Goal: Task Accomplishment & Management: Use online tool/utility

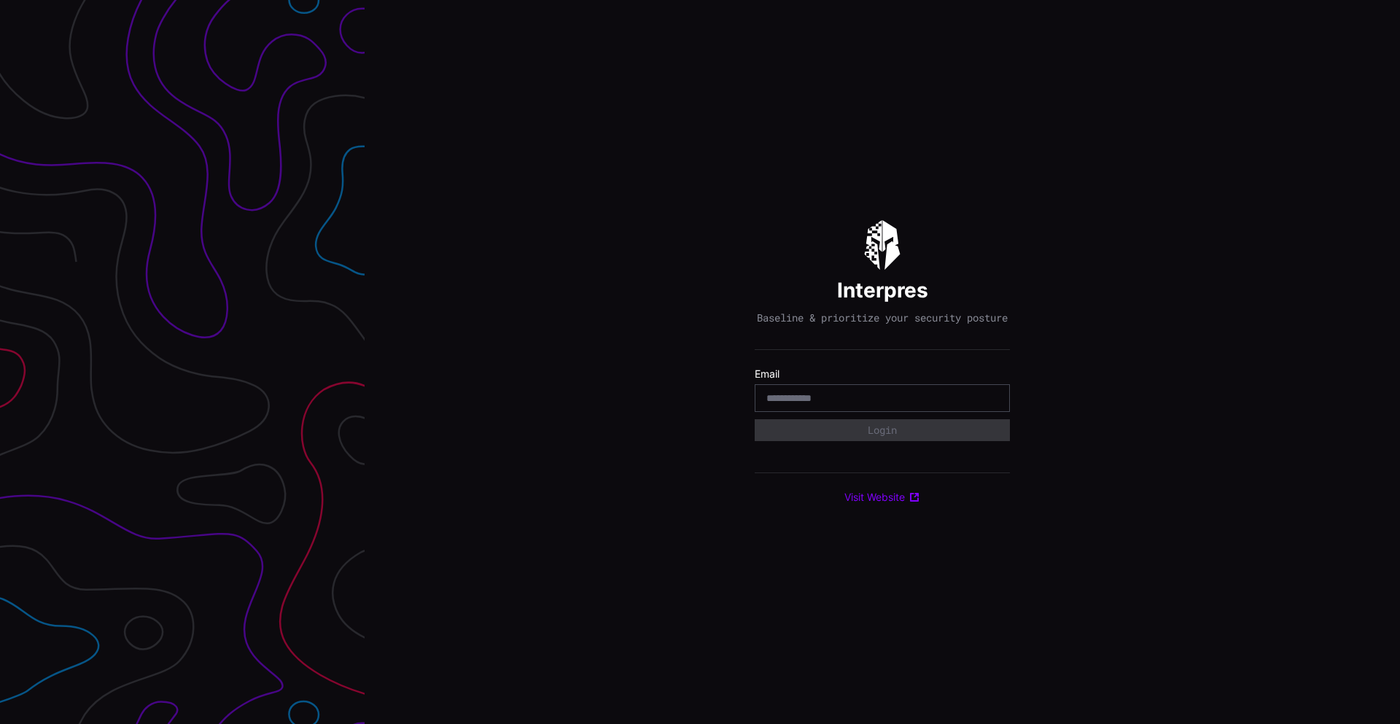
click at [839, 404] on input "email" at bounding box center [882, 397] width 232 height 13
type input "**********"
click at [858, 435] on button "Login" at bounding box center [881, 430] width 255 height 22
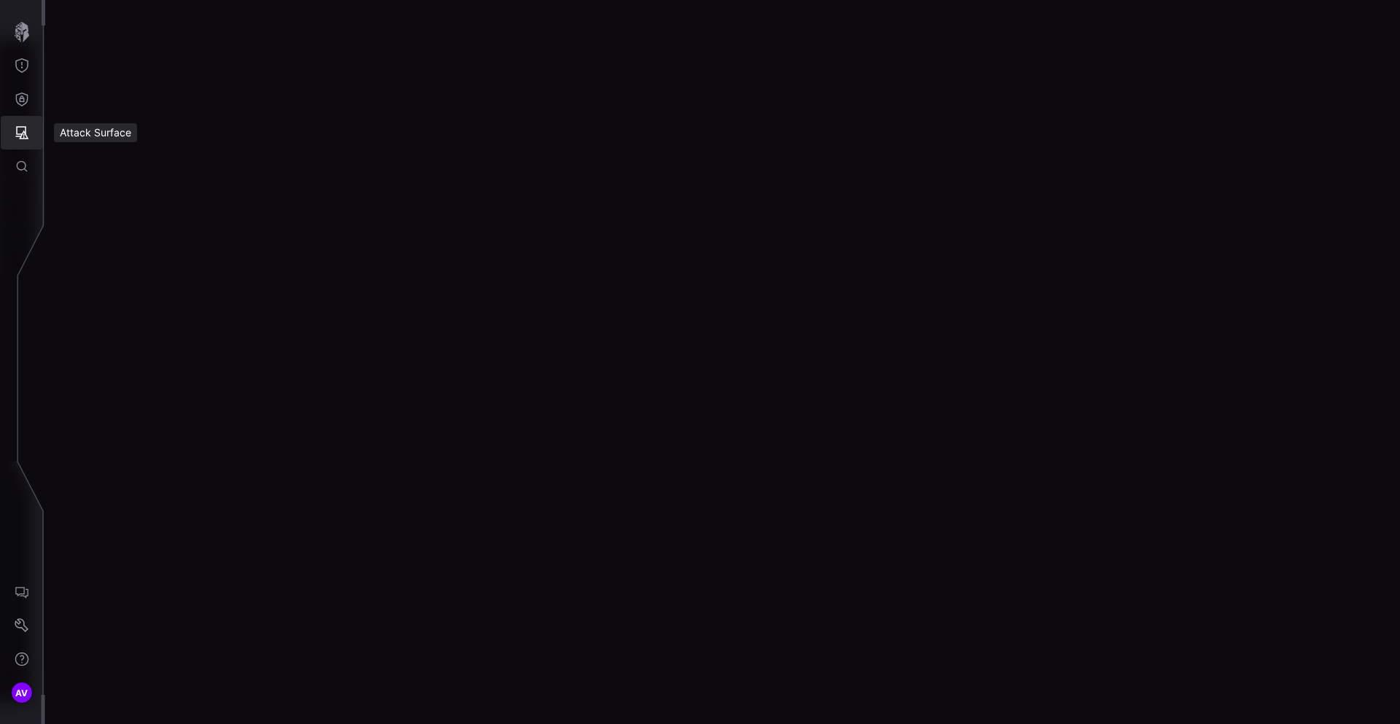
click at [23, 134] on icon "Attack Surface" at bounding box center [22, 132] width 13 height 13
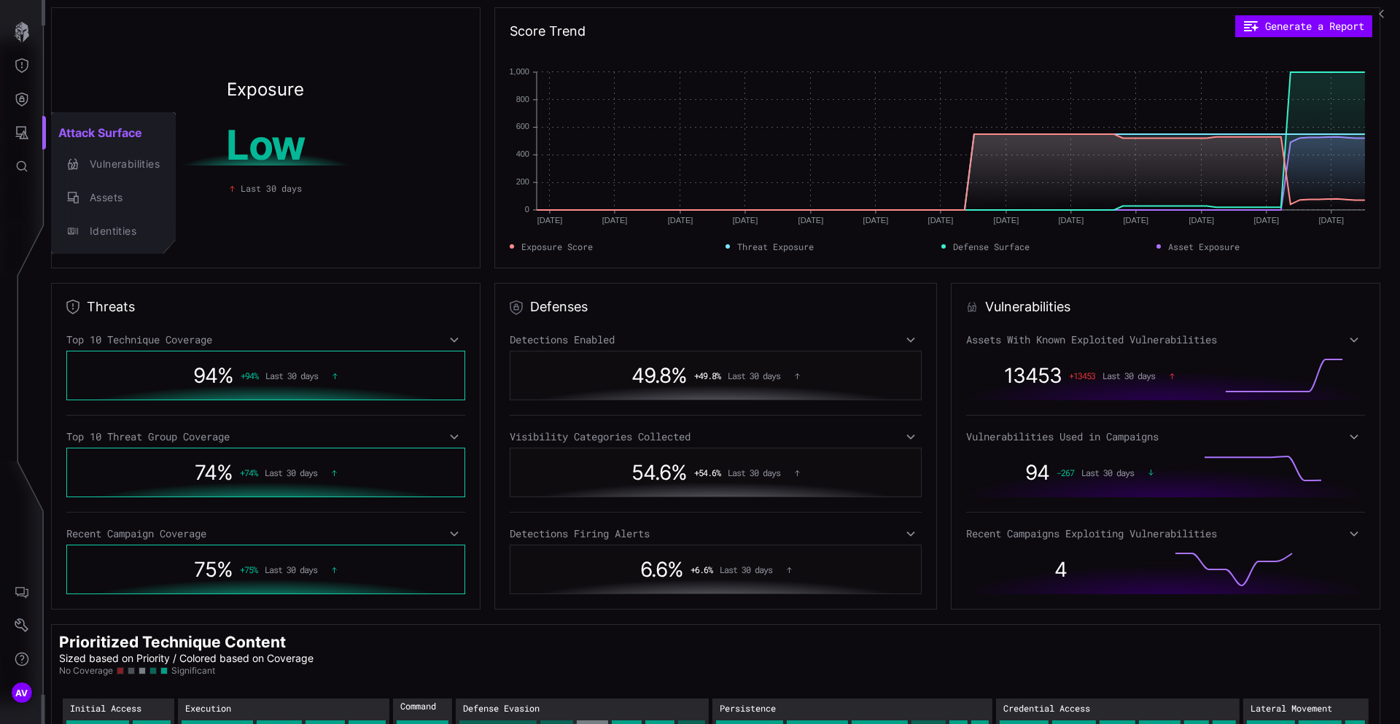
click at [235, 299] on div at bounding box center [700, 362] width 1400 height 724
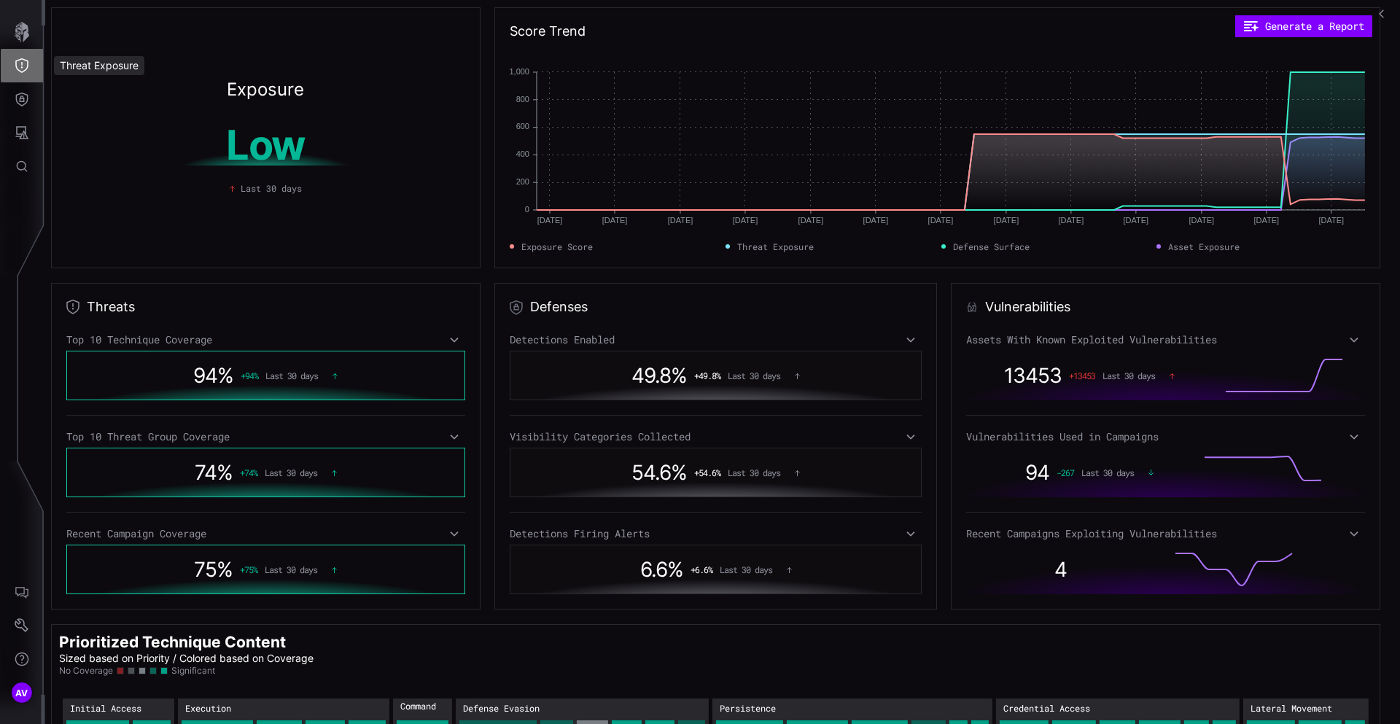
click at [23, 71] on icon "Threat Exposure" at bounding box center [21, 65] width 13 height 15
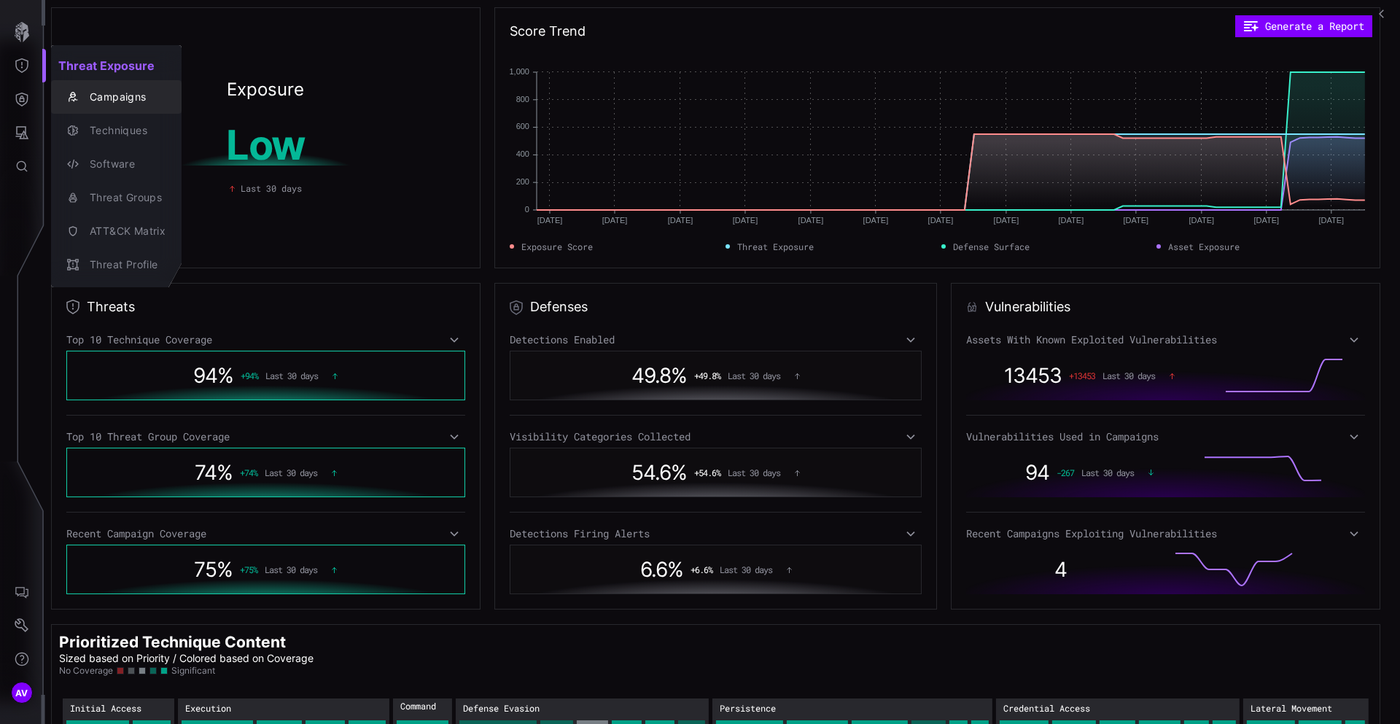
click at [94, 97] on div "Campaigns" at bounding box center [123, 97] width 83 height 18
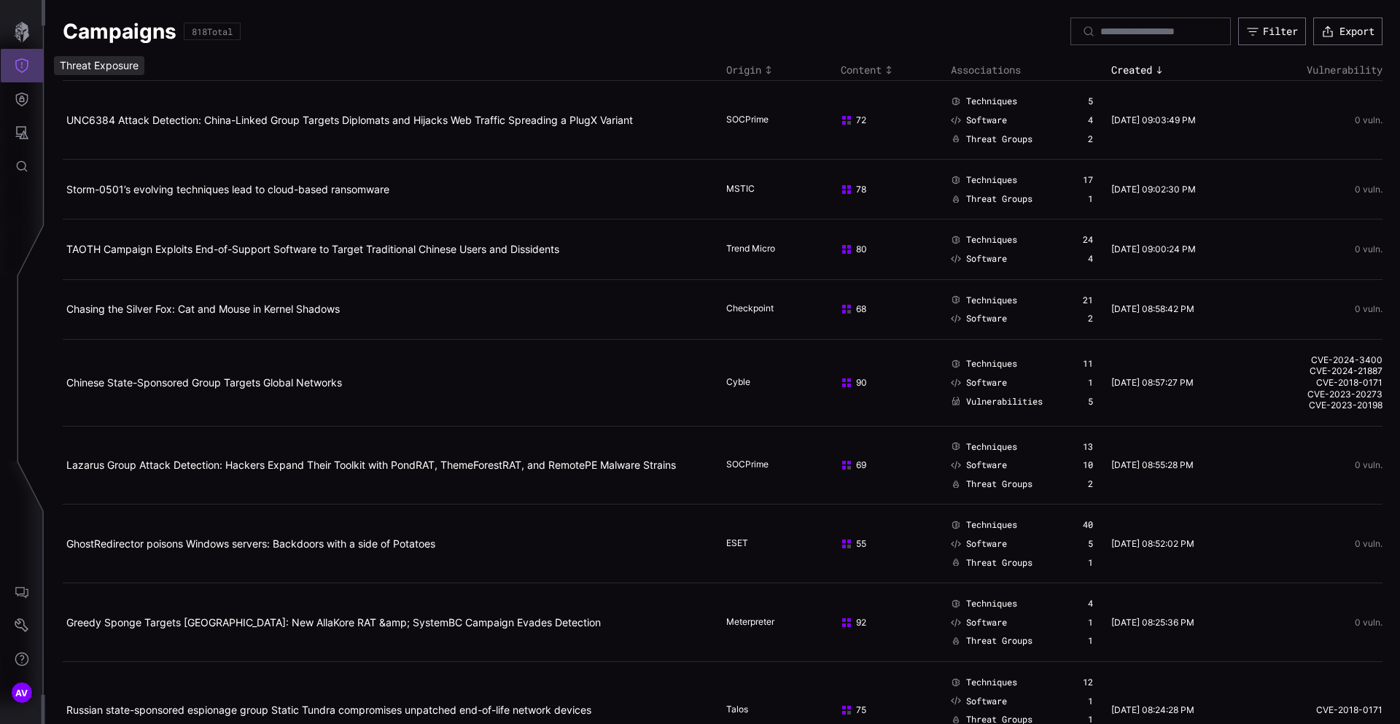
click at [25, 71] on icon "Threat Exposure" at bounding box center [22, 65] width 15 height 15
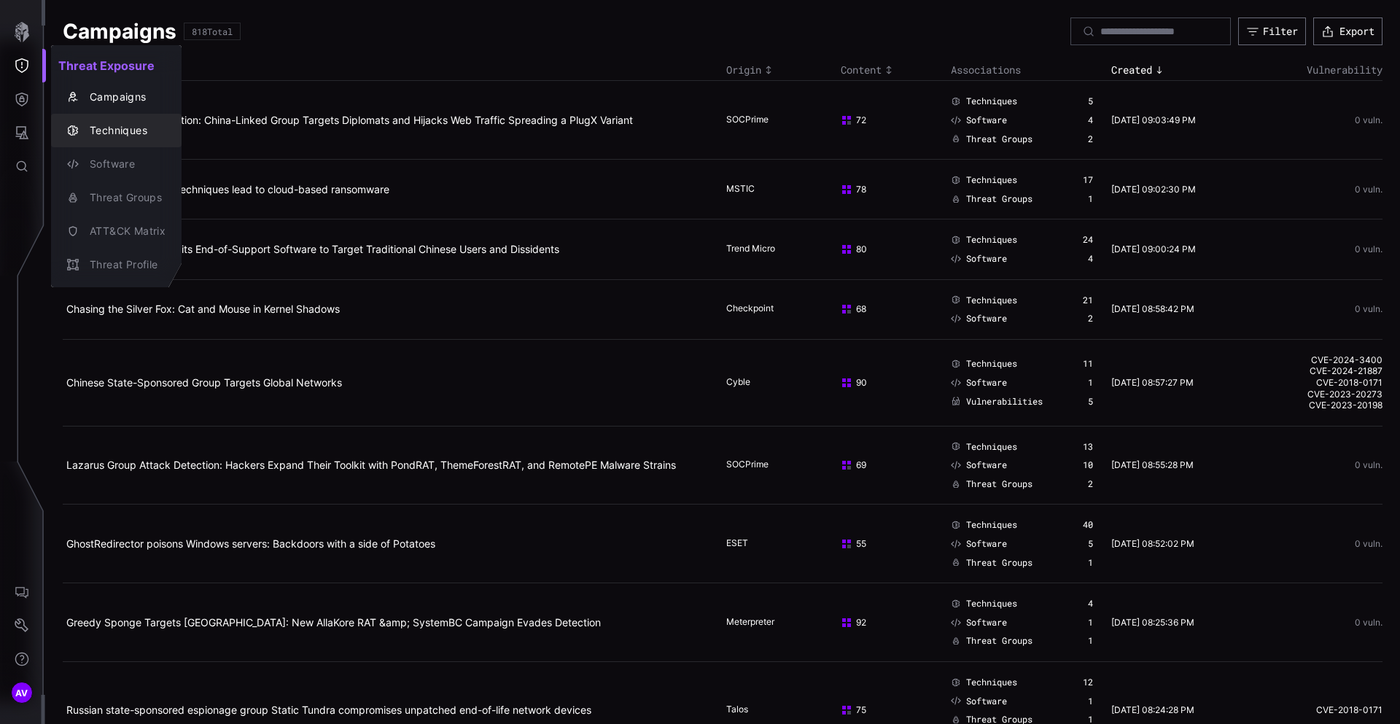
click at [109, 138] on div "Techniques" at bounding box center [123, 131] width 83 height 18
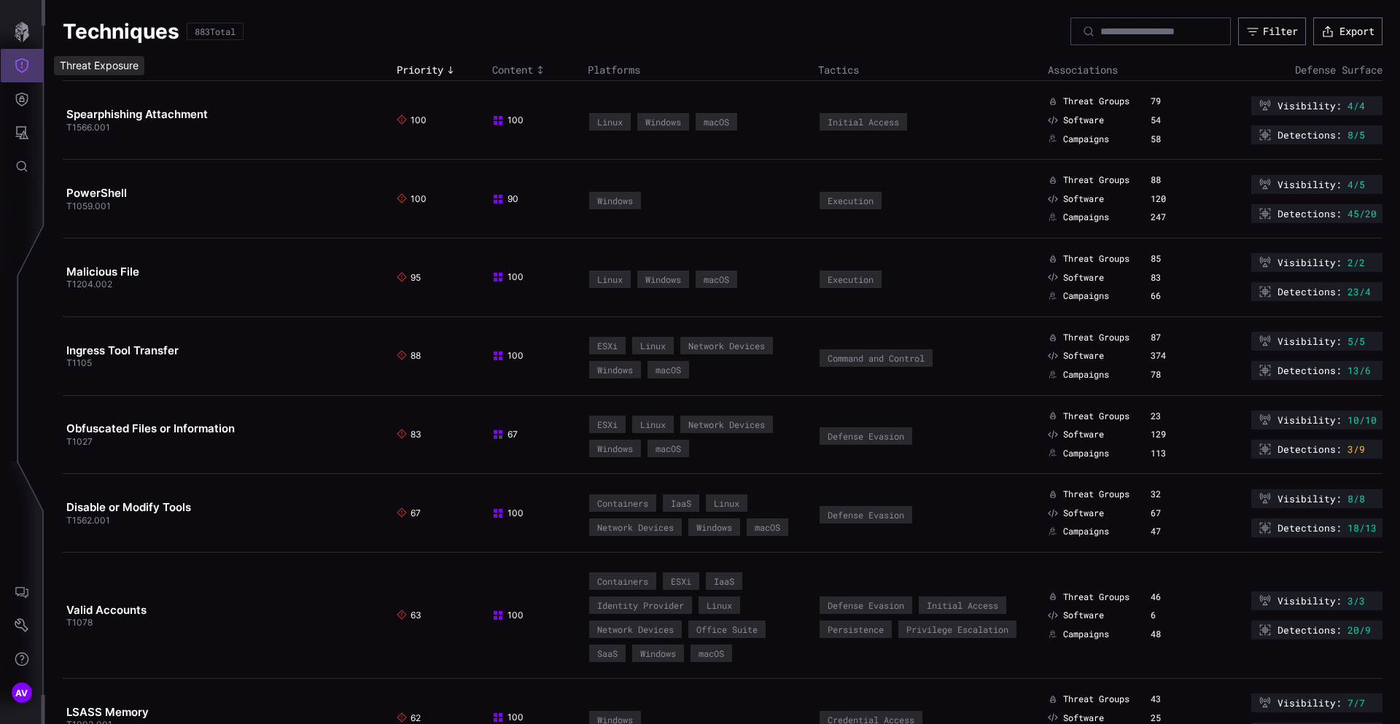
click at [25, 63] on icon "Threat Exposure" at bounding box center [22, 65] width 15 height 15
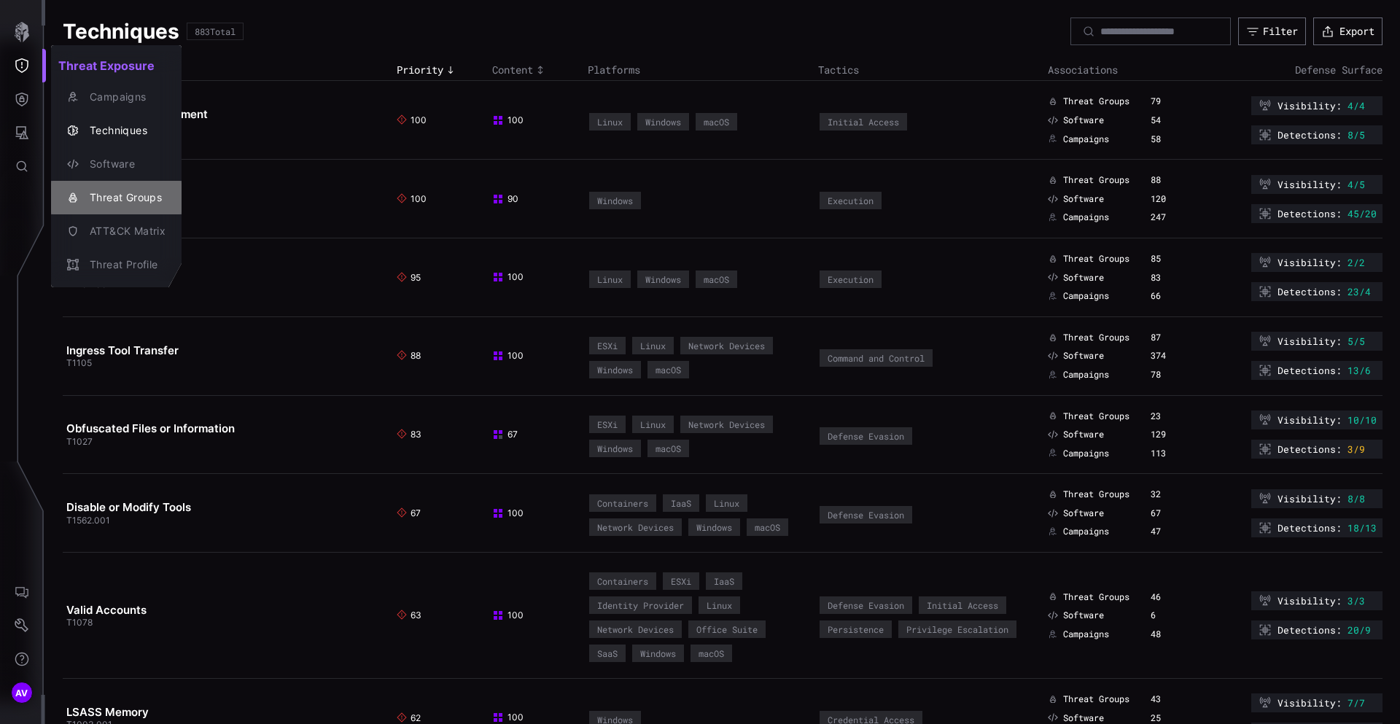
click at [114, 194] on div "Threat Groups" at bounding box center [123, 198] width 83 height 18
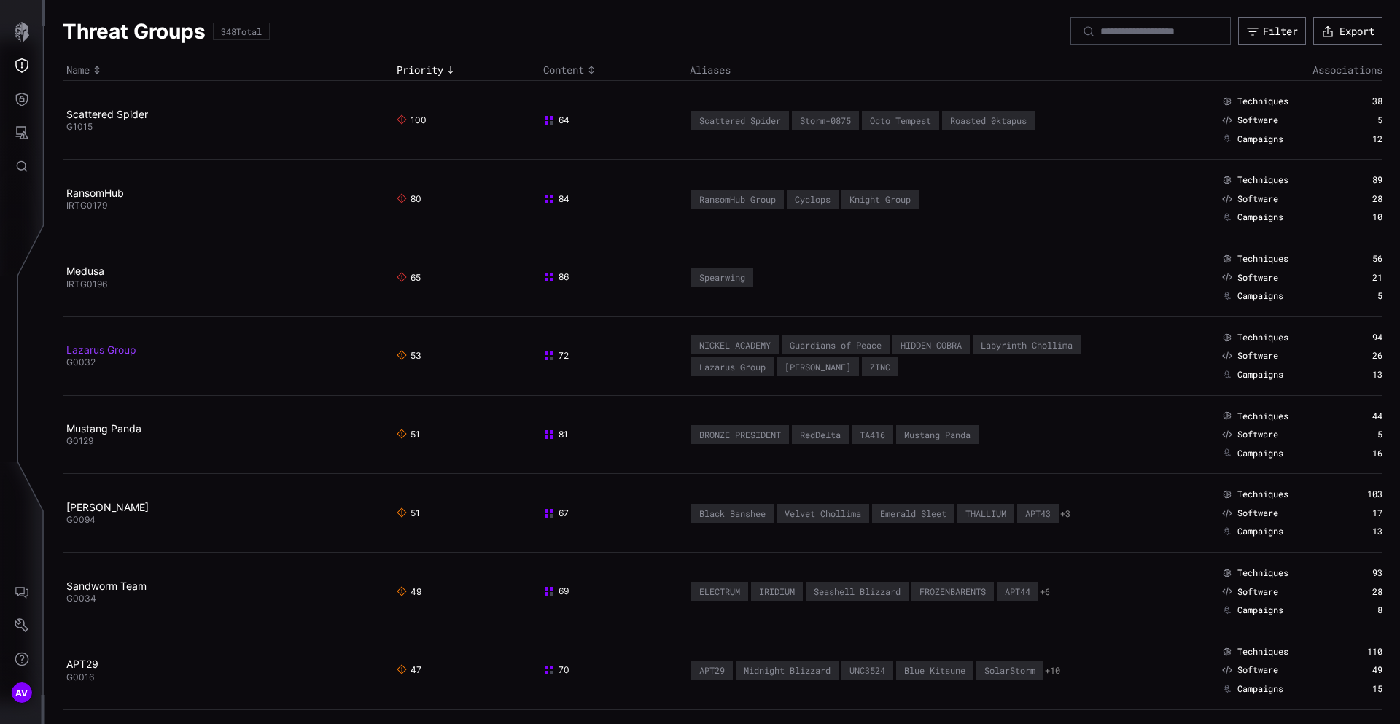
click at [107, 348] on link "Lazarus Group" at bounding box center [101, 349] width 70 height 12
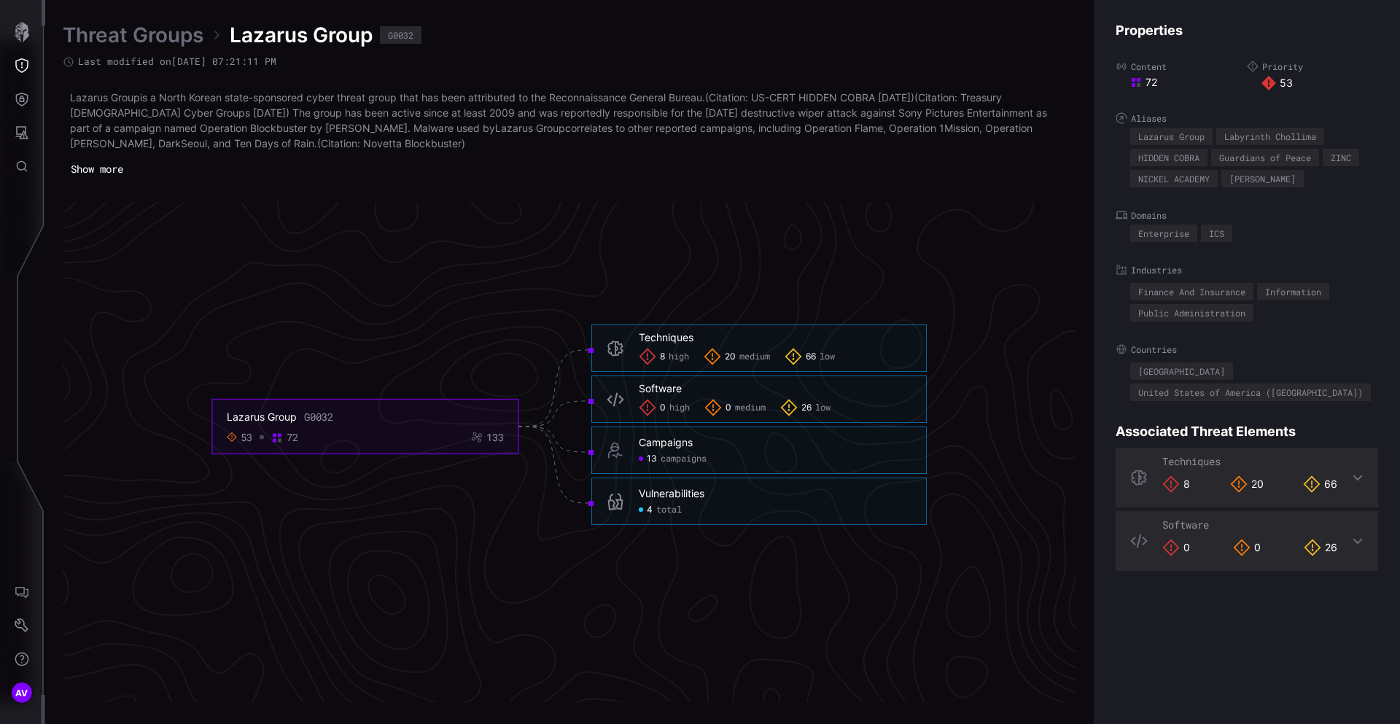
scroll to position [3057, 587]
click at [690, 338] on div "Techniques" at bounding box center [666, 335] width 55 height 13
click at [654, 356] on icon at bounding box center [647, 355] width 17 height 17
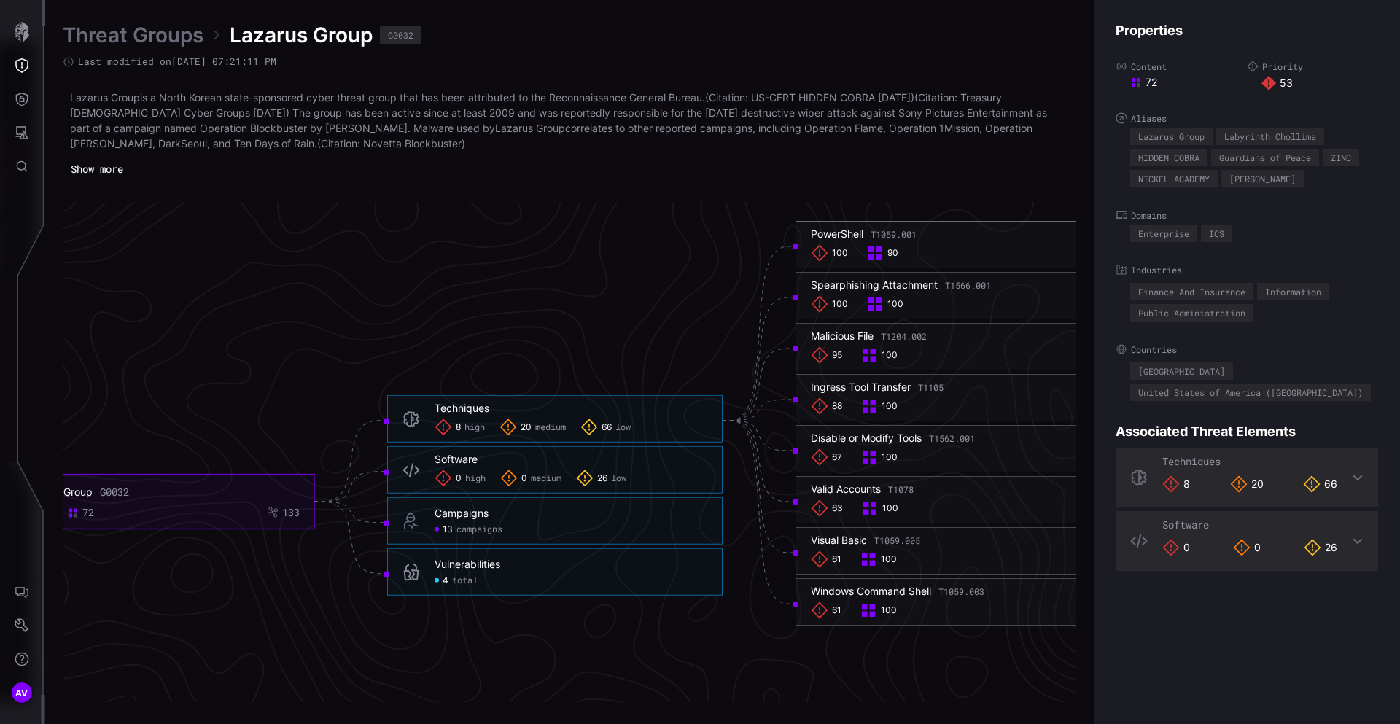
click at [835, 251] on span "100" at bounding box center [840, 254] width 16 height 12
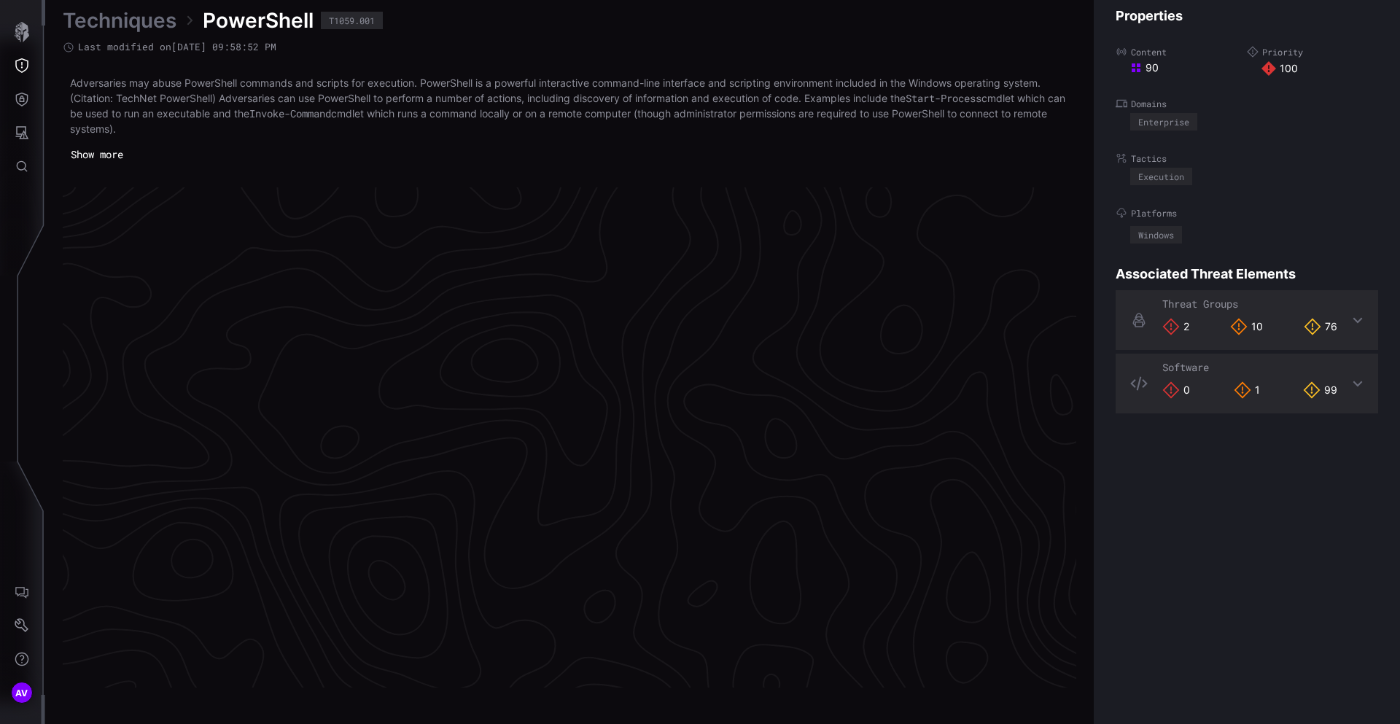
scroll to position [3030, 587]
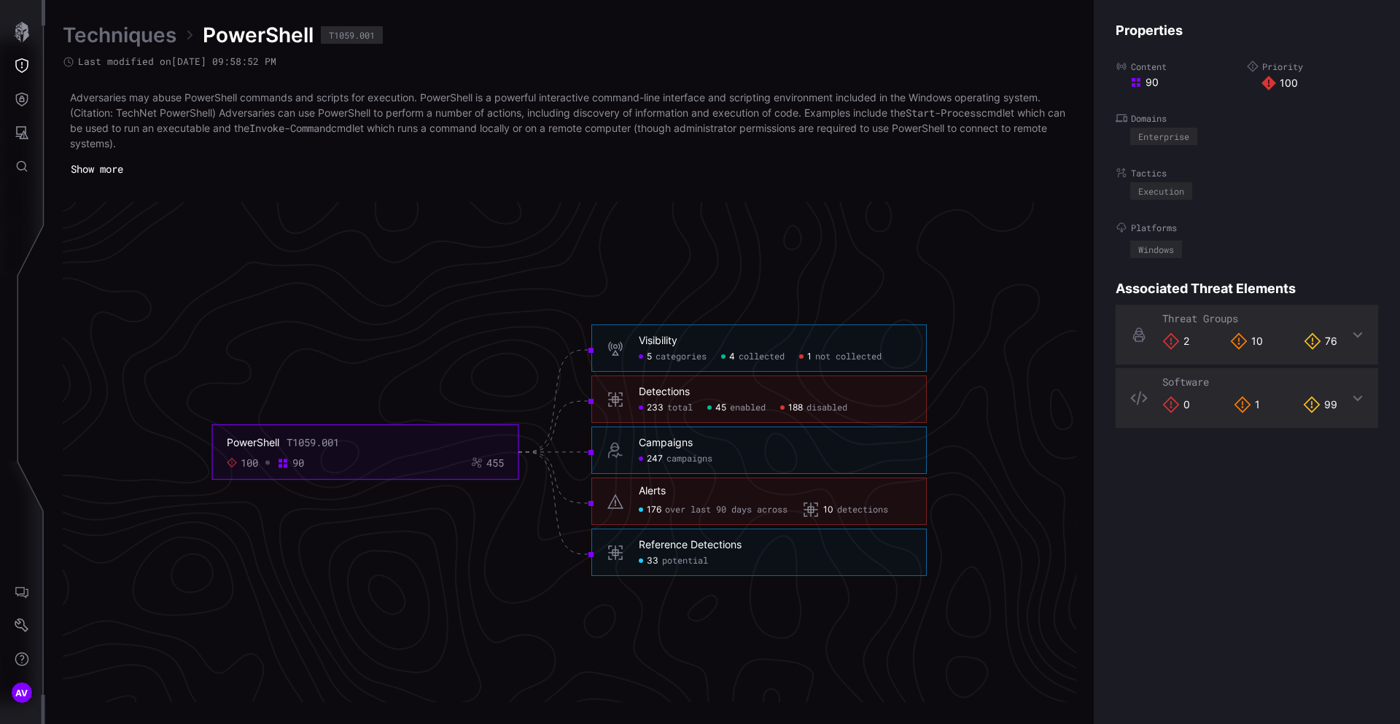
click at [667, 393] on div "Detections" at bounding box center [664, 392] width 51 height 13
click at [614, 399] on icon at bounding box center [615, 399] width 15 height 15
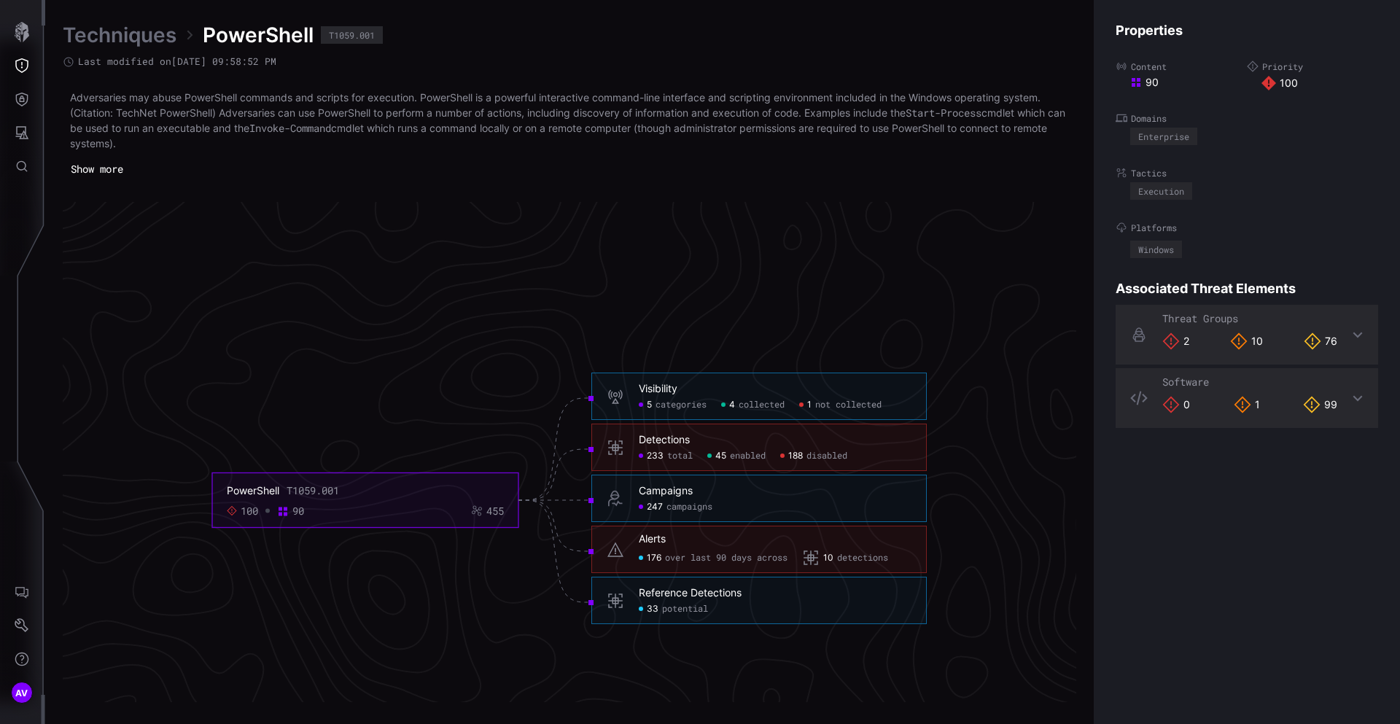
scroll to position [3095, 587]
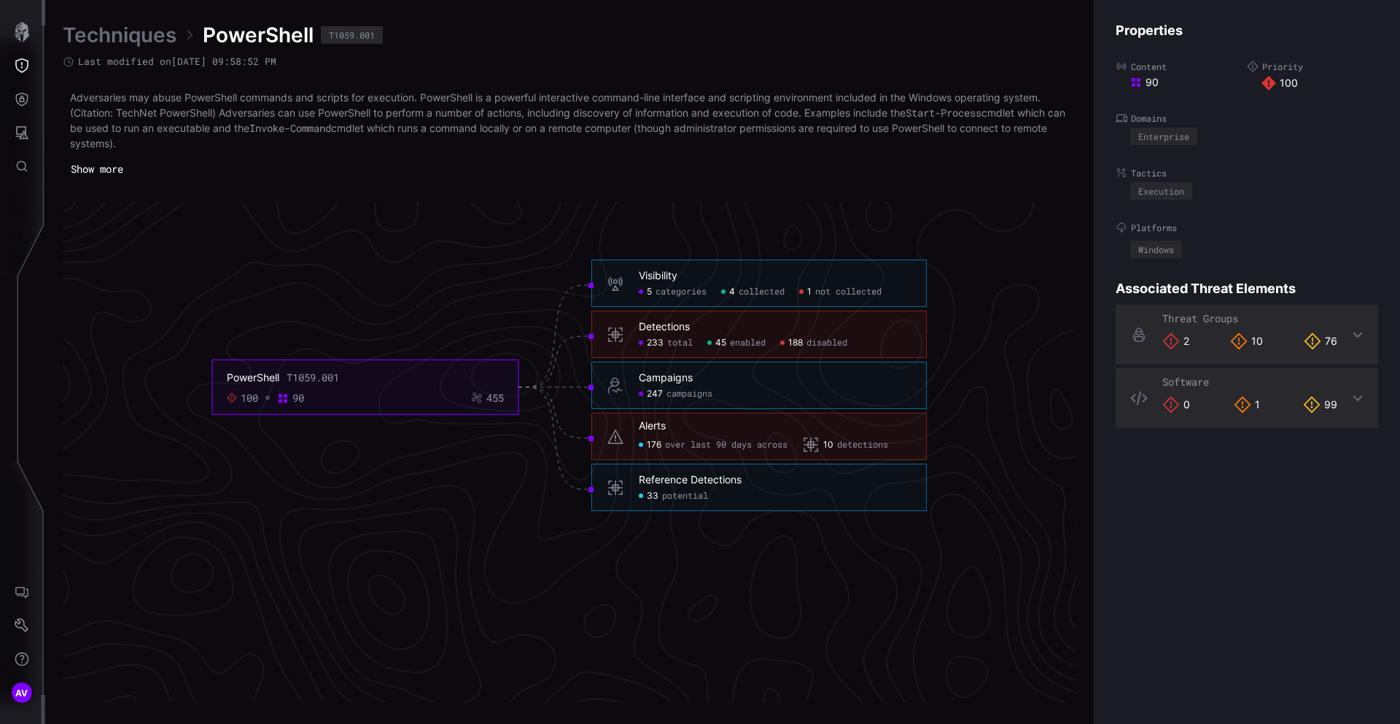
click at [461, 410] on foreignobject "PowerShell T1059.001 100 90 455" at bounding box center [365, 387] width 306 height 55
click at [738, 345] on span "enabled" at bounding box center [748, 343] width 36 height 12
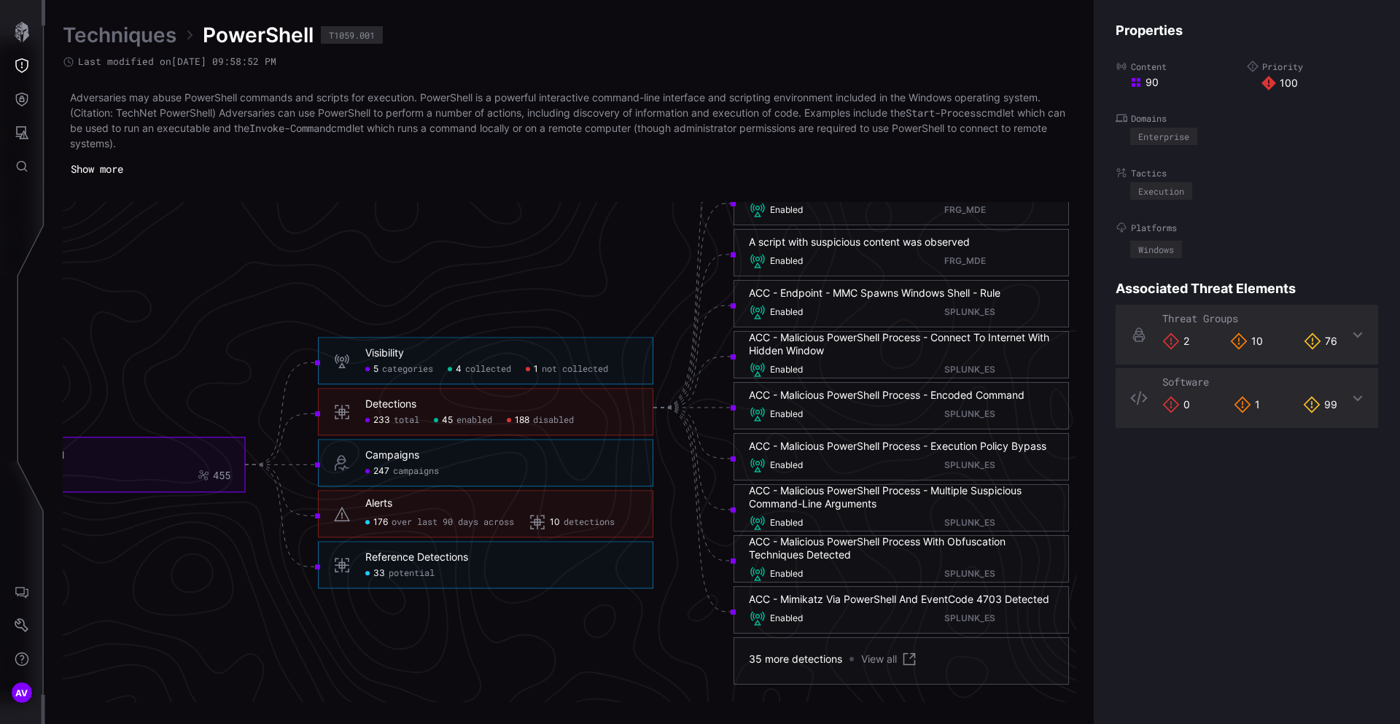
scroll to position [3076, 652]
click at [385, 505] on div "Alerts" at bounding box center [378, 502] width 27 height 13
click at [382, 519] on span "176" at bounding box center [380, 521] width 15 height 12
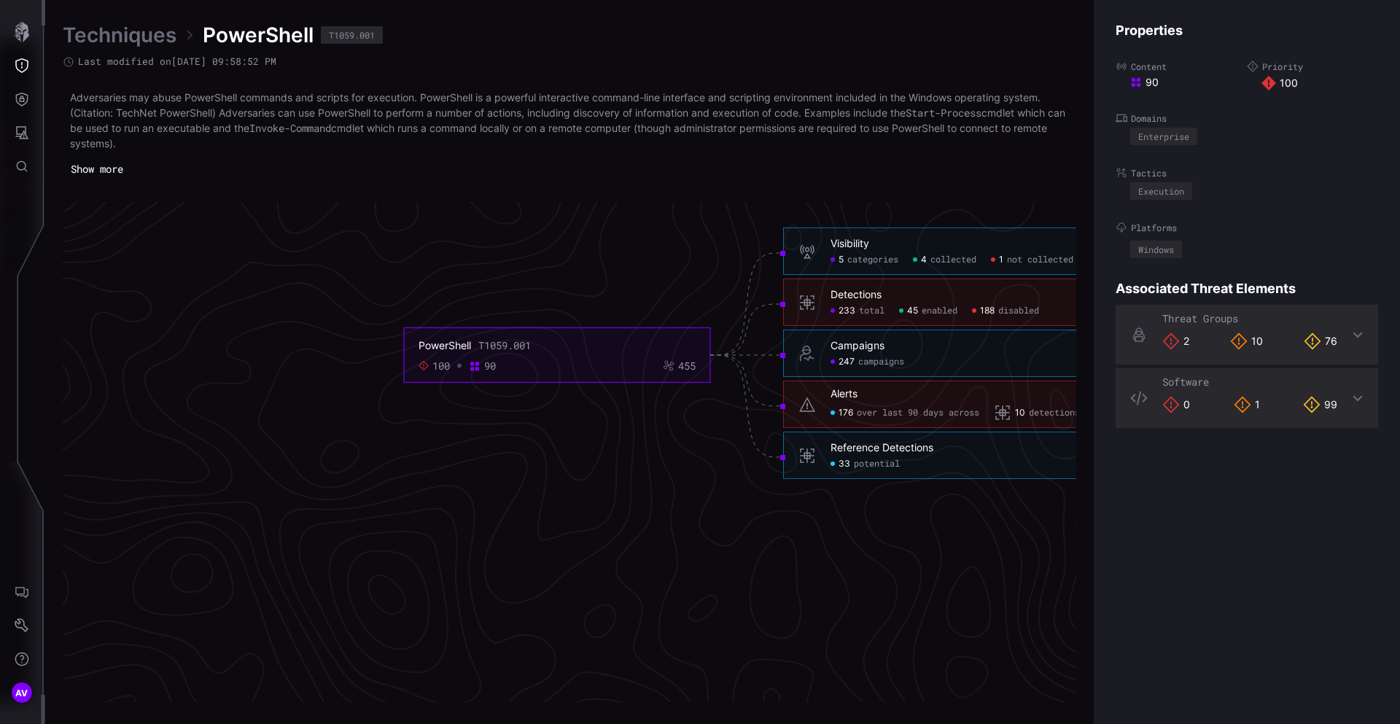
scroll to position [3076, 194]
click at [23, 59] on icon "Threat Exposure" at bounding box center [21, 65] width 13 height 15
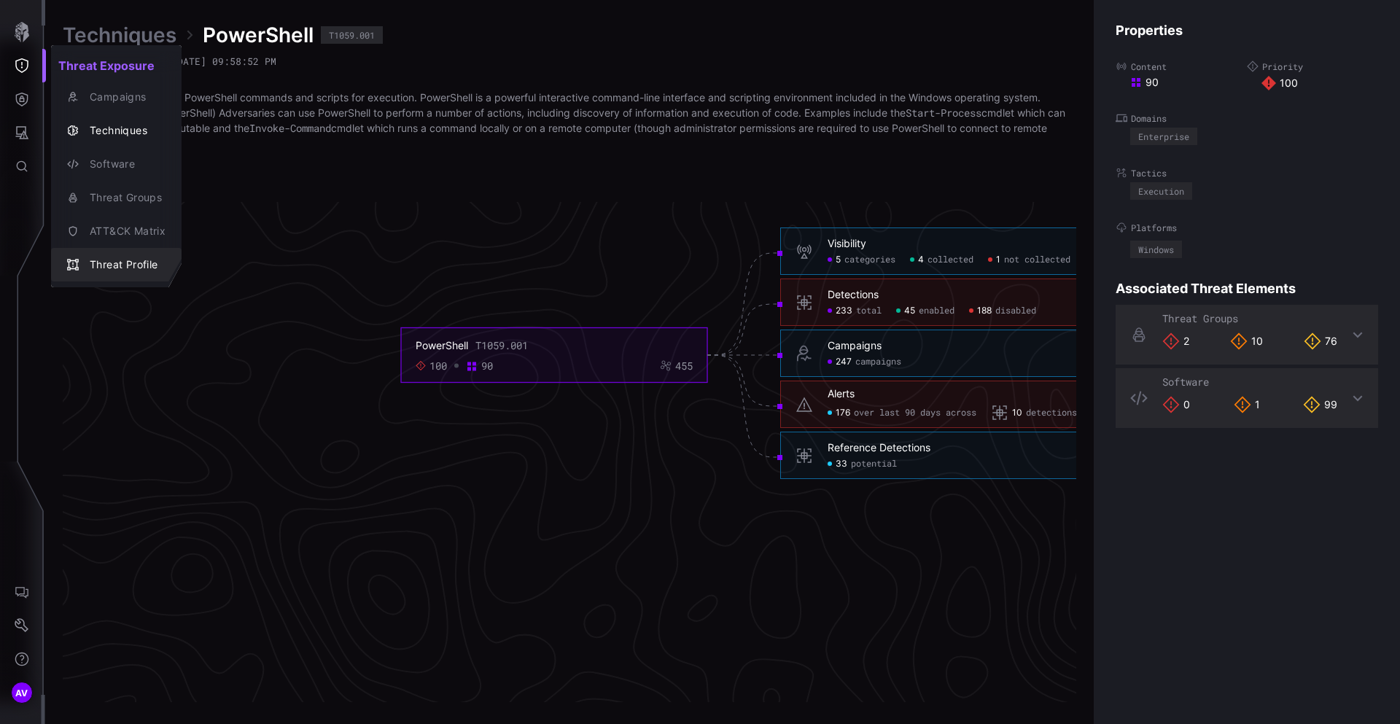
click at [69, 263] on icon "button" at bounding box center [73, 265] width 12 height 12
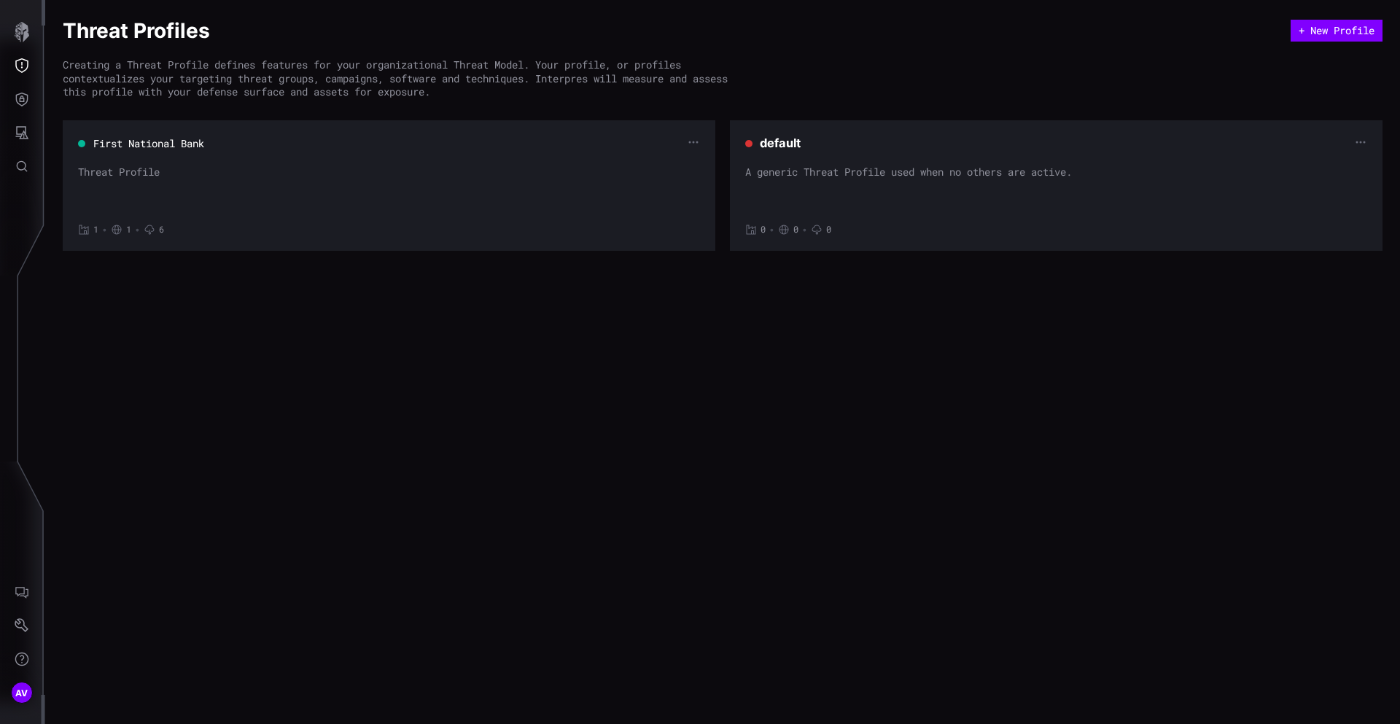
click at [145, 143] on button "First National Bank" at bounding box center [149, 143] width 112 height 15
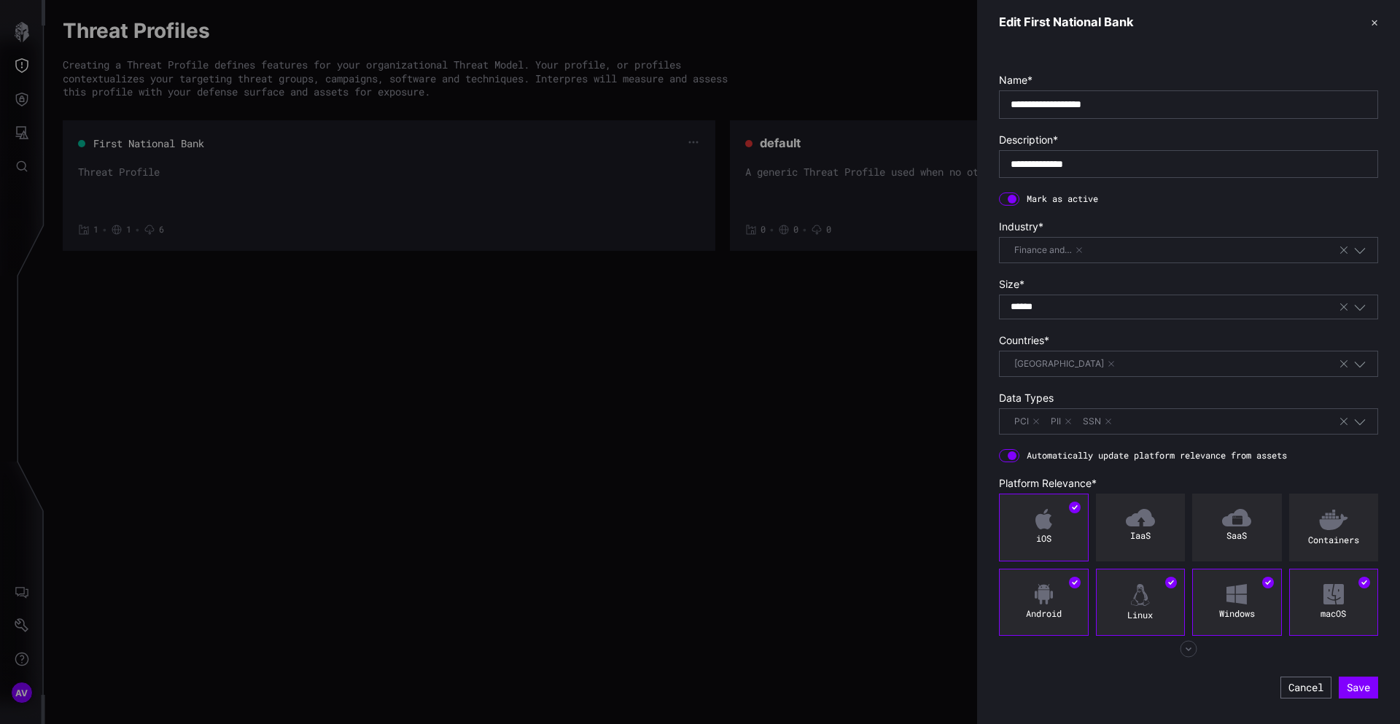
click at [123, 468] on div at bounding box center [700, 362] width 1400 height 724
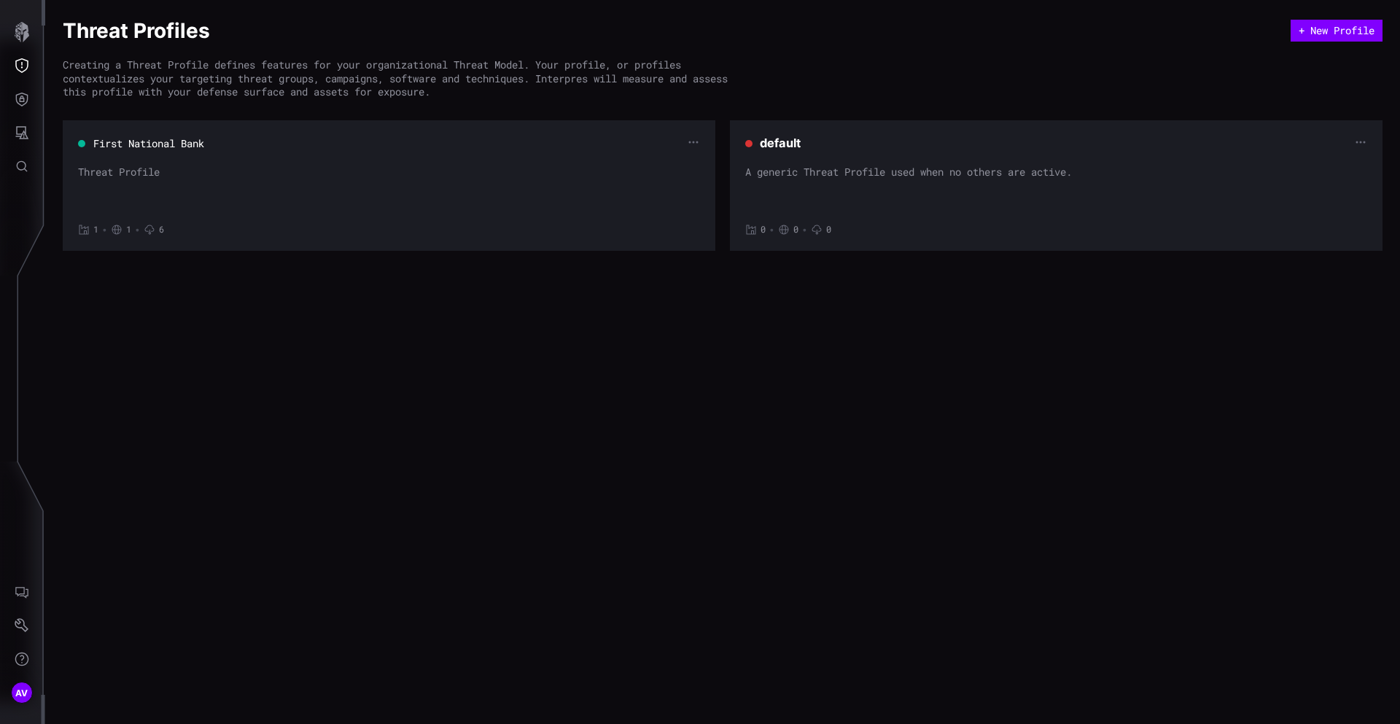
click at [120, 149] on button "First National Bank" at bounding box center [149, 143] width 112 height 15
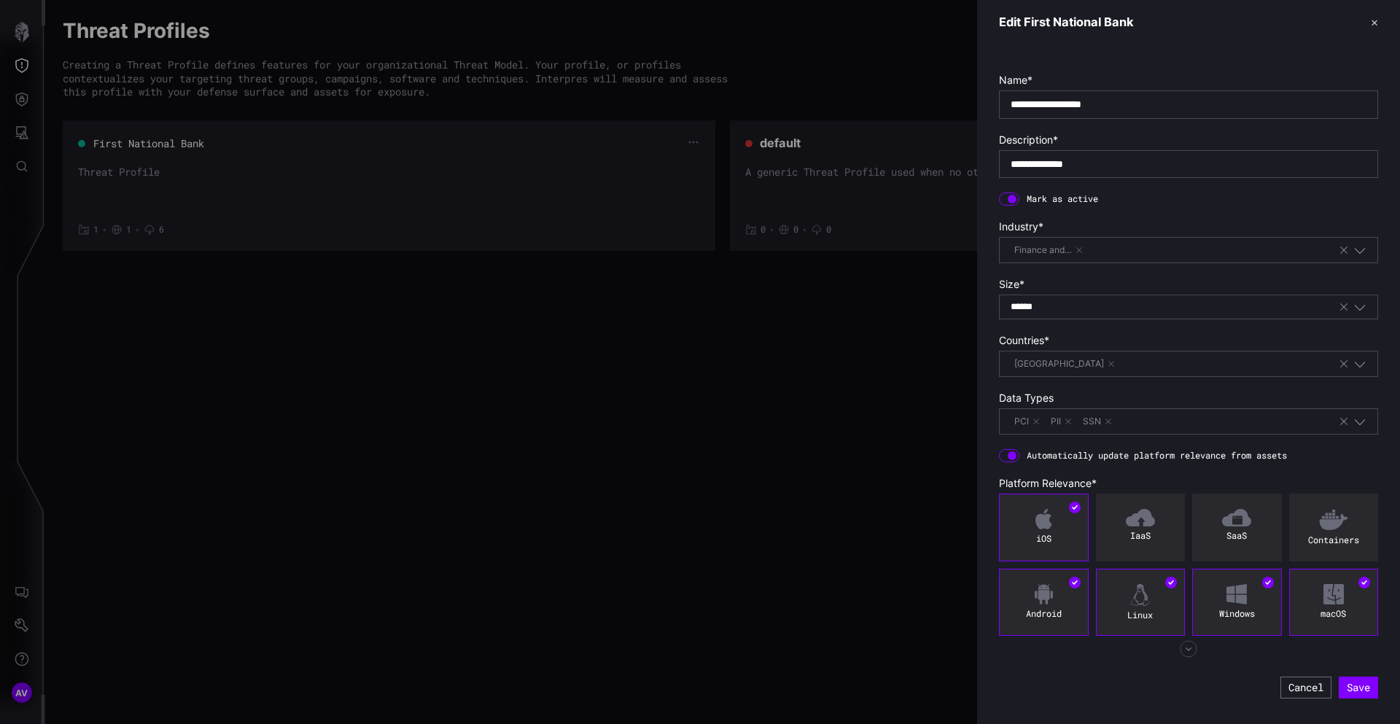
click at [215, 339] on div at bounding box center [700, 362] width 1400 height 724
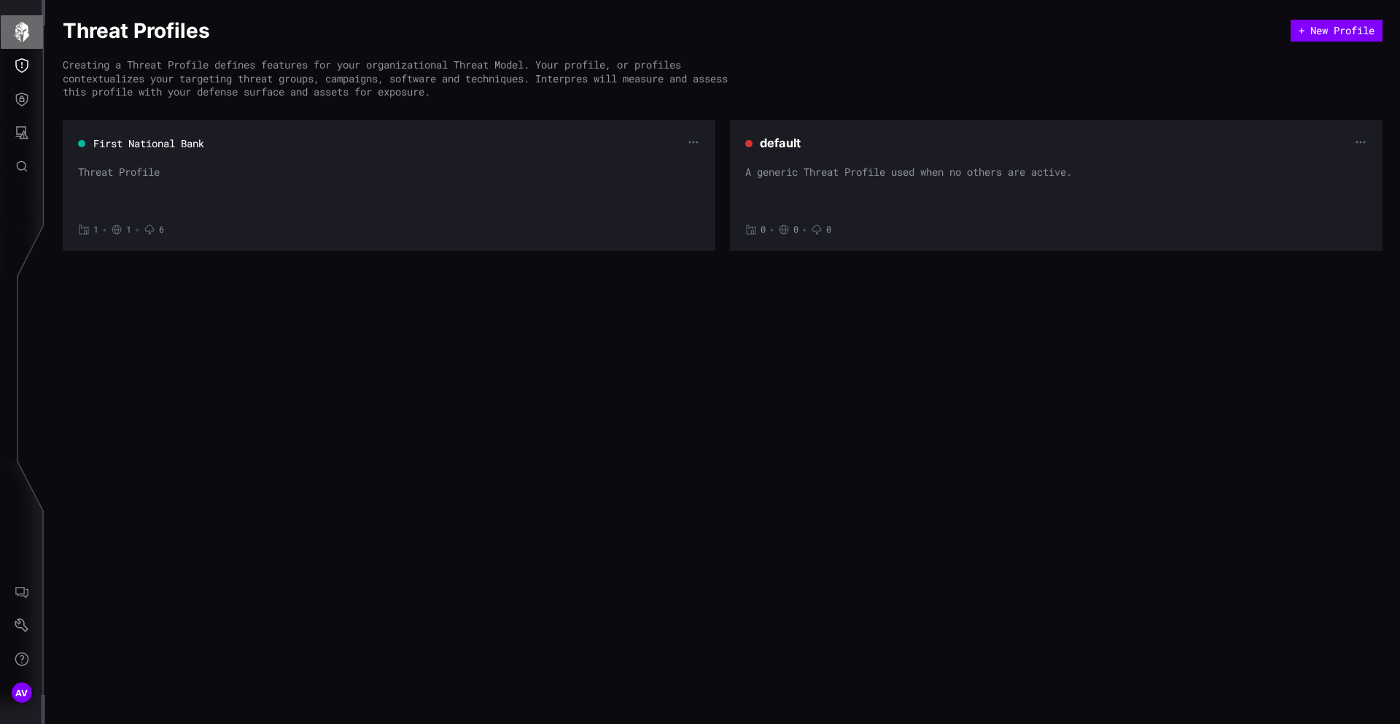
click at [18, 24] on icon "button" at bounding box center [22, 32] width 15 height 20
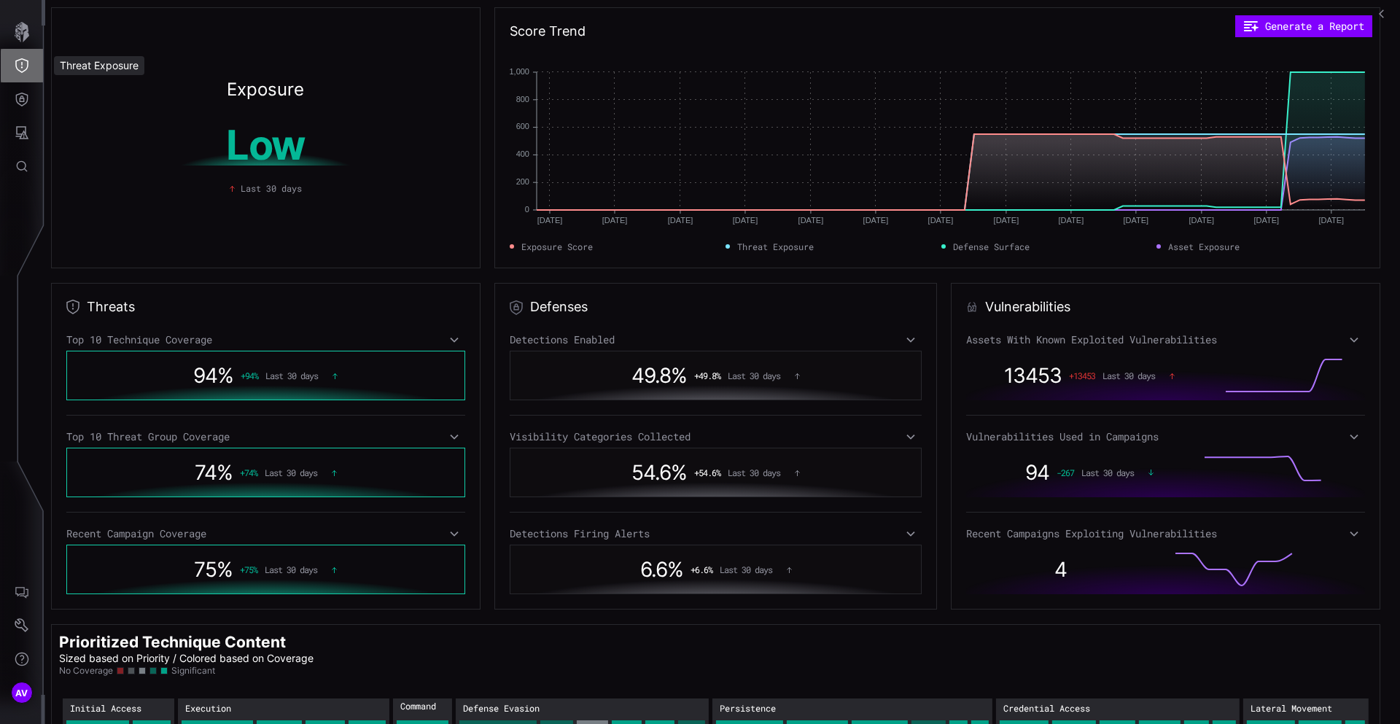
click at [17, 55] on button "Threat Exposure" at bounding box center [22, 66] width 42 height 34
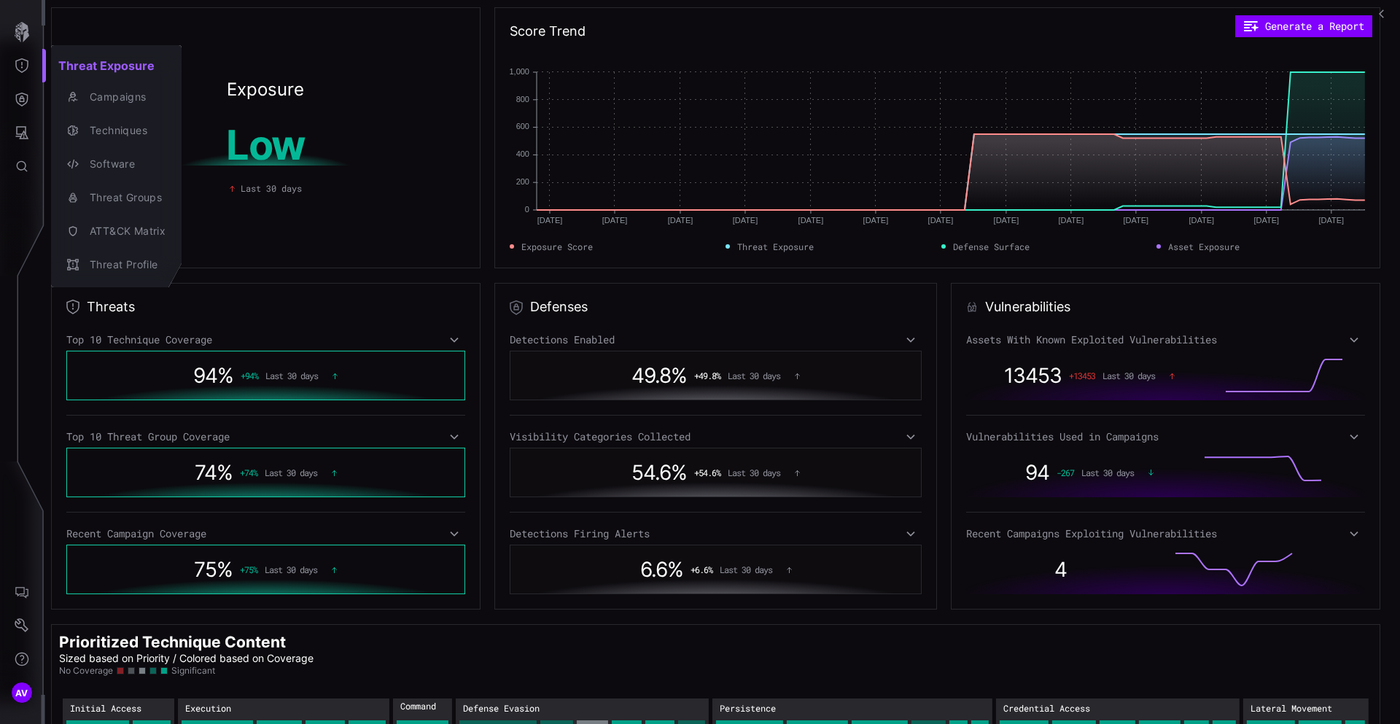
click at [24, 83] on div at bounding box center [700, 362] width 1400 height 724
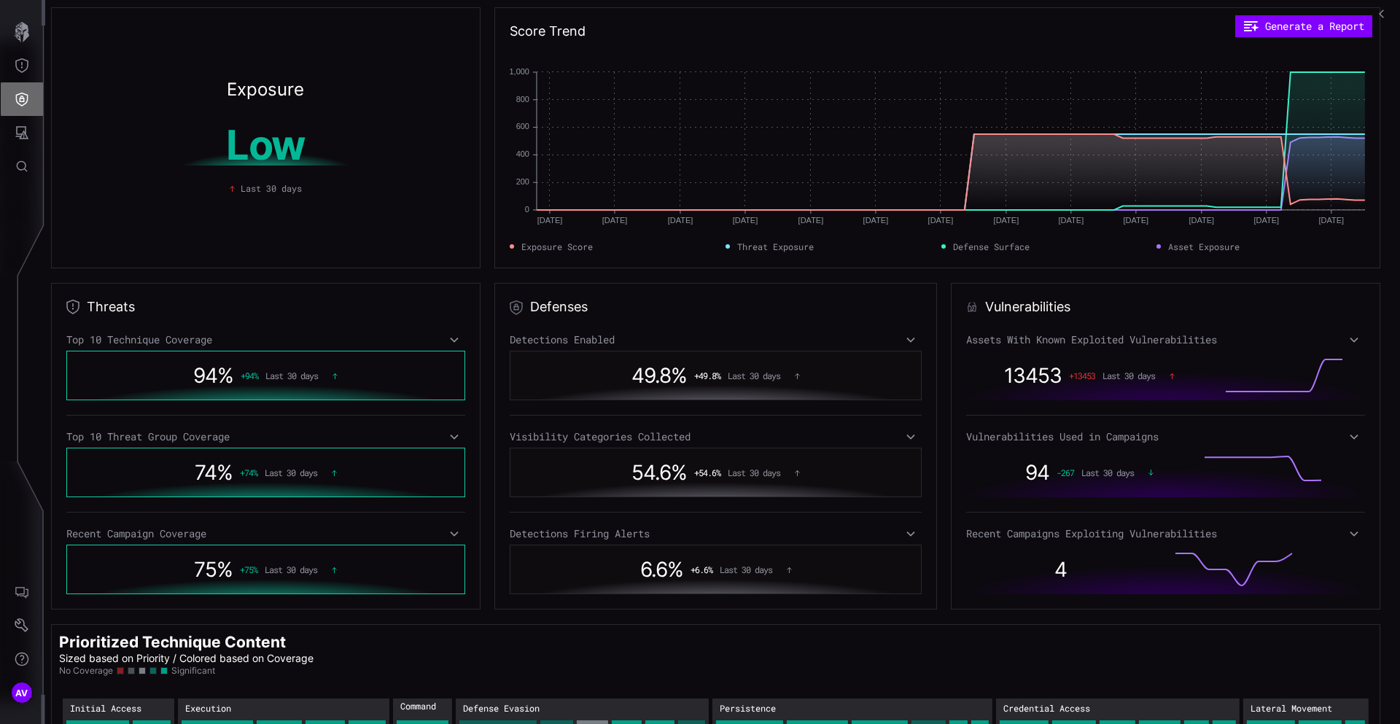
click at [24, 98] on icon "Defense Surface" at bounding box center [22, 99] width 15 height 15
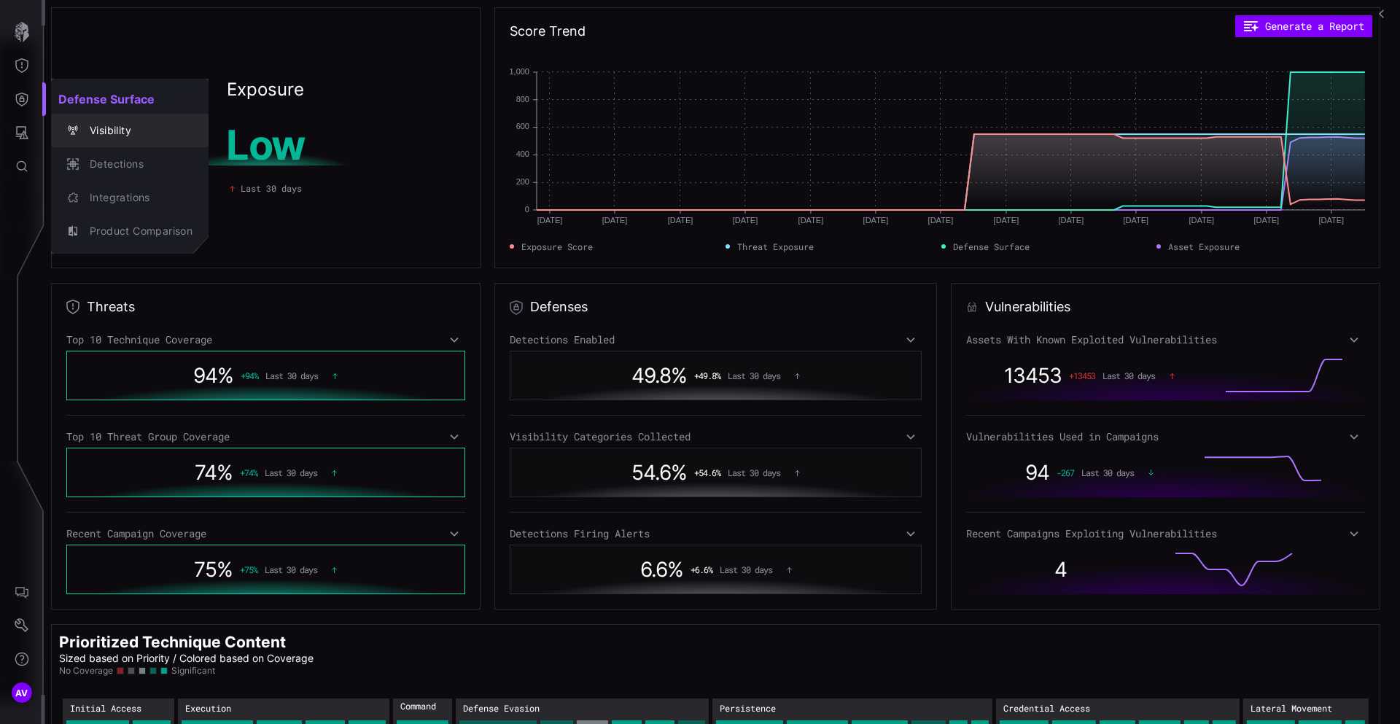
click at [119, 129] on div "Visibility" at bounding box center [137, 131] width 110 height 18
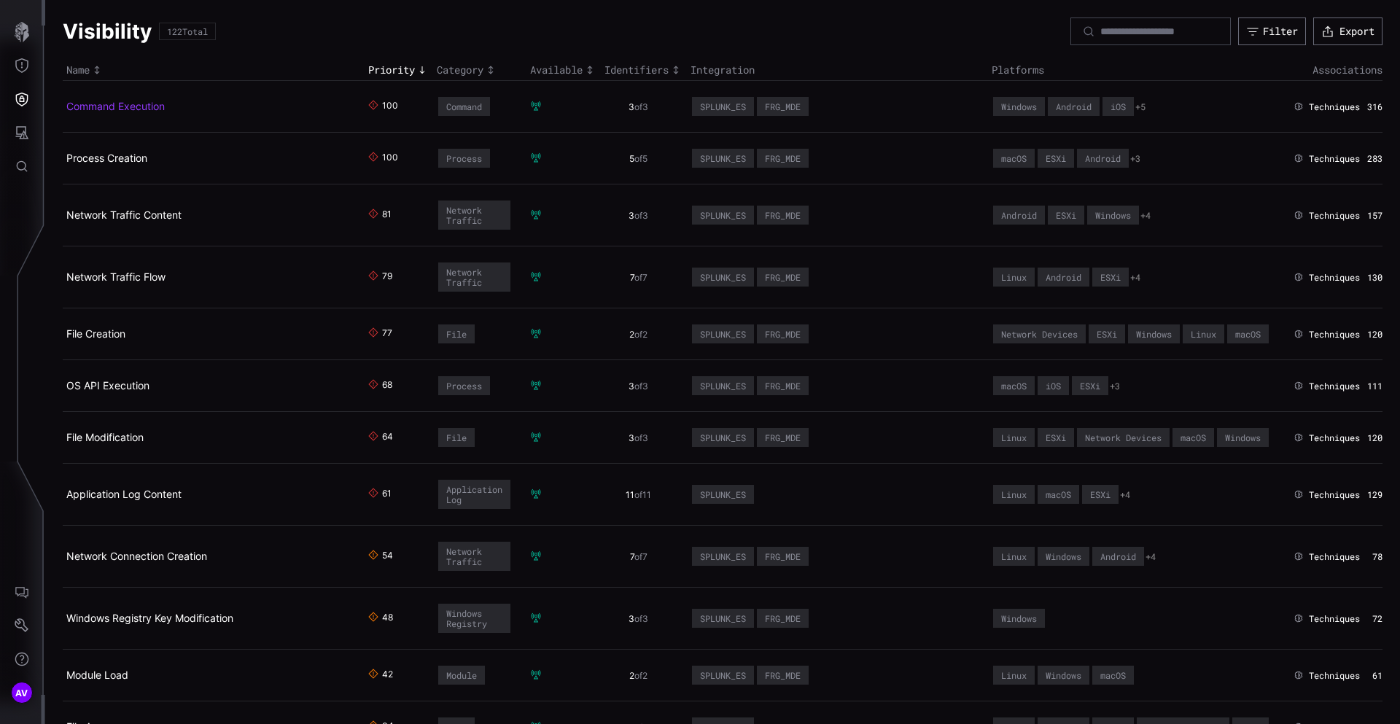
click at [124, 103] on link "Command Execution" at bounding box center [115, 106] width 98 height 12
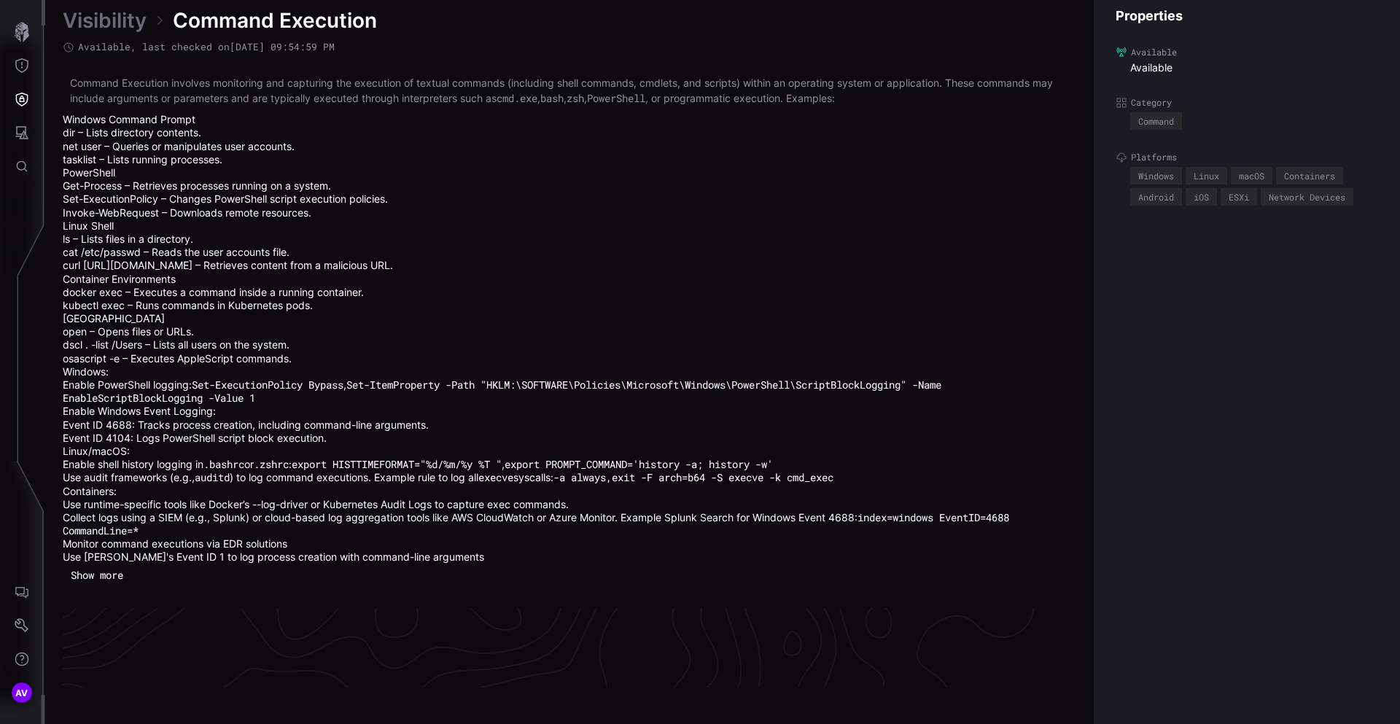
scroll to position [3240, 587]
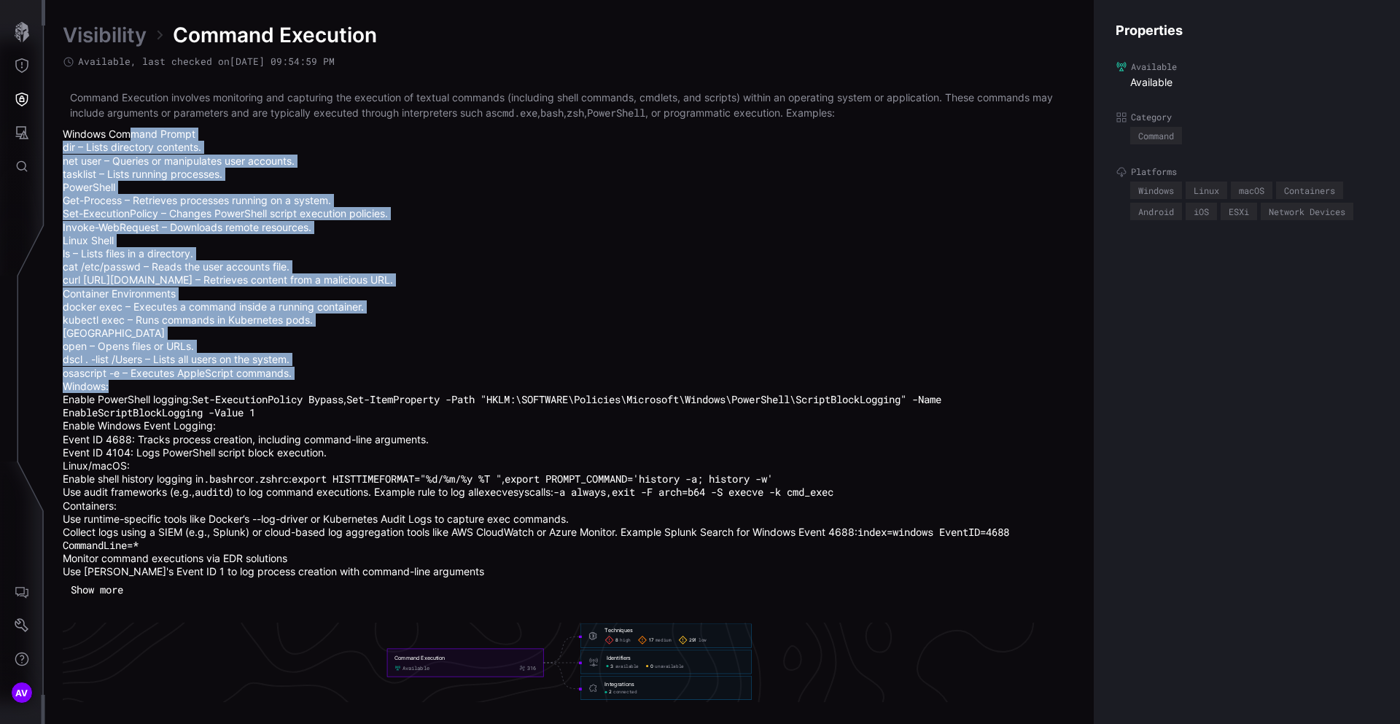
drag, startPoint x: 130, startPoint y: 133, endPoint x: 130, endPoint y: 561, distance: 428.6
click at [130, 536] on div "Command Execution involves monitoring and capturing the execution of textual co…" at bounding box center [569, 334] width 1013 height 488
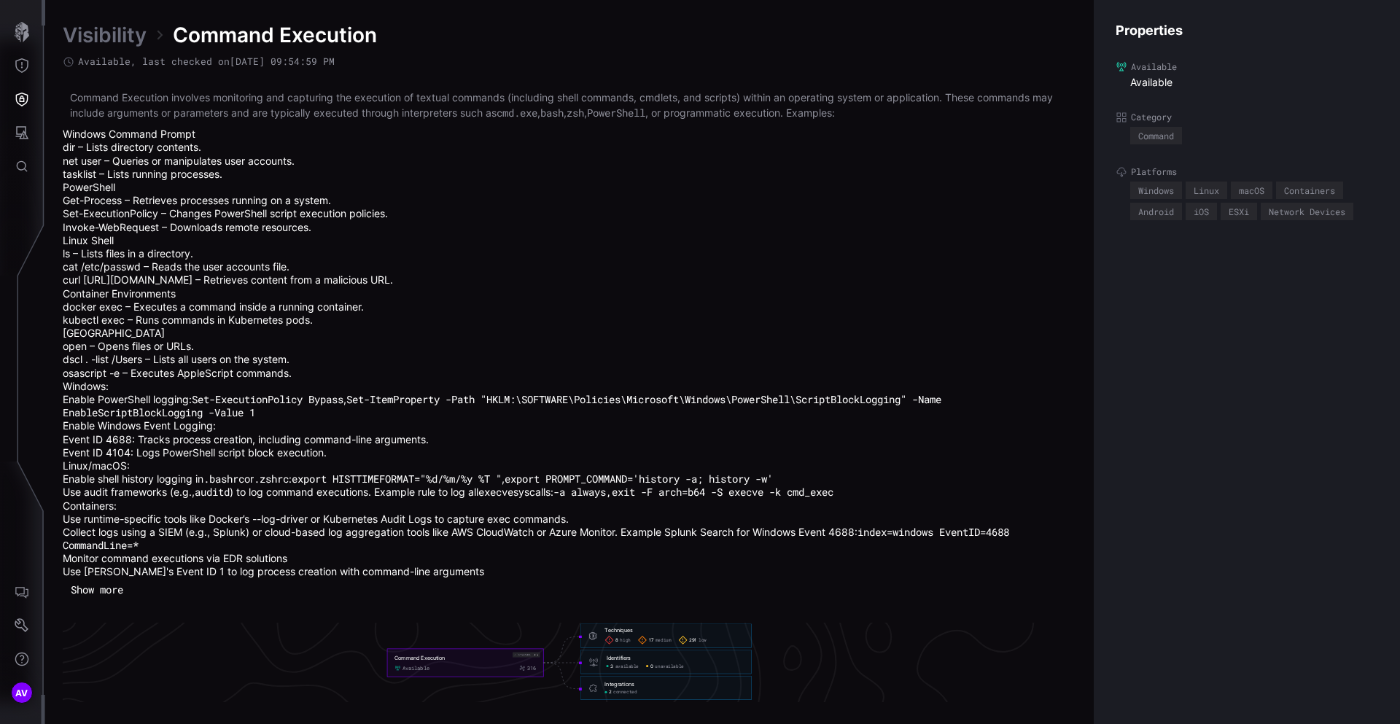
click at [618, 661] on div "Identifiers 3 available 0 unavailable" at bounding box center [675, 662] width 138 height 15
click at [618, 660] on div "Identifiers" at bounding box center [618, 658] width 24 height 7
click at [13, 99] on button "Defense Surface" at bounding box center [22, 99] width 42 height 34
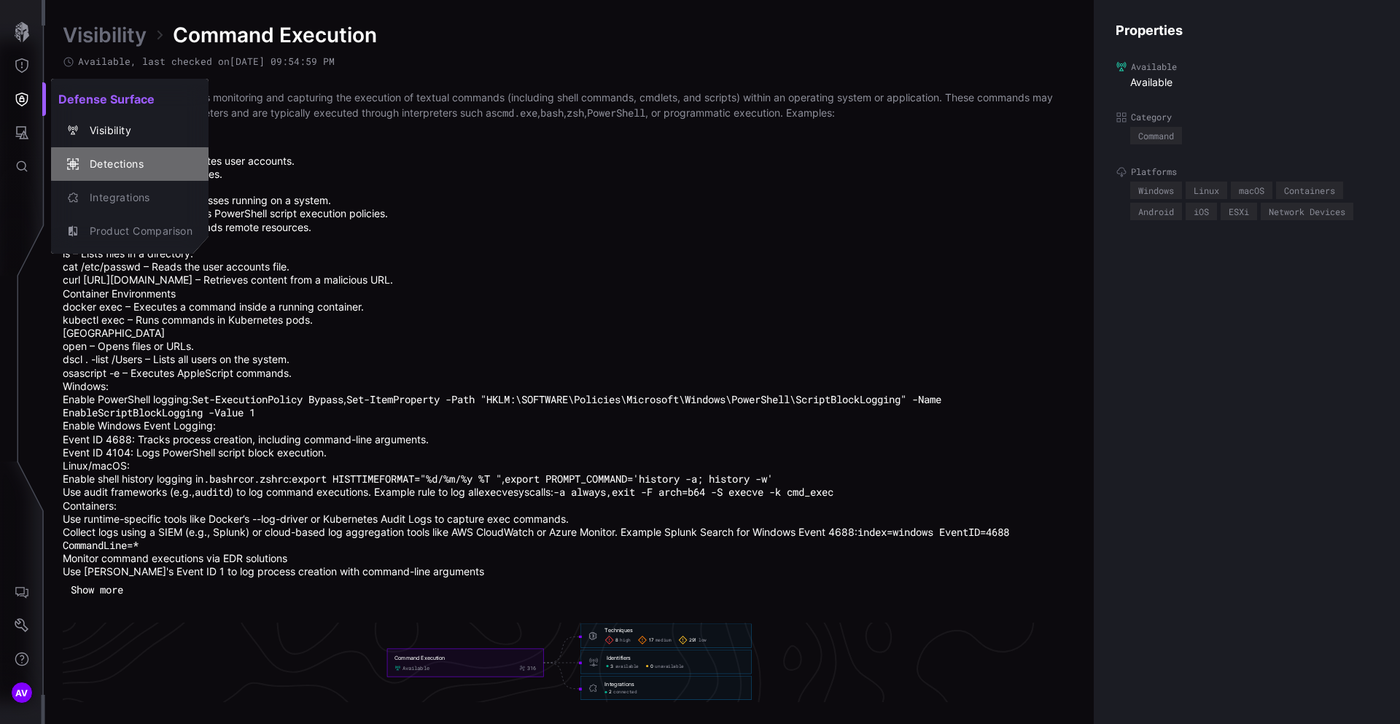
click at [117, 164] on div "Detections" at bounding box center [137, 164] width 110 height 18
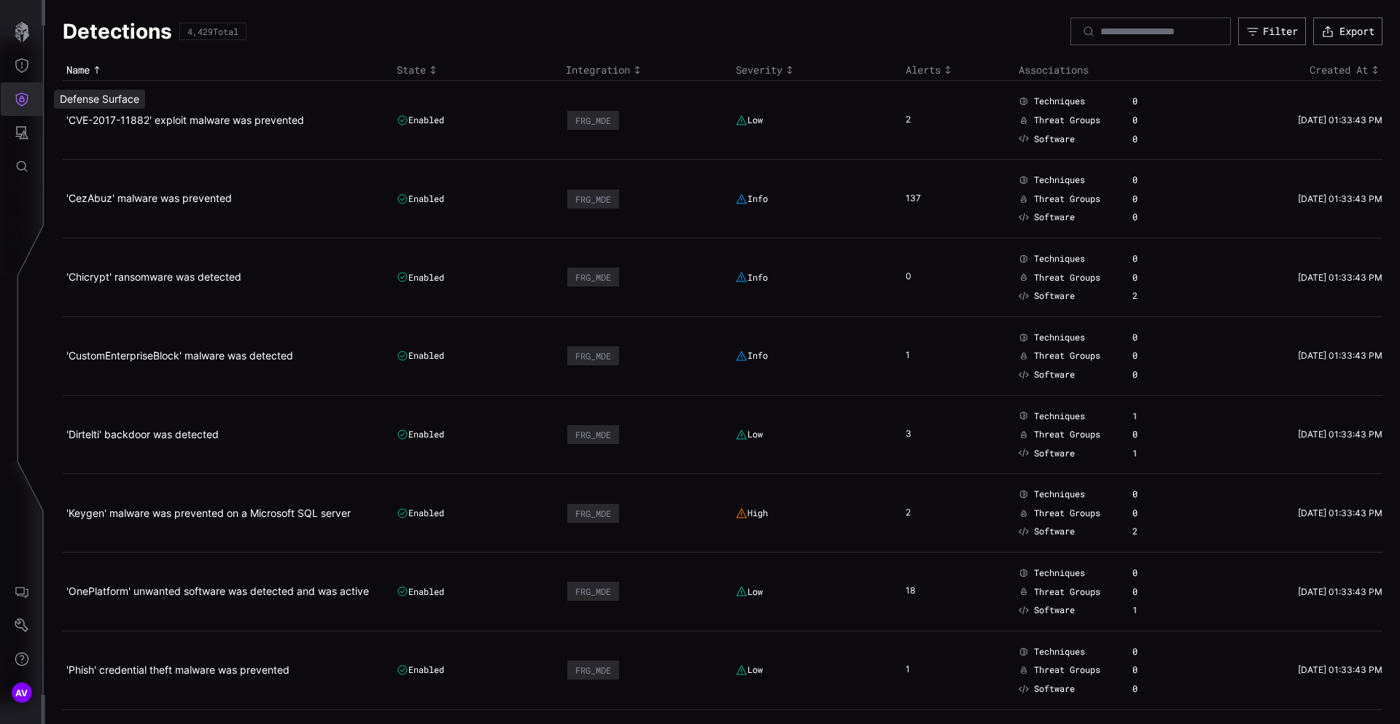
click at [19, 93] on icon "Defense Surface" at bounding box center [22, 99] width 15 height 15
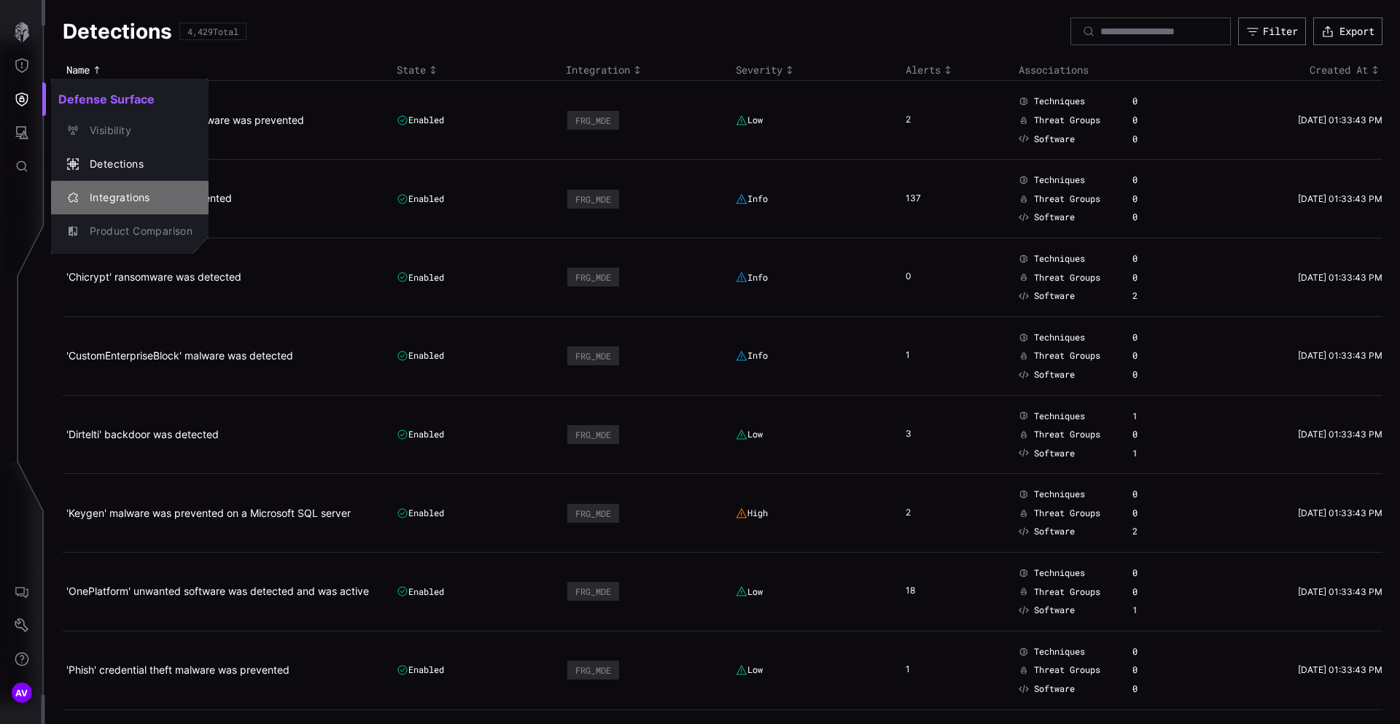
click at [103, 197] on div "Integrations" at bounding box center [137, 198] width 110 height 18
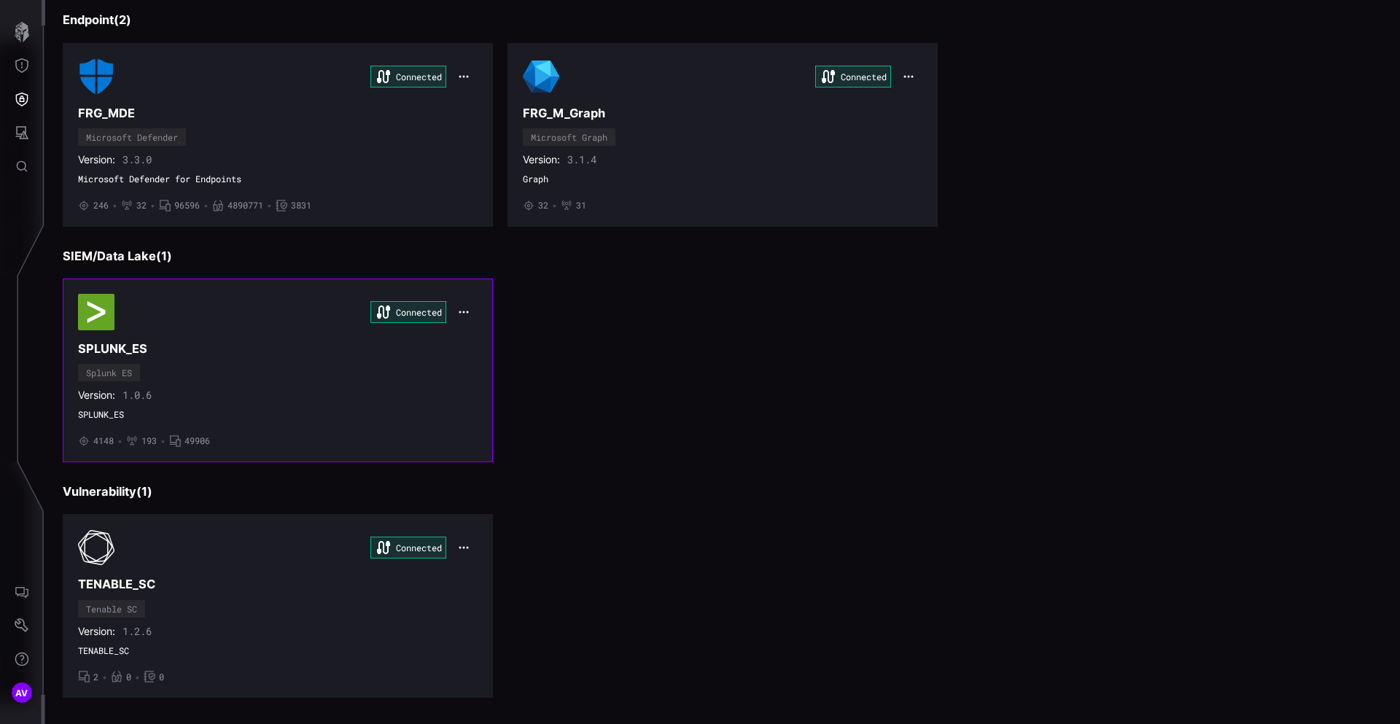
scroll to position [122, 0]
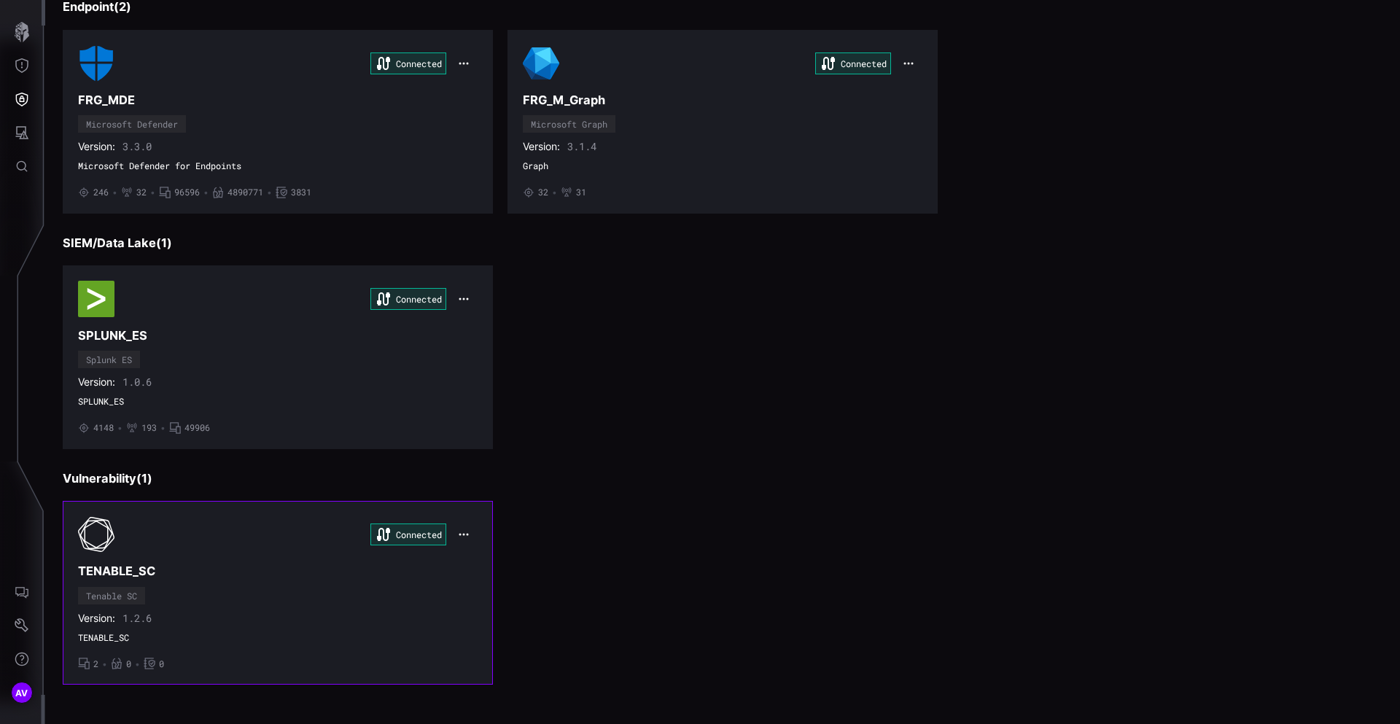
click at [113, 575] on h3 "TENABLE_SC" at bounding box center [277, 570] width 399 height 15
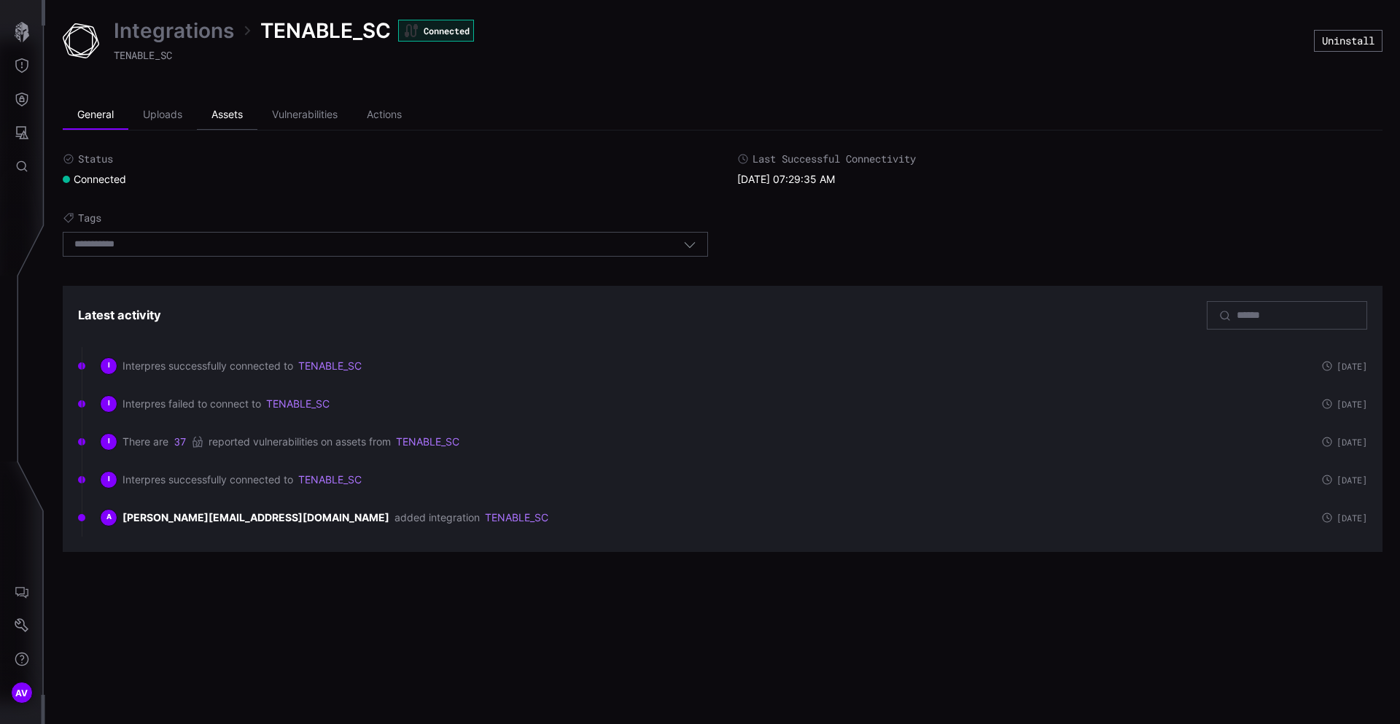
click at [238, 120] on li "Assets" at bounding box center [227, 115] width 61 height 29
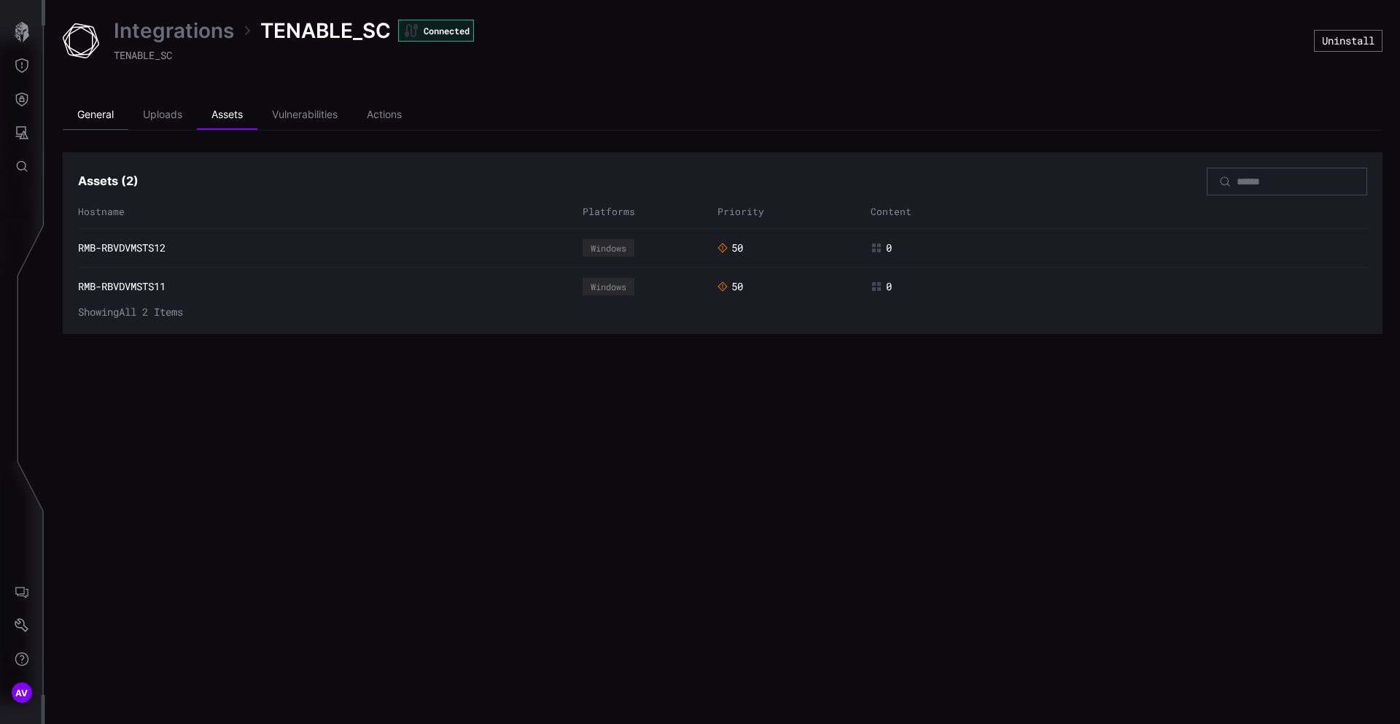
click at [98, 119] on li "General" at bounding box center [96, 115] width 66 height 29
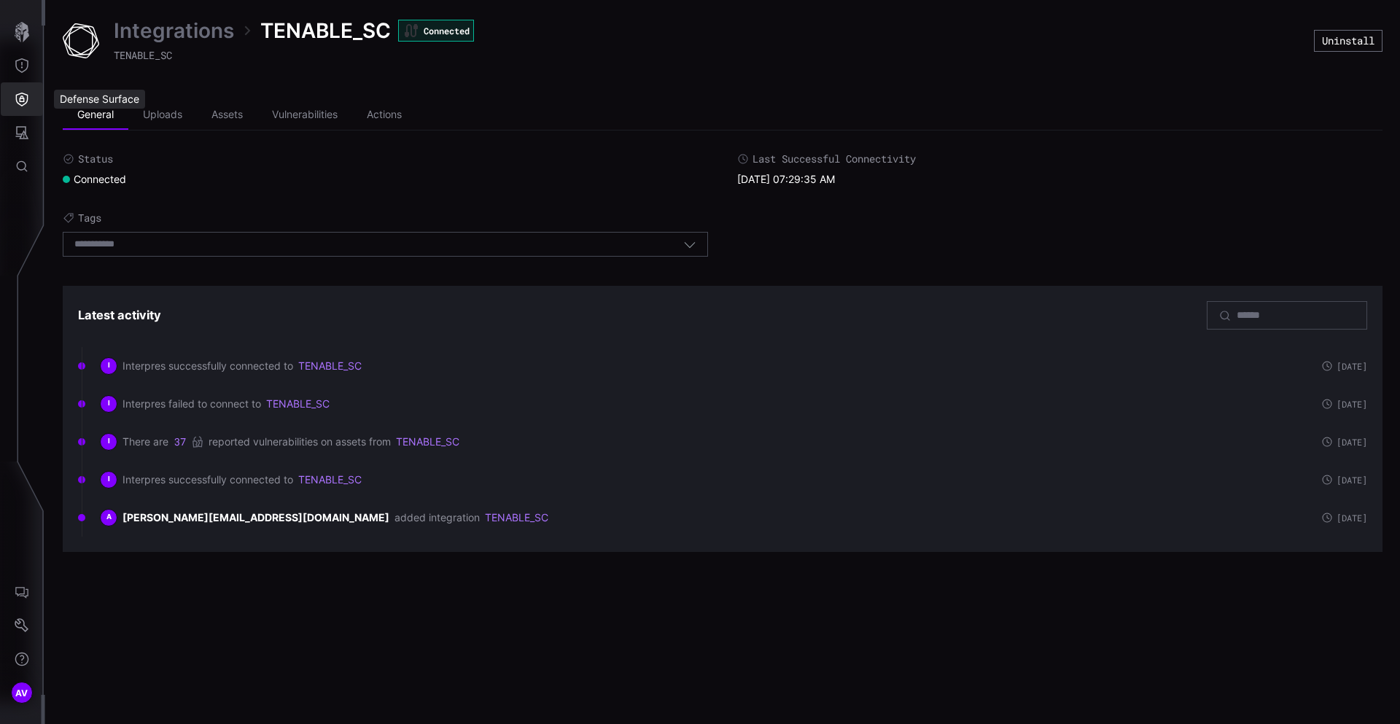
click at [15, 95] on icon "Defense Surface" at bounding box center [22, 99] width 15 height 15
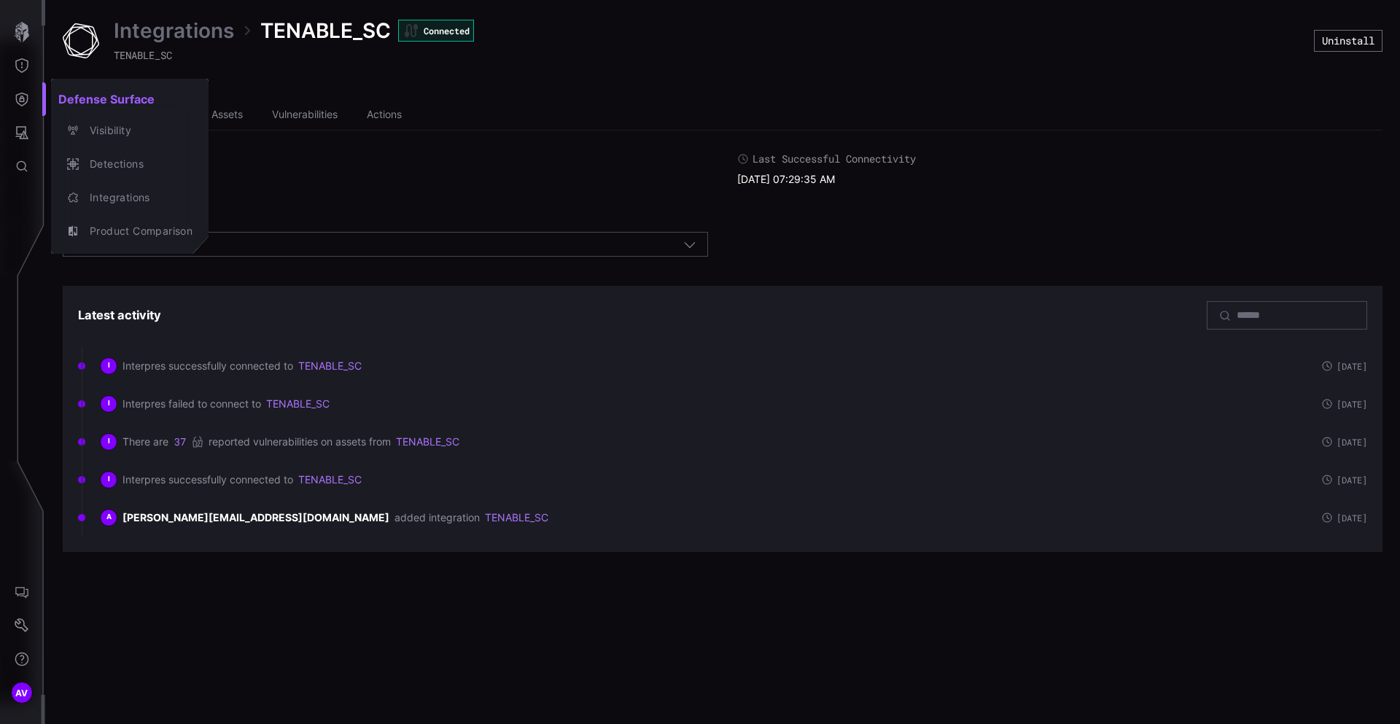
click at [16, 125] on div at bounding box center [700, 362] width 1400 height 724
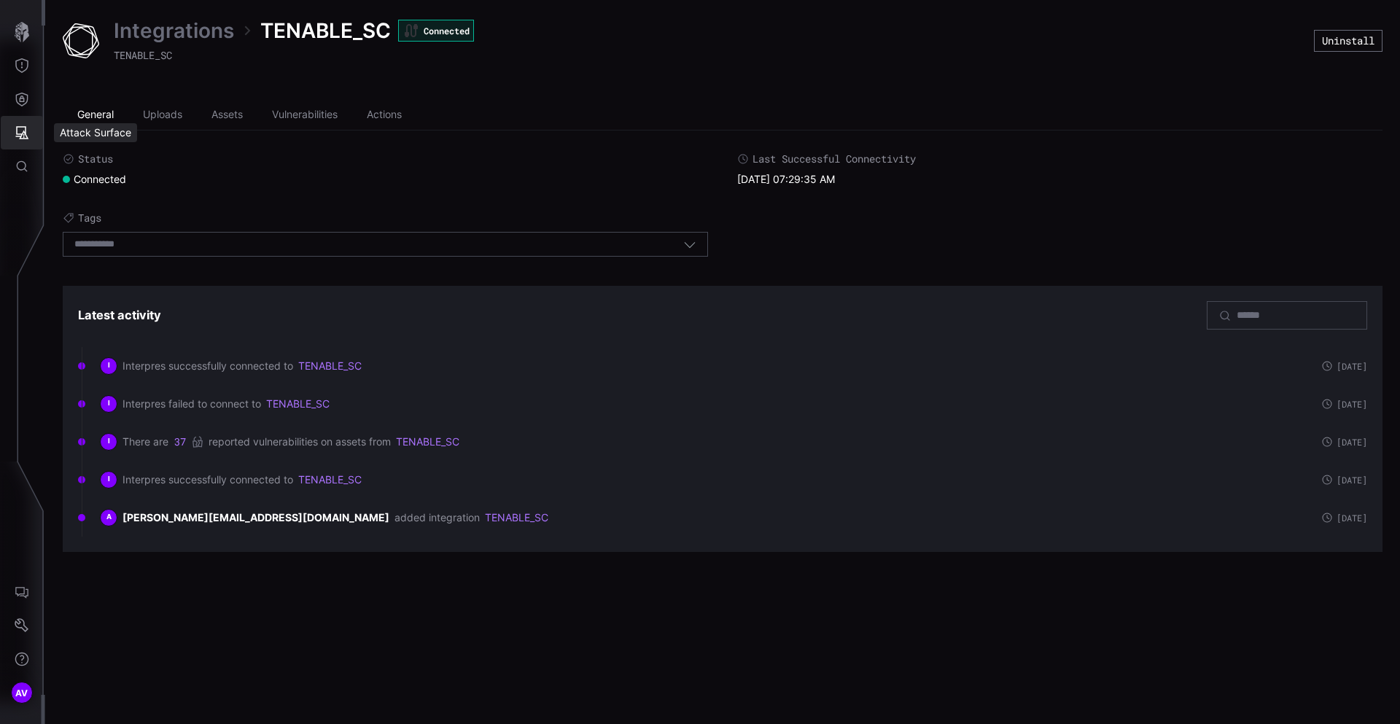
click at [21, 129] on icon "Attack Surface" at bounding box center [22, 132] width 15 height 15
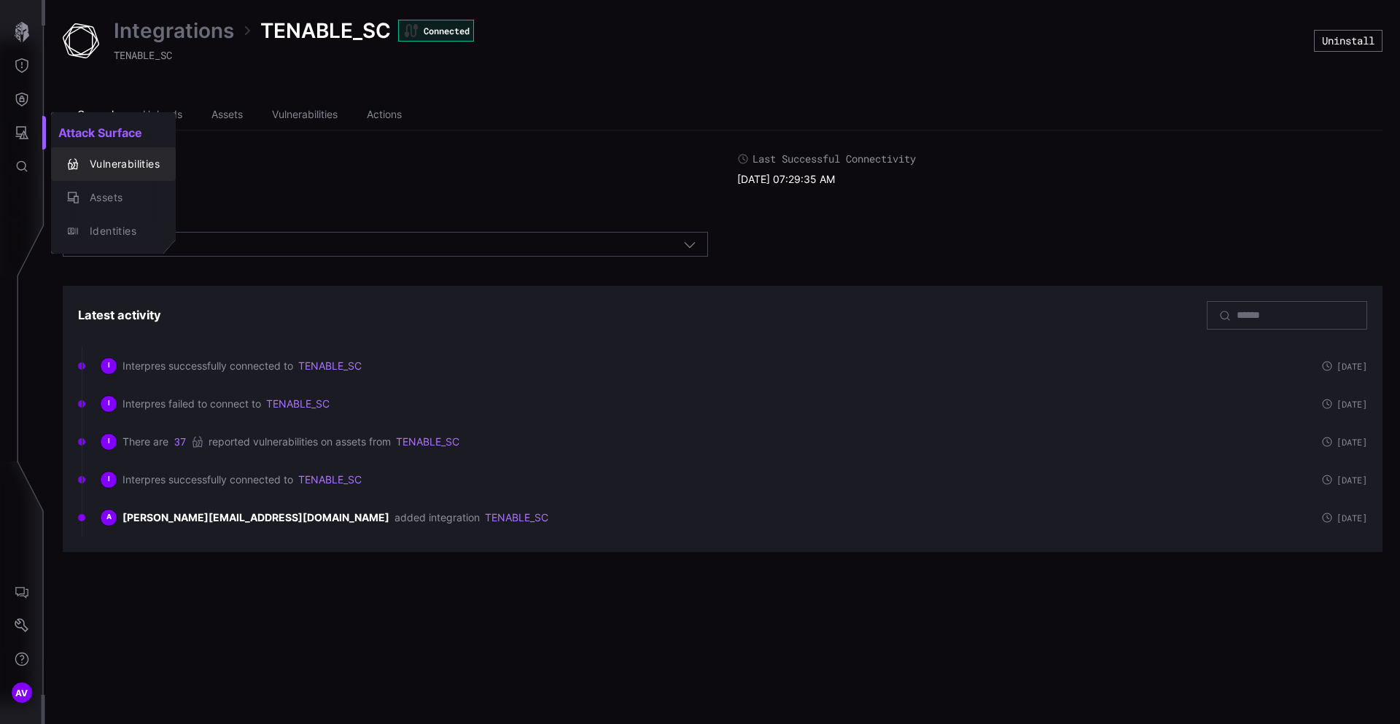
click at [130, 173] on div "Vulnerabilities" at bounding box center [113, 164] width 113 height 20
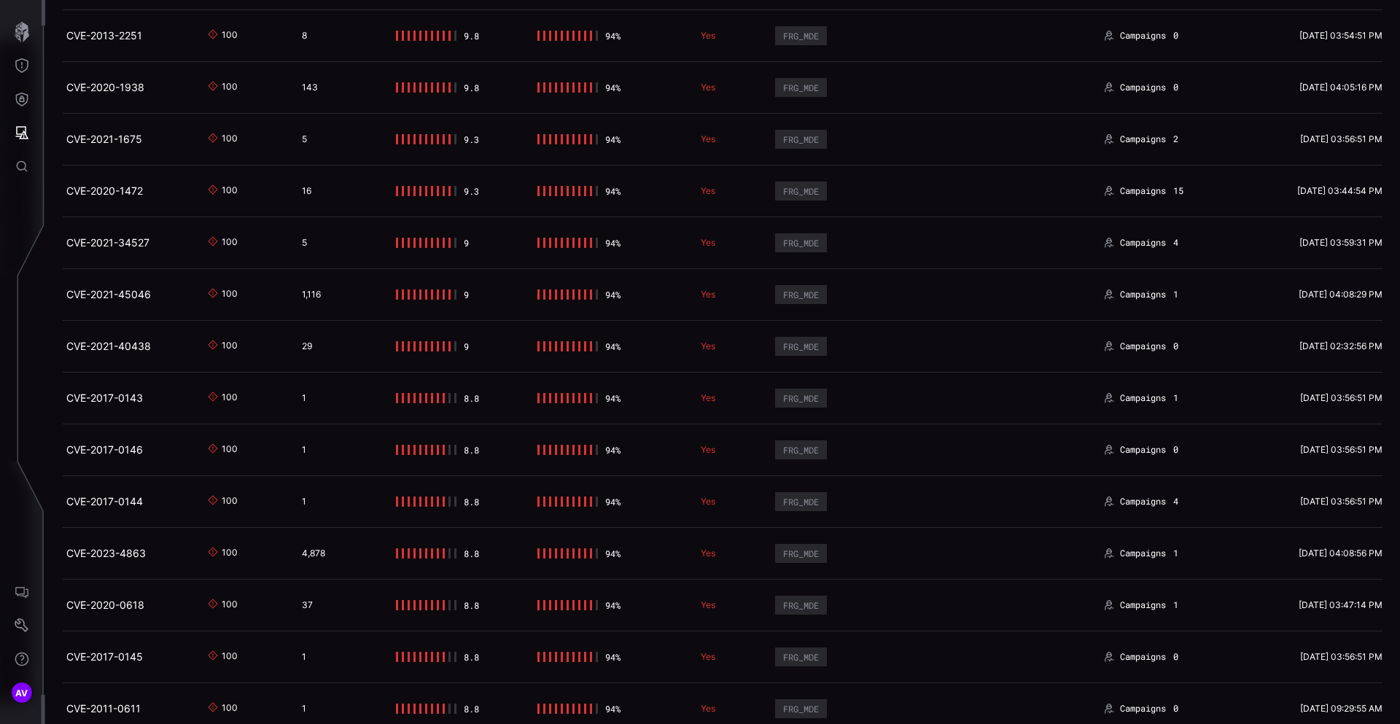
scroll to position [1292, 0]
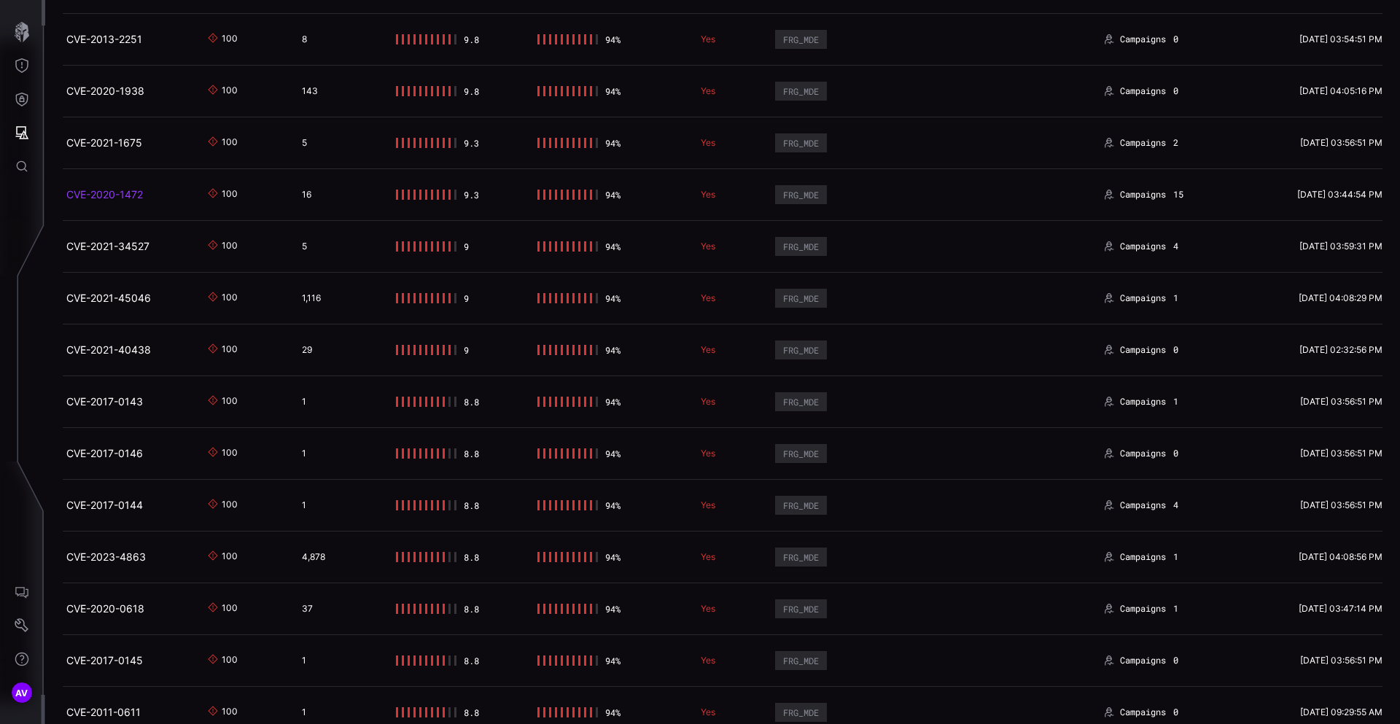
click at [133, 195] on link "CVE-2020-1472" at bounding box center [104, 194] width 77 height 12
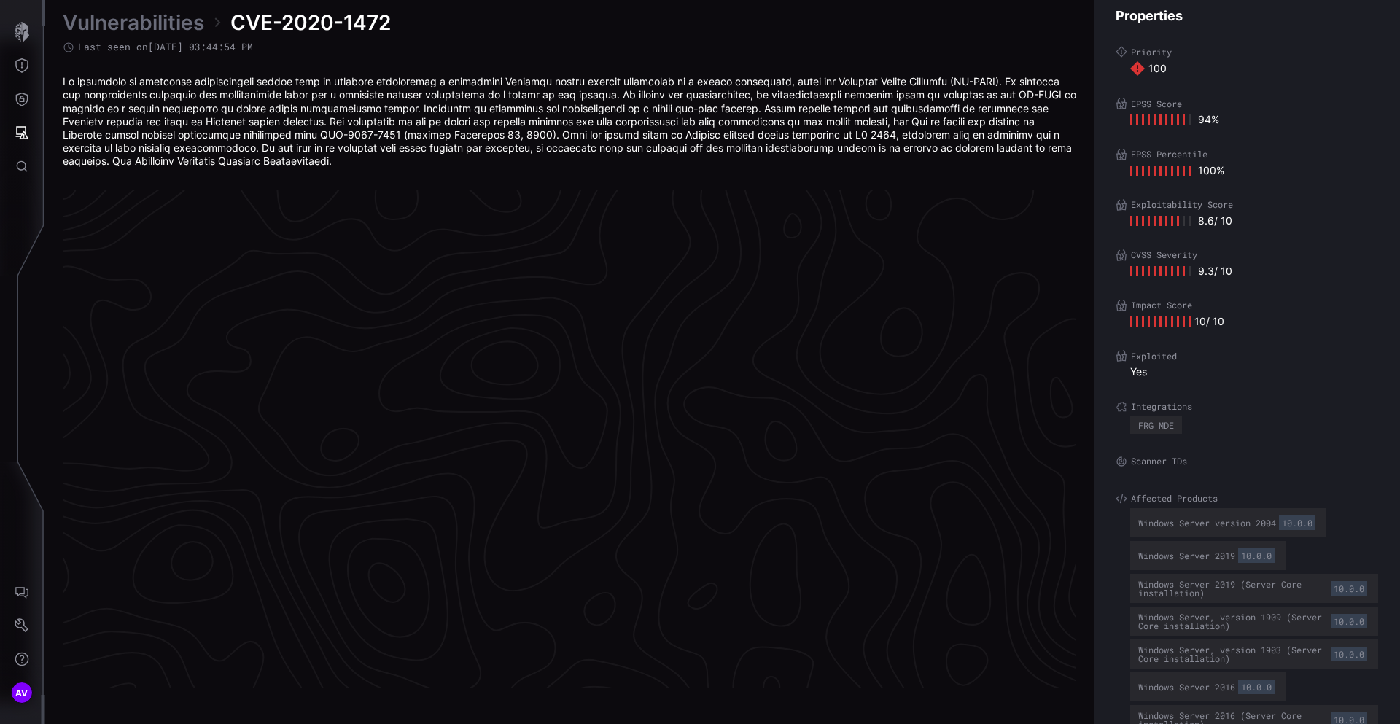
scroll to position [3032, 587]
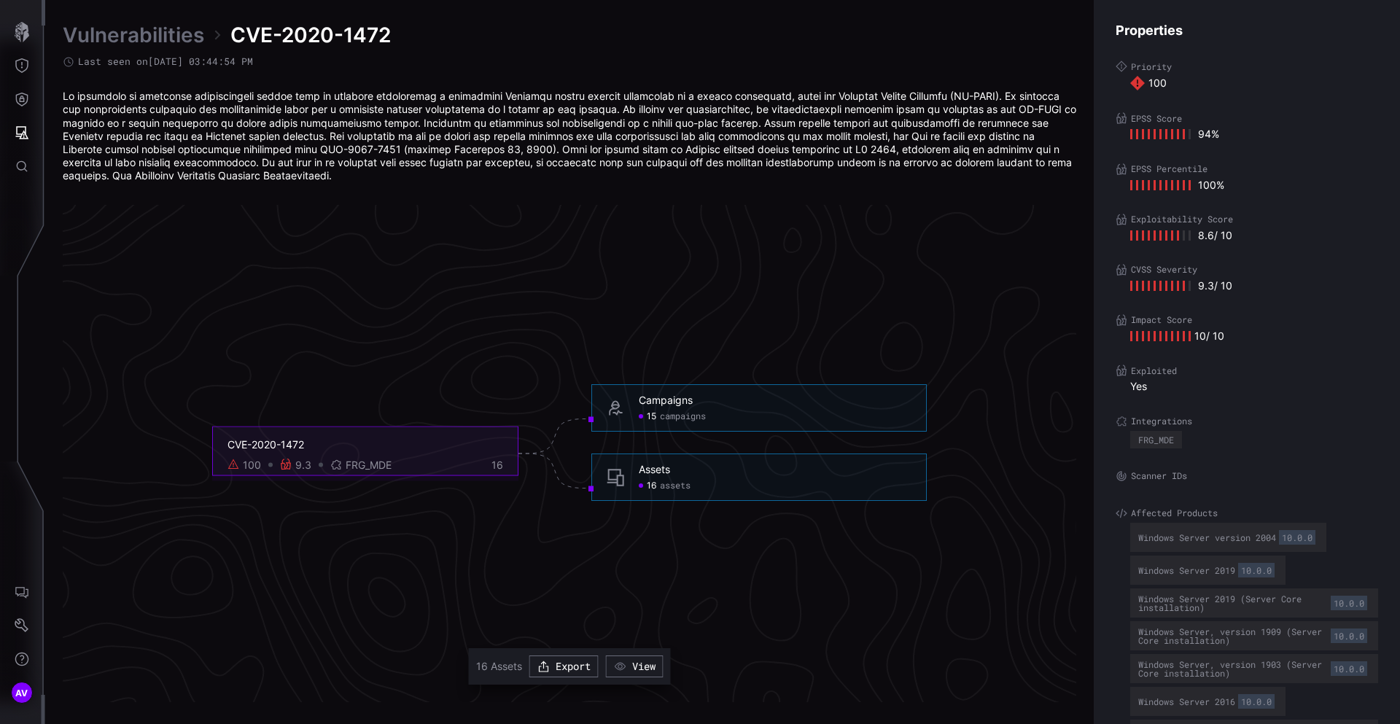
click at [656, 467] on div "Assets" at bounding box center [654, 469] width 31 height 13
click at [680, 484] on span "assets" at bounding box center [675, 486] width 31 height 12
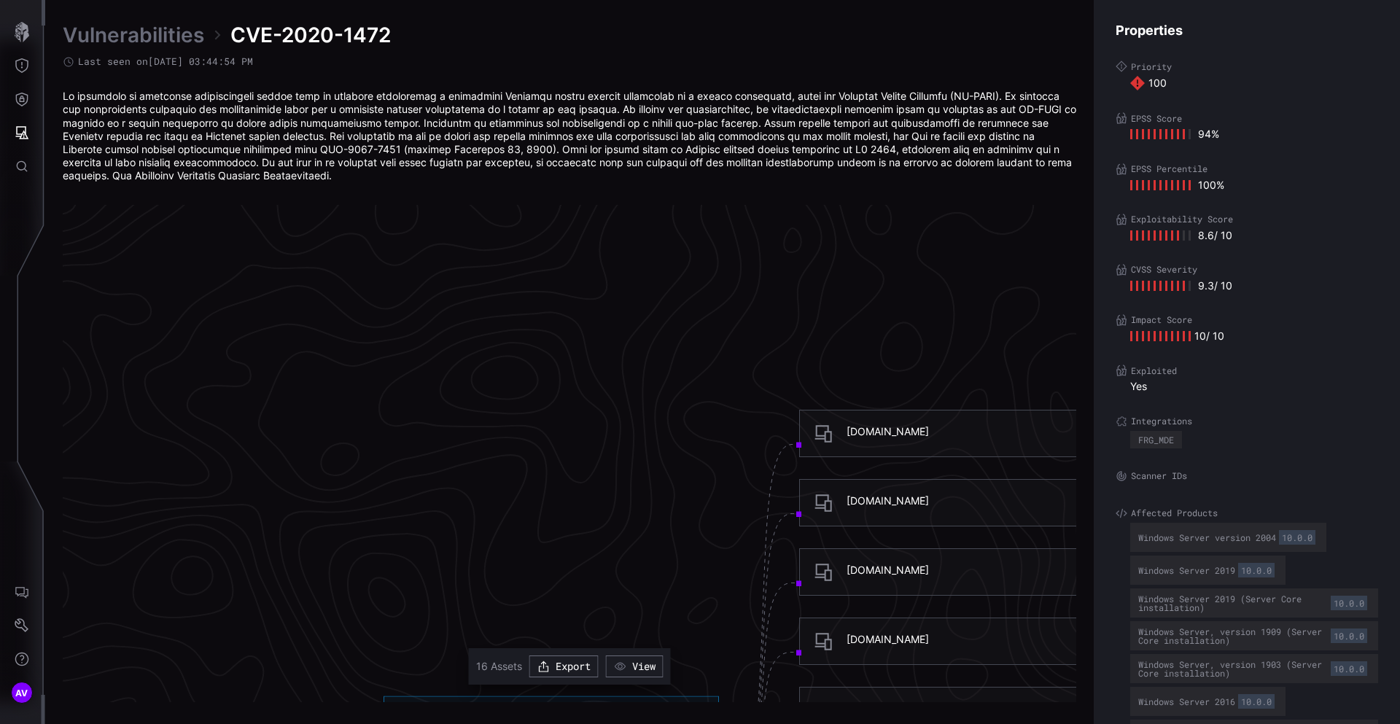
scroll to position [2687, 587]
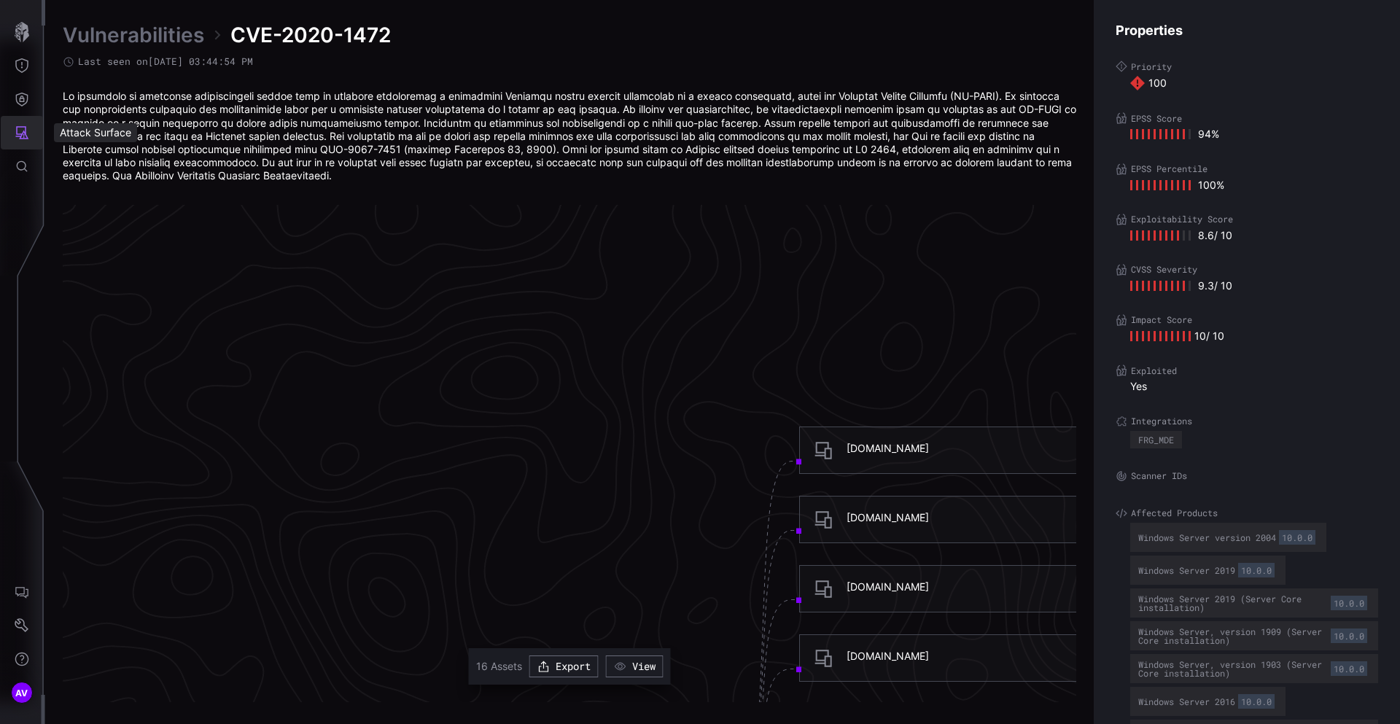
click at [26, 121] on button "Attack Surface" at bounding box center [22, 133] width 42 height 34
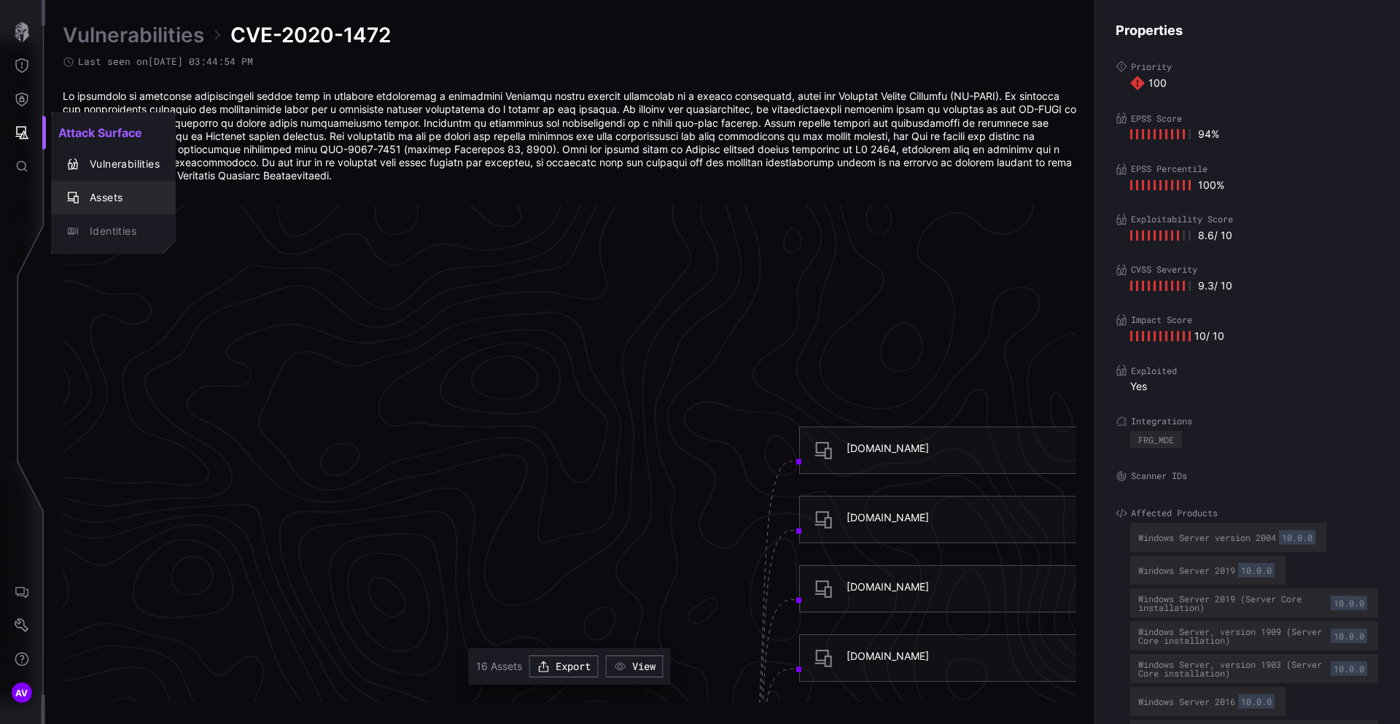
click at [114, 200] on div "Assets" at bounding box center [120, 198] width 77 height 18
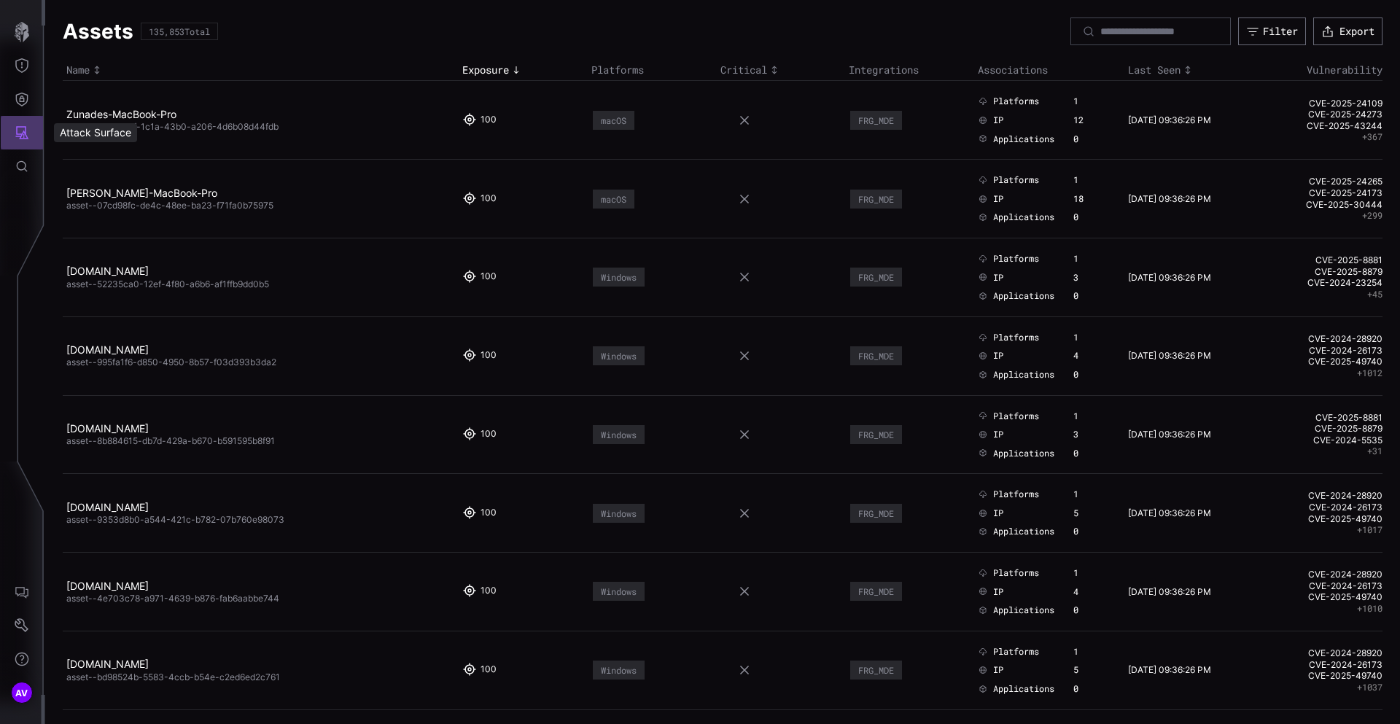
click at [18, 133] on icon "Attack Surface" at bounding box center [22, 132] width 15 height 15
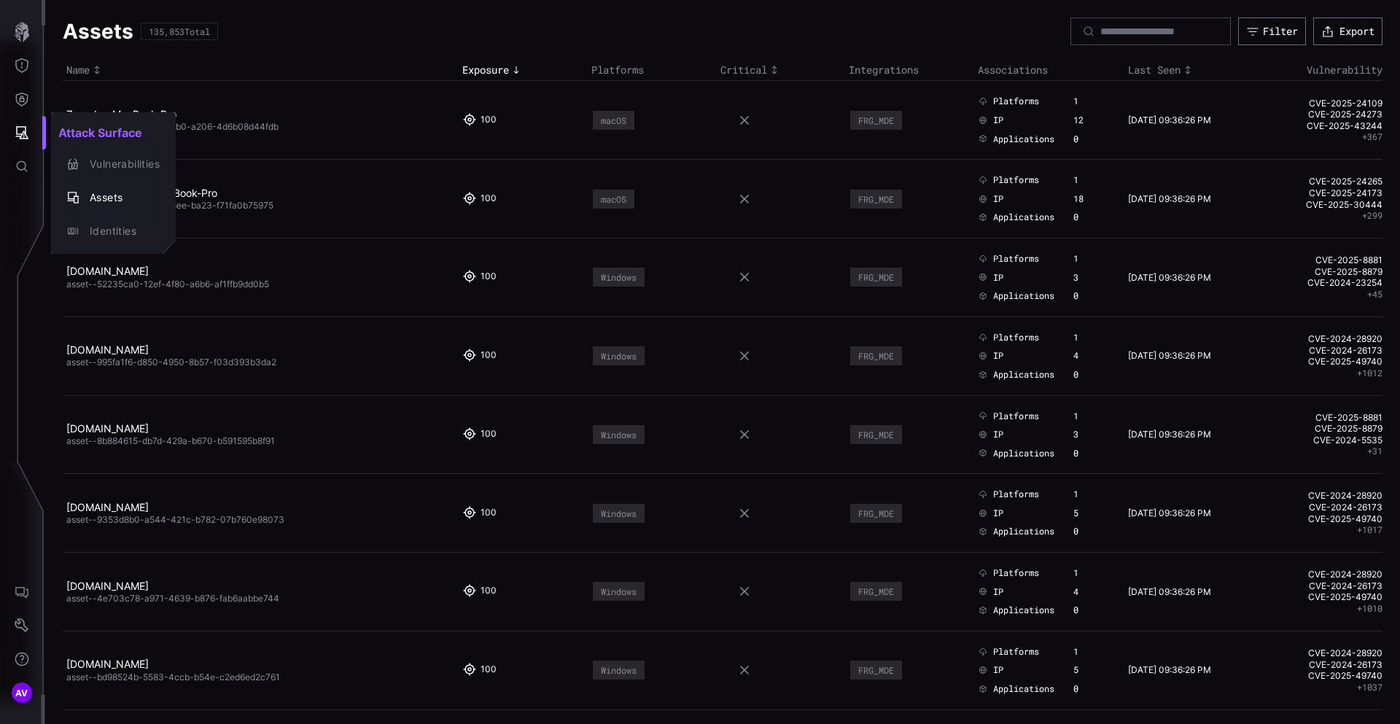
click at [18, 133] on div at bounding box center [700, 362] width 1400 height 724
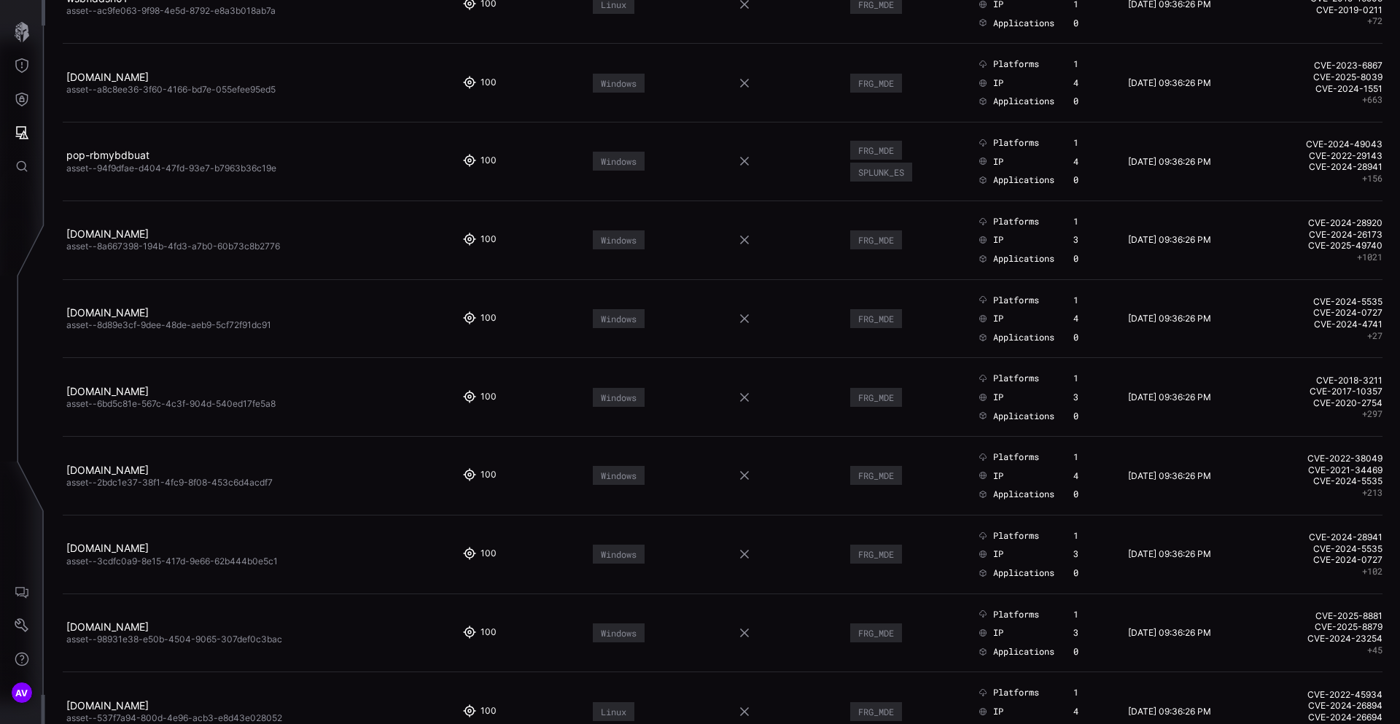
scroll to position [733, 0]
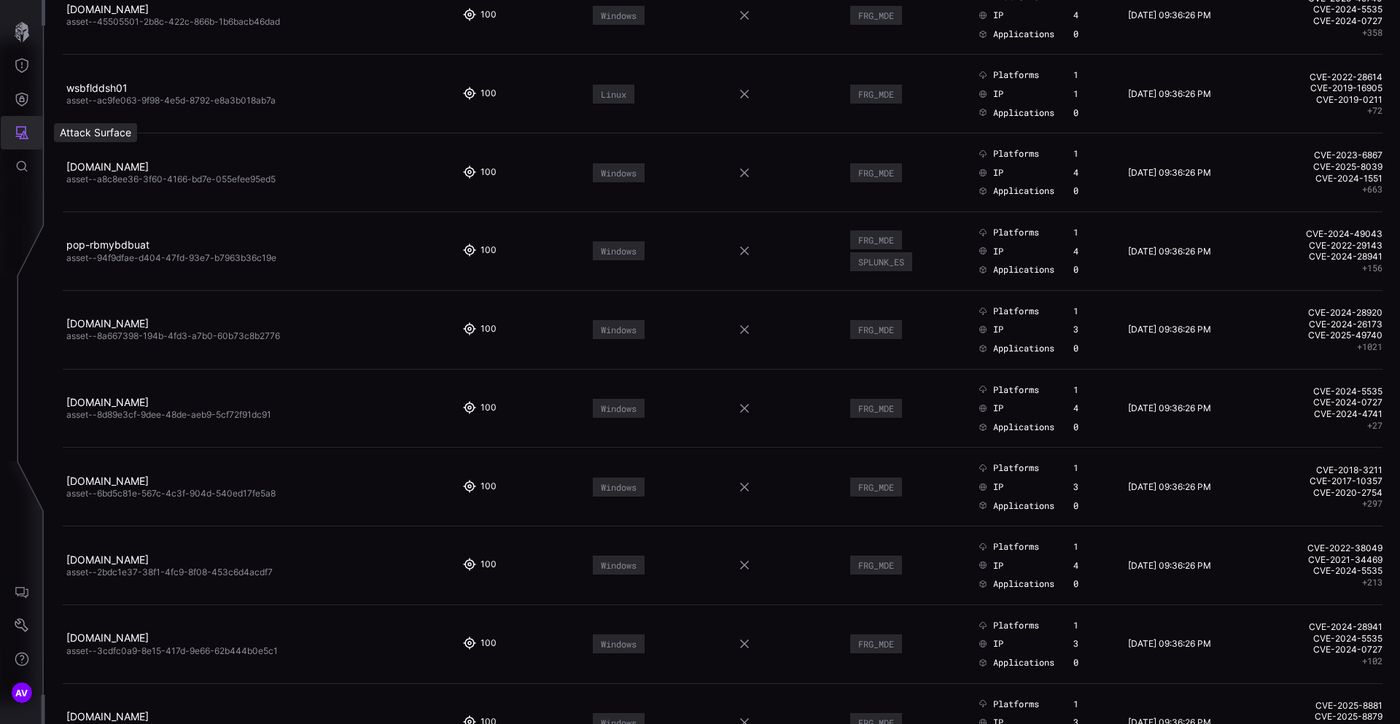
click at [26, 130] on icon "Attack Surface" at bounding box center [22, 132] width 15 height 15
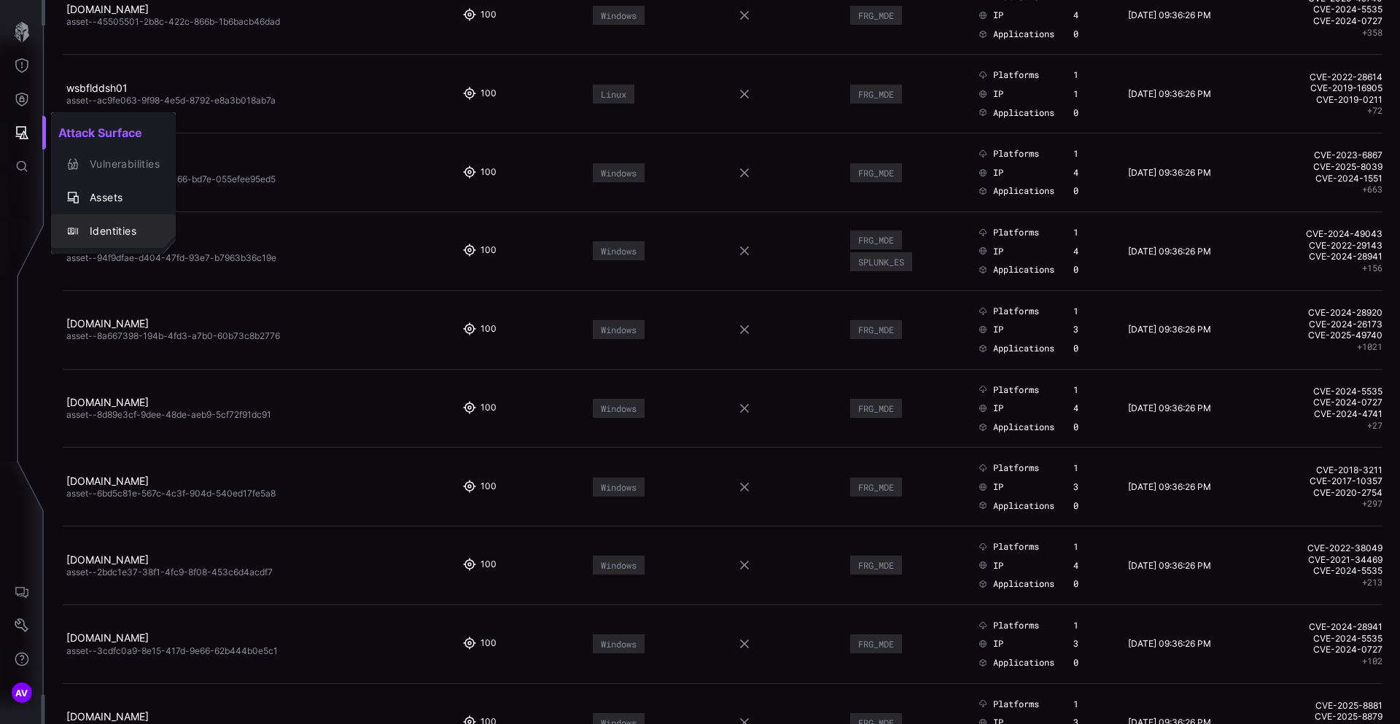
click at [122, 235] on div "Identities" at bounding box center [120, 231] width 77 height 18
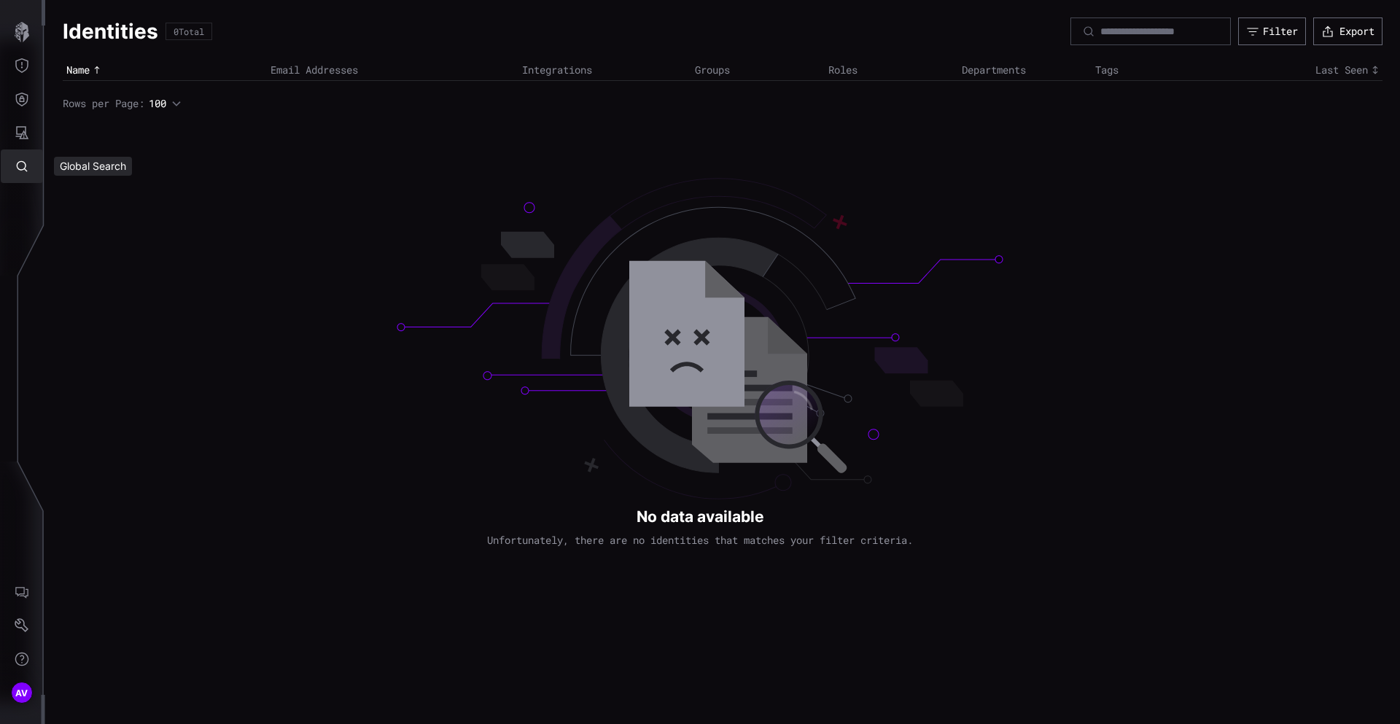
click at [26, 165] on icon "Global Search" at bounding box center [22, 166] width 15 height 15
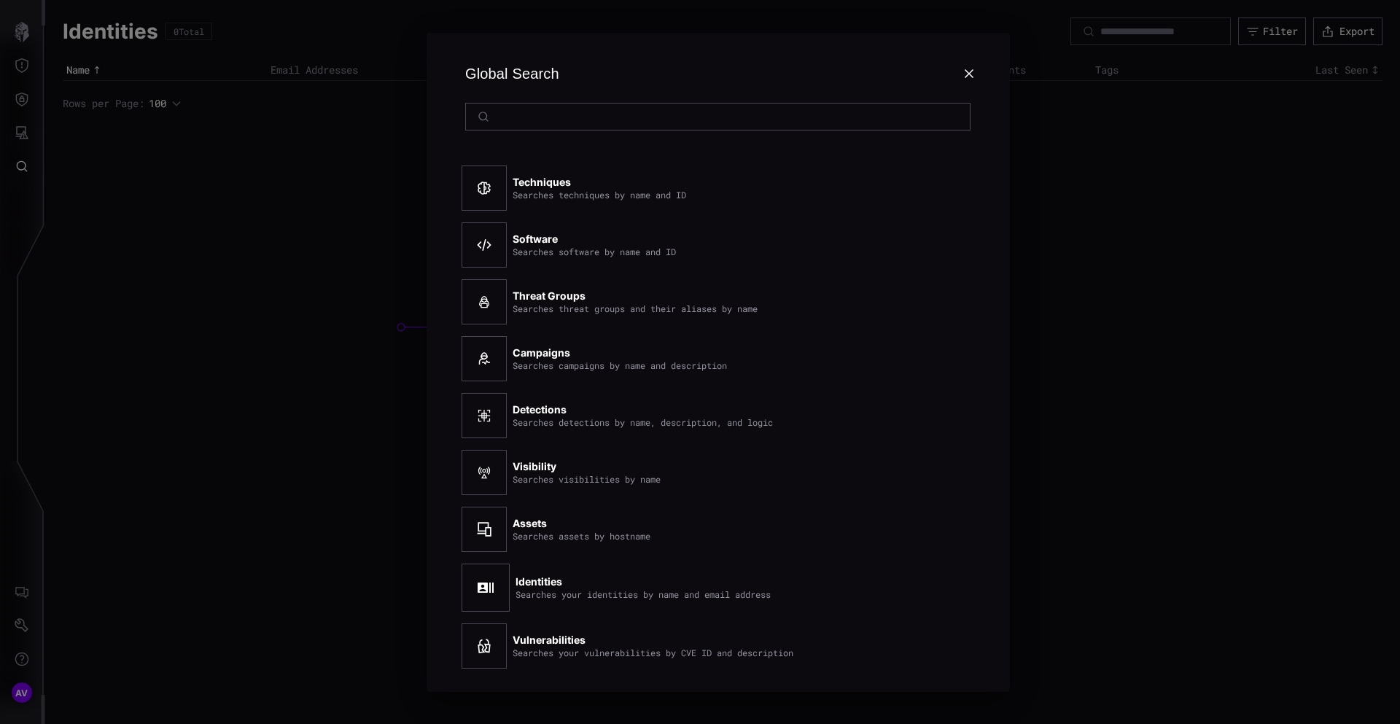
click at [88, 439] on div "Global Search Techniques Searches techniques by name and ID Software Searches s…" at bounding box center [717, 362] width 1363 height 724
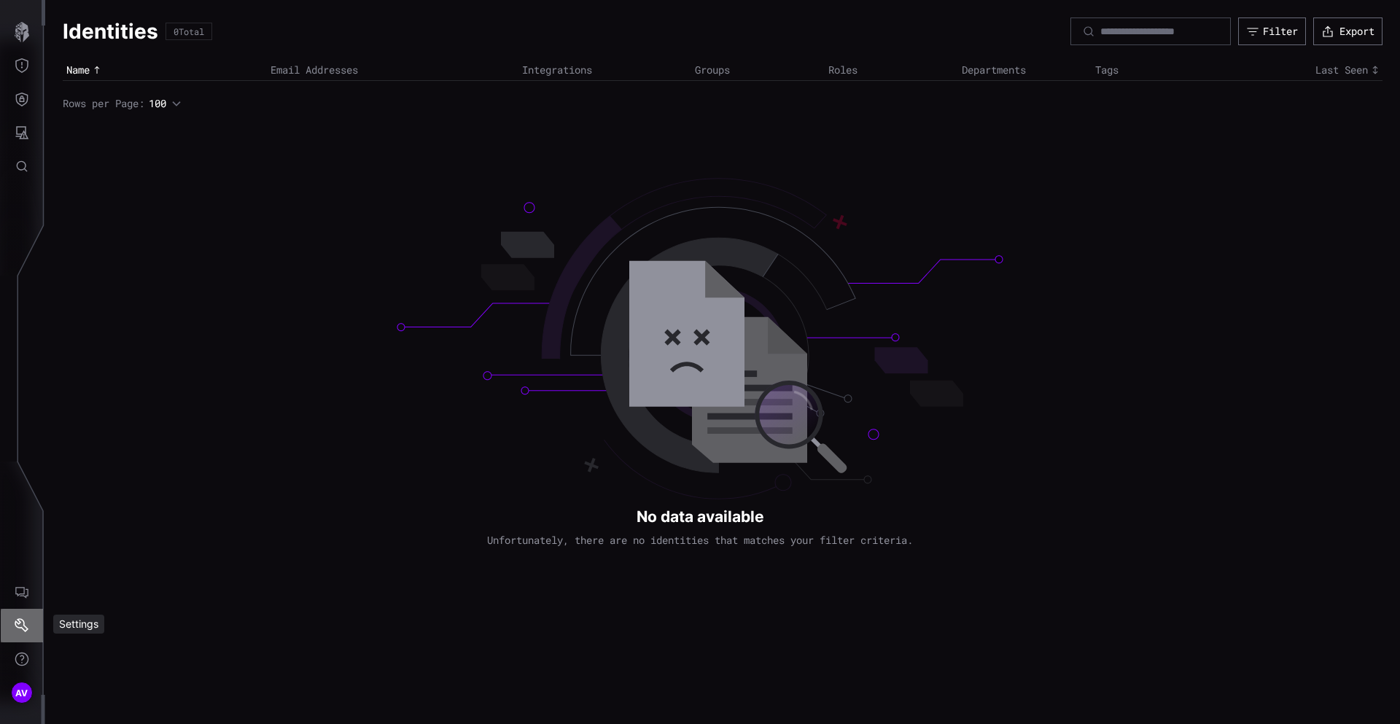
click at [17, 629] on icon "Settings" at bounding box center [22, 625] width 15 height 15
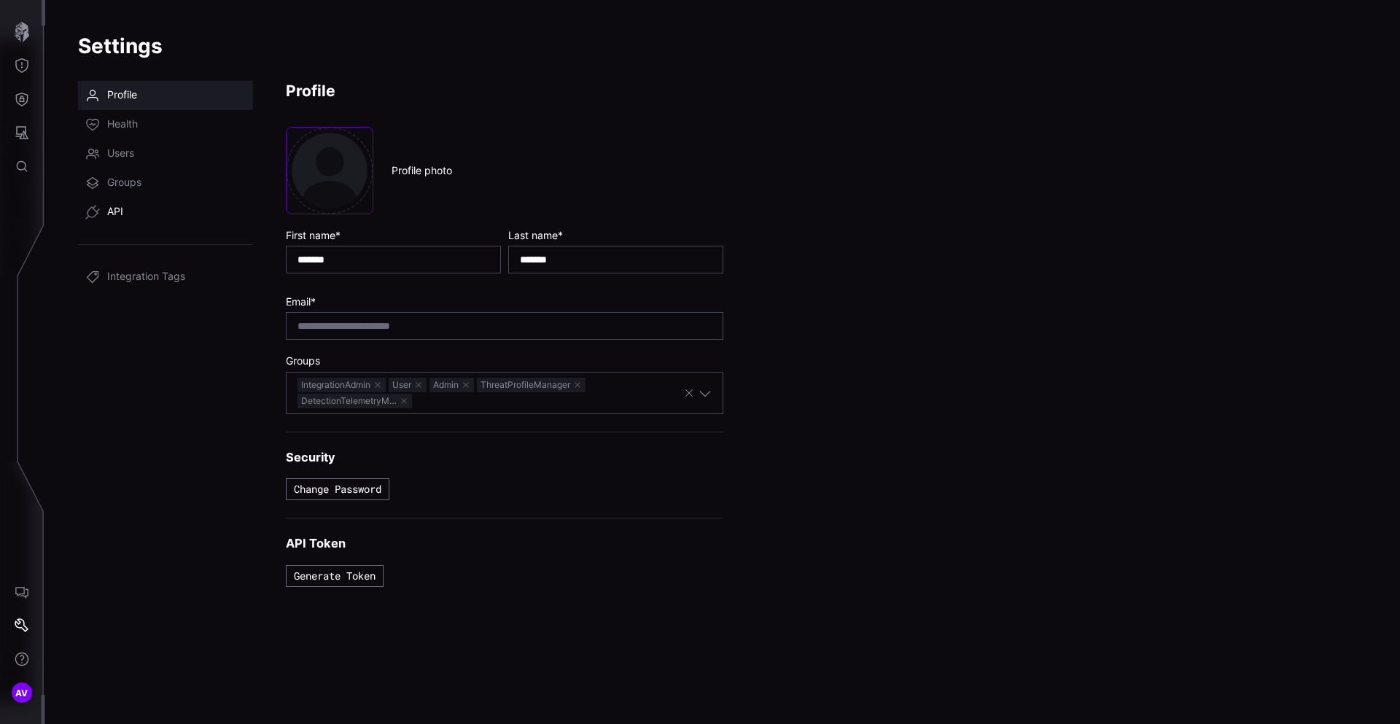
click at [119, 214] on span "API" at bounding box center [115, 212] width 16 height 15
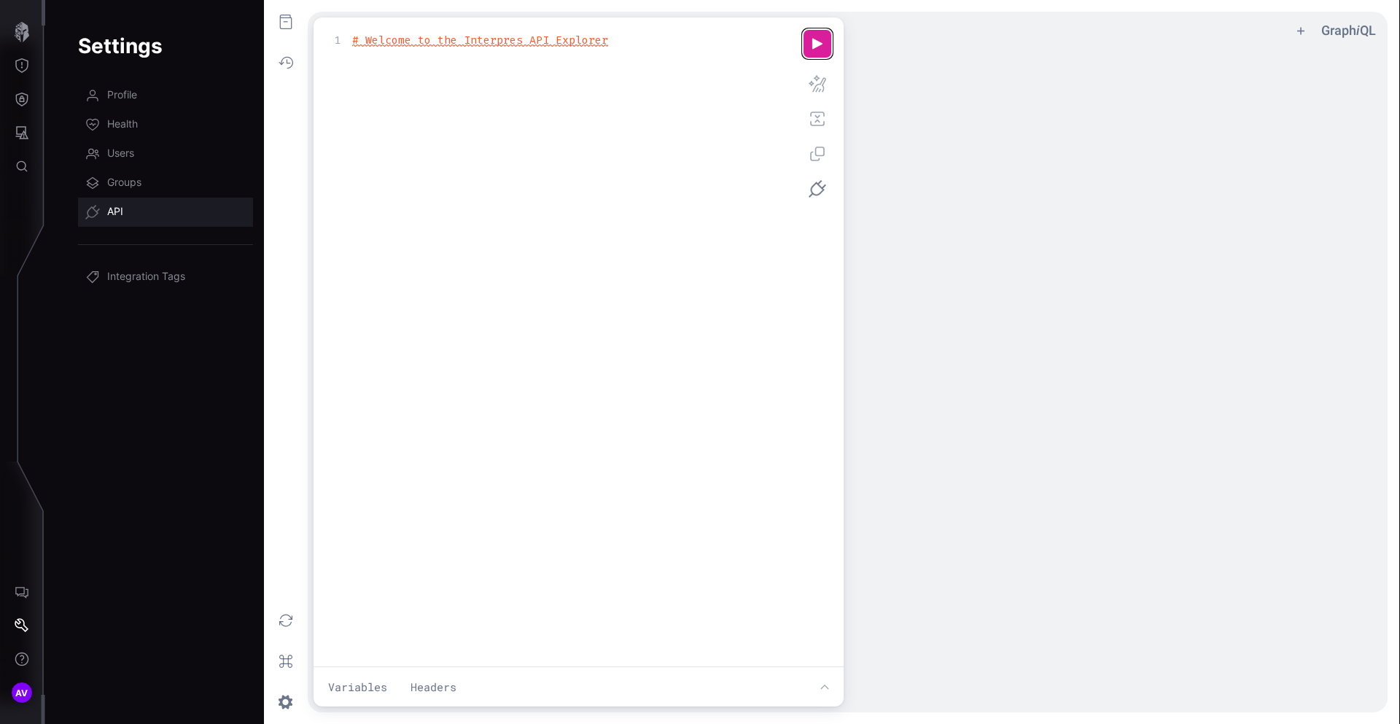
click at [822, 36] on button "u ee icon" at bounding box center [817, 43] width 29 height 29
type textarea "**********"
drag, startPoint x: 909, startPoint y: 50, endPoint x: 926, endPoint y: 291, distance: 241.1
click at [925, 286] on div "​ x { "errors" : [ { "message" : "Syntax Error: Unexpected <EOF>." , "locations…" at bounding box center [1135, 396] width 566 height 694
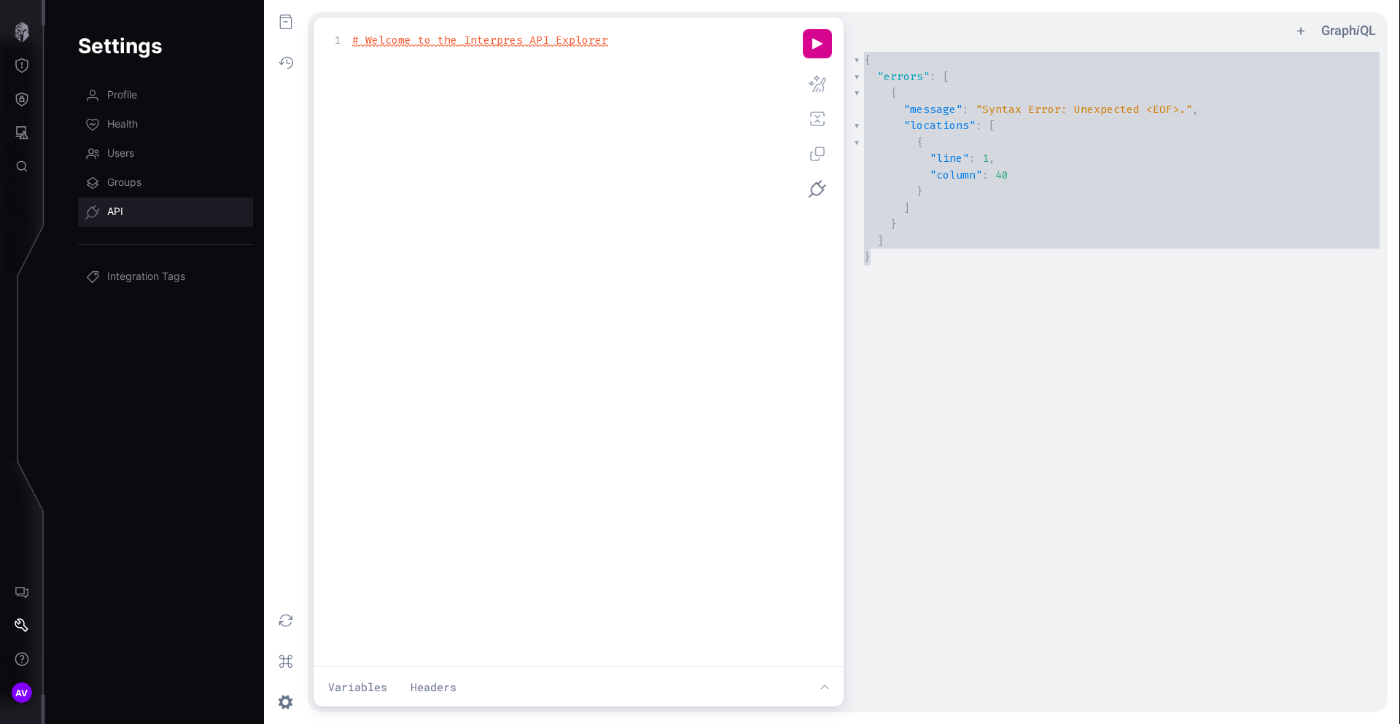
click at [926, 291] on div "x { "errors" : [ { "message" : "Syntax Error: Unexpected <EOF>." , "locations" …" at bounding box center [1135, 396] width 566 height 694
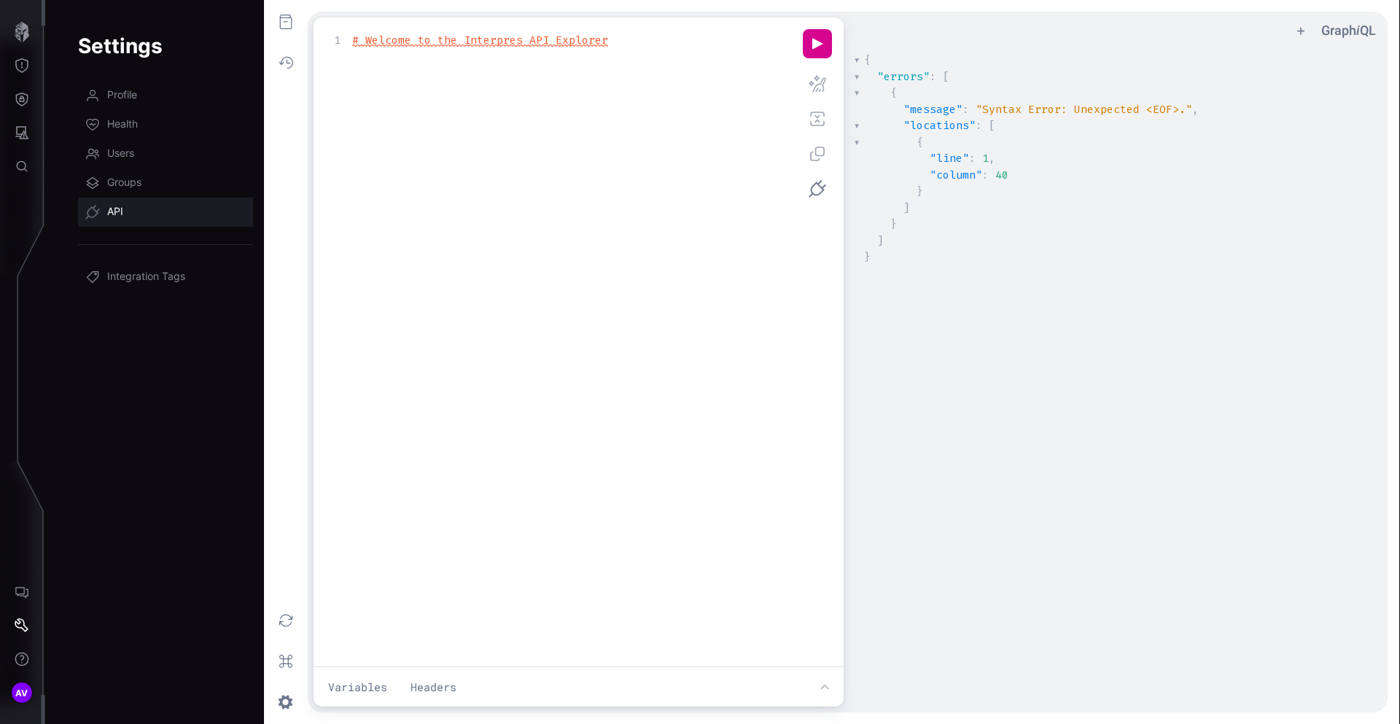
click at [573, 278] on div "xxxxxxxxxx 1 # Welcome to the Interpres API Explorer" at bounding box center [576, 360] width 502 height 662
click at [431, 687] on button "Headers" at bounding box center [433, 687] width 63 height 28
click at [350, 516] on button "Variables" at bounding box center [357, 524] width 77 height 28
click at [278, 624] on button "g ee icon" at bounding box center [286, 620] width 32 height 32
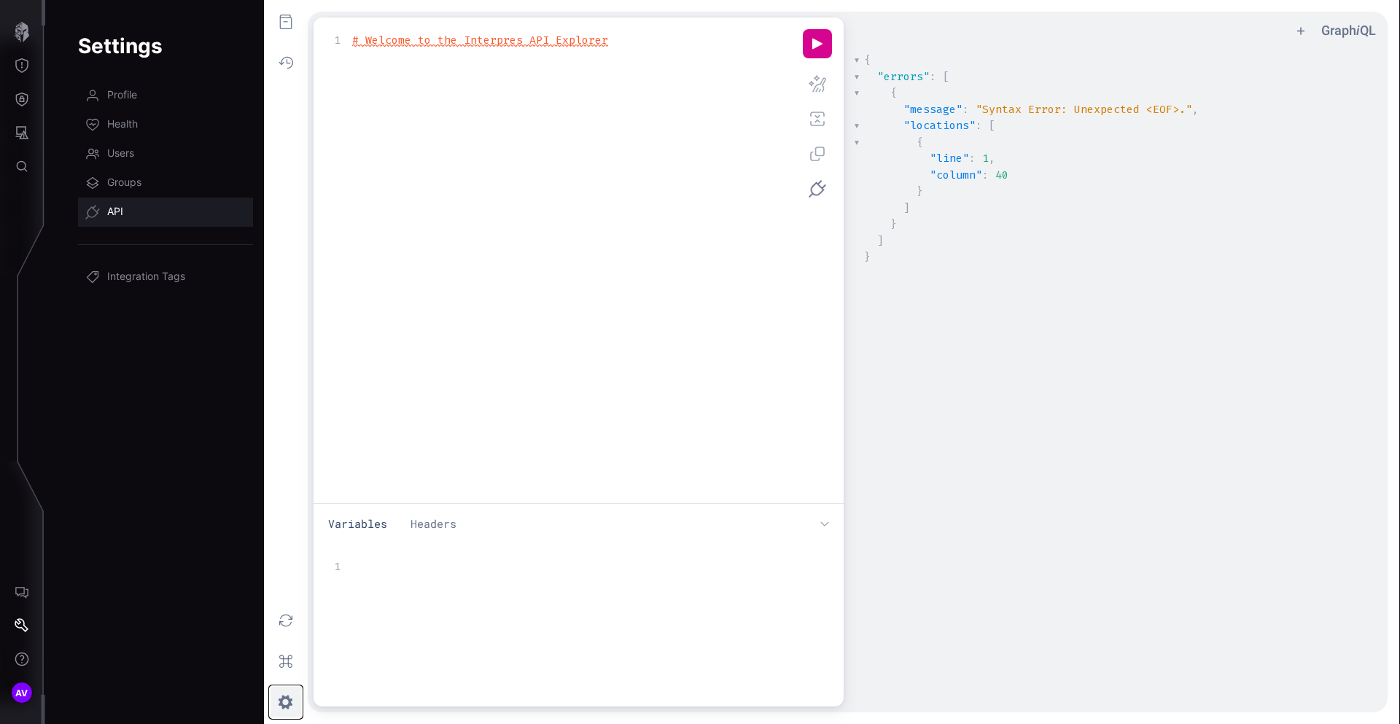
click at [287, 705] on button "z ee icon" at bounding box center [286, 702] width 32 height 32
click at [819, 192] on button "Select Endpoint" at bounding box center [817, 188] width 29 height 29
click at [830, 285] on div "APP_API" at bounding box center [844, 287] width 58 height 13
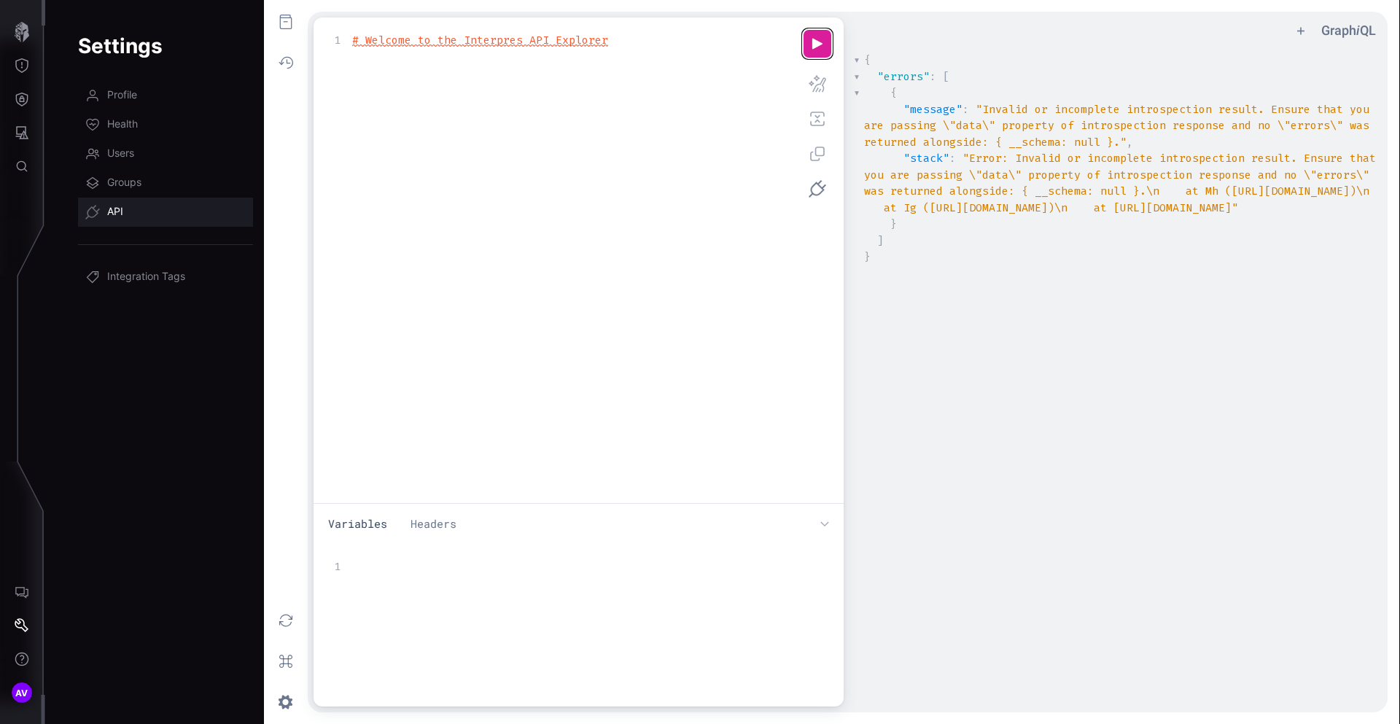
click at [816, 40] on button "u ee icon" at bounding box center [817, 43] width 29 height 29
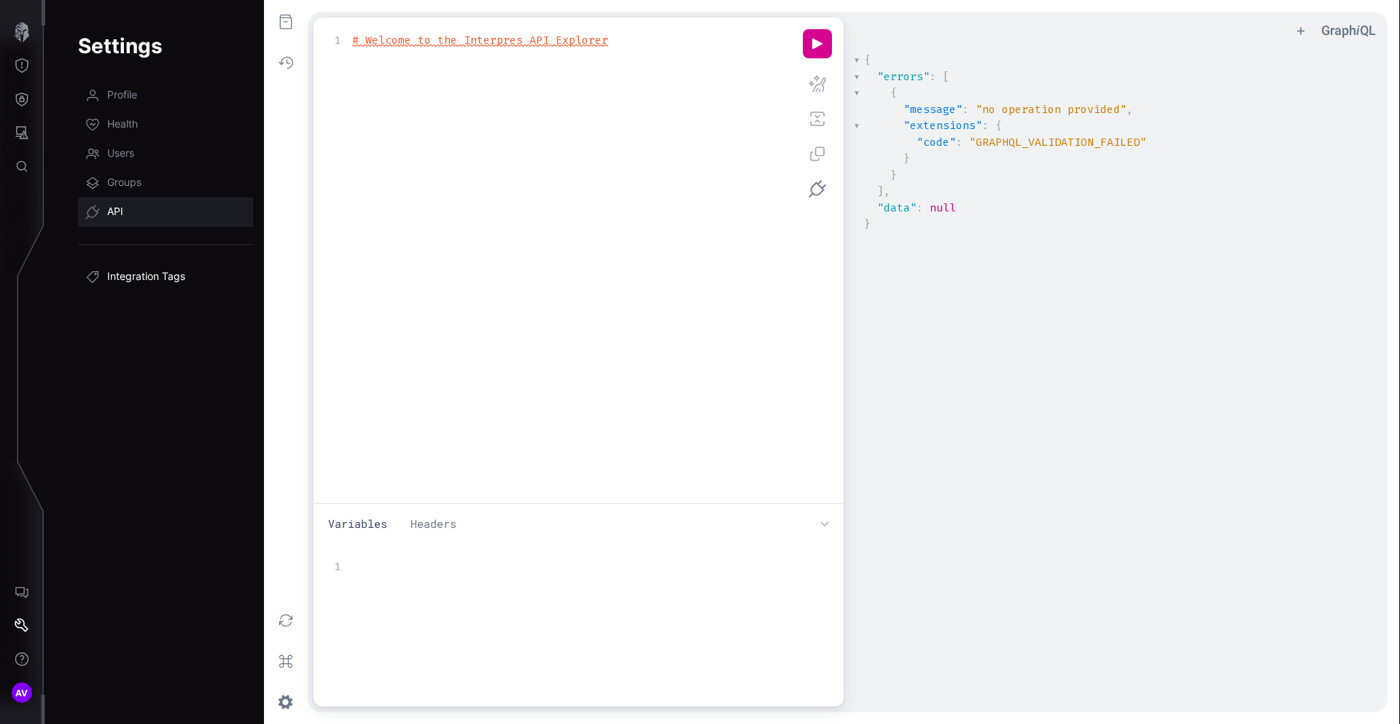
click at [144, 275] on span "Integration Tags" at bounding box center [146, 277] width 78 height 15
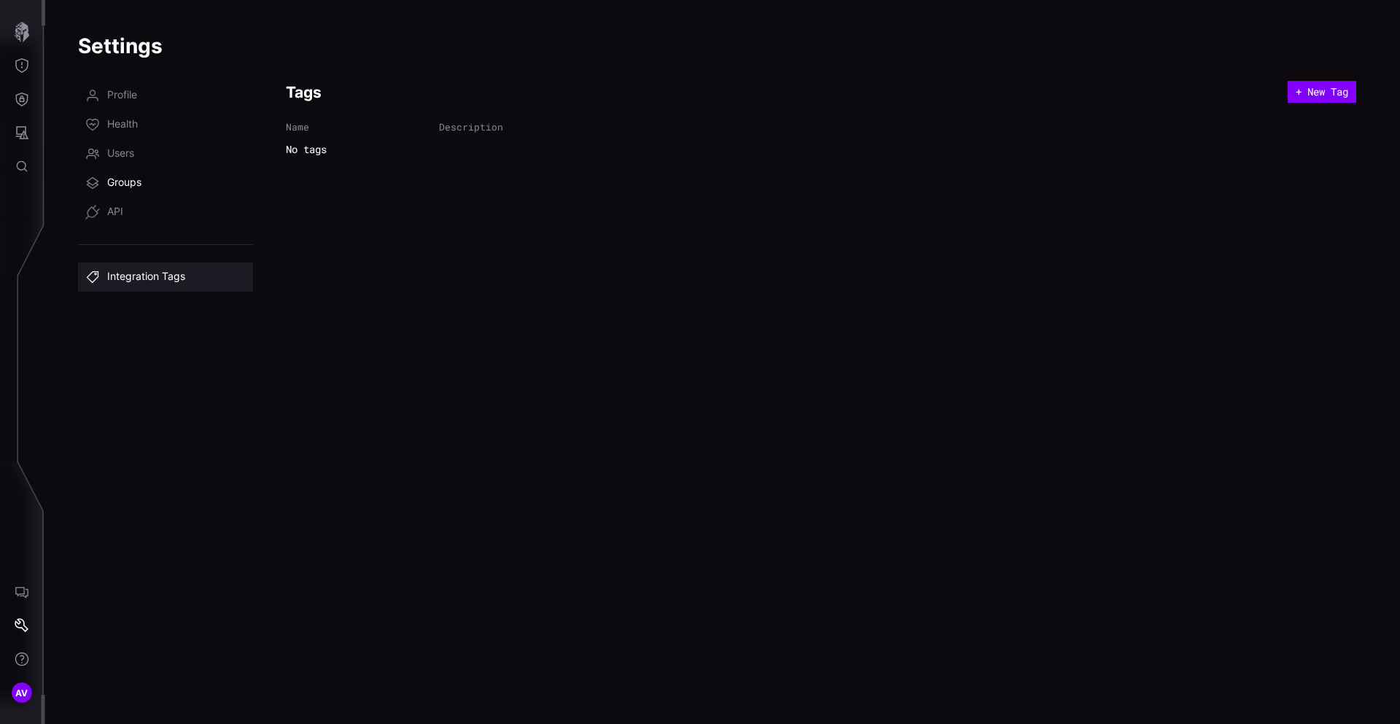
click at [126, 182] on span "Groups" at bounding box center [124, 183] width 34 height 15
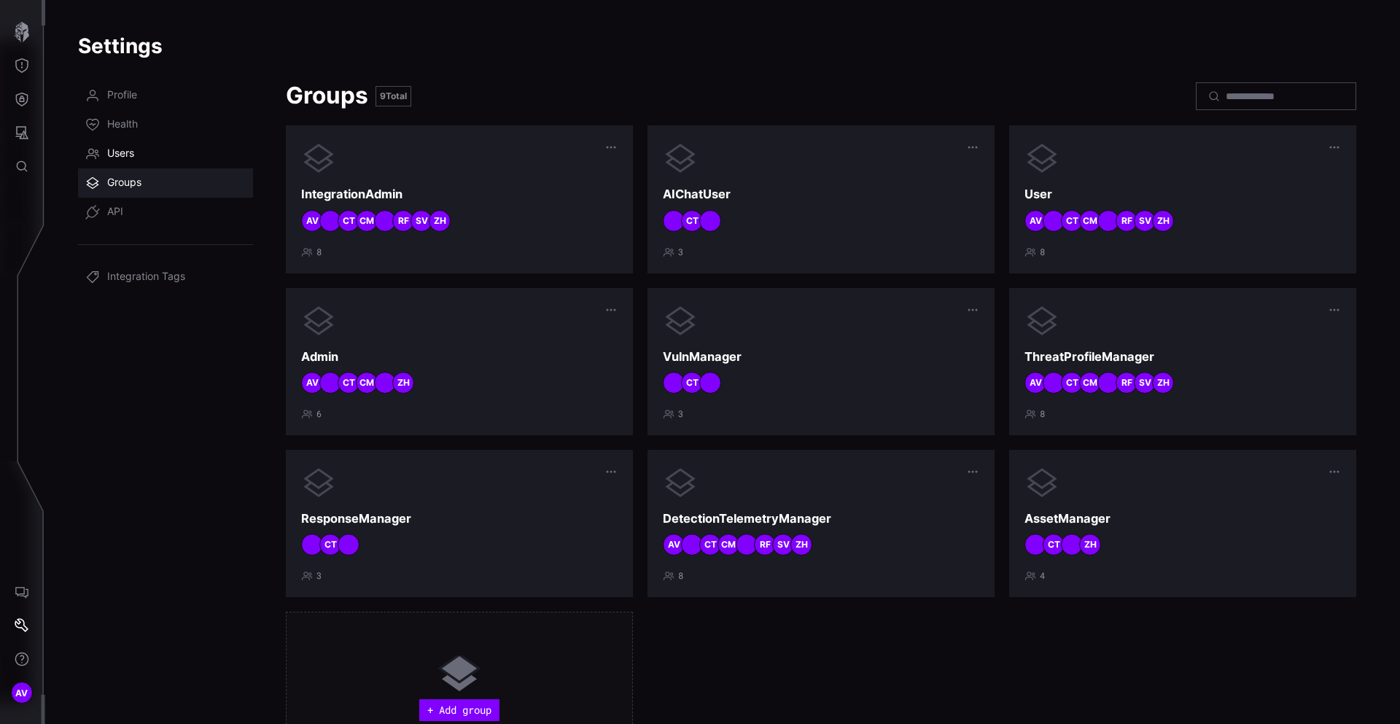
click at [139, 151] on link "Users" at bounding box center [165, 153] width 175 height 29
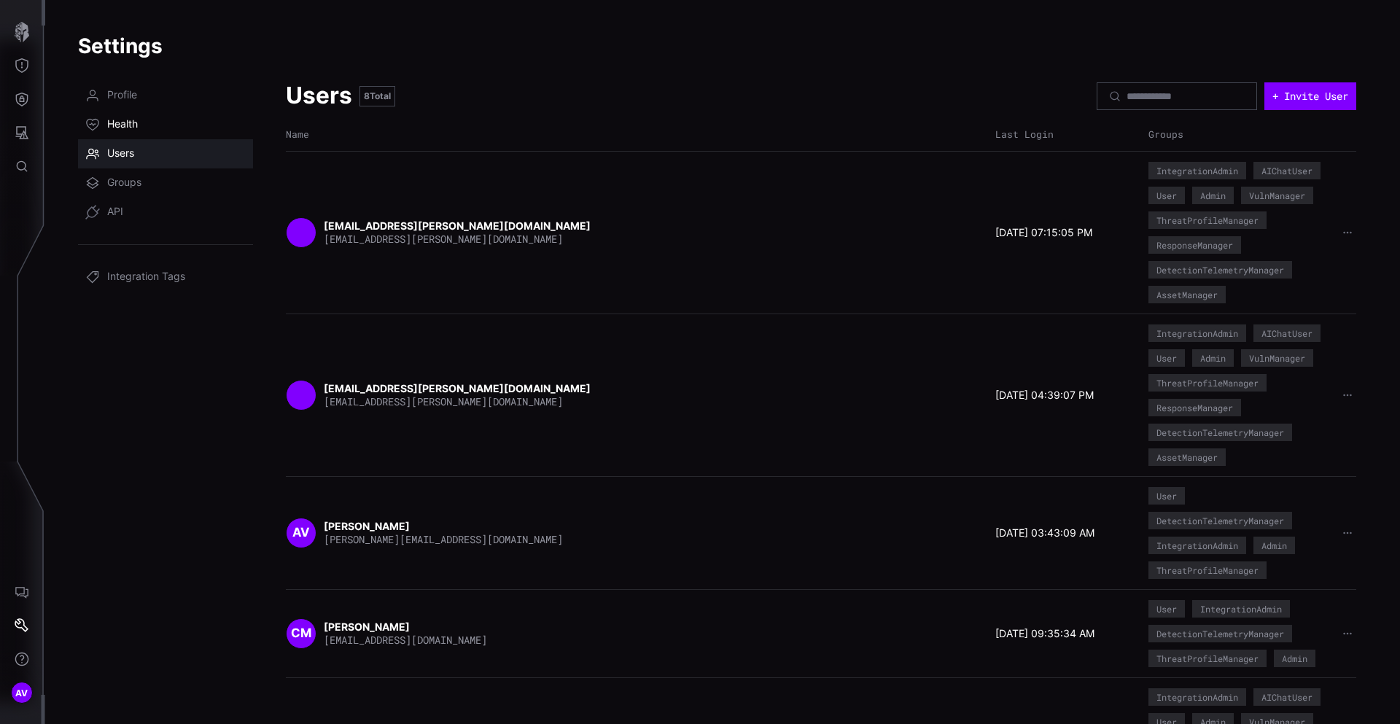
click at [137, 130] on span "Health" at bounding box center [122, 124] width 31 height 15
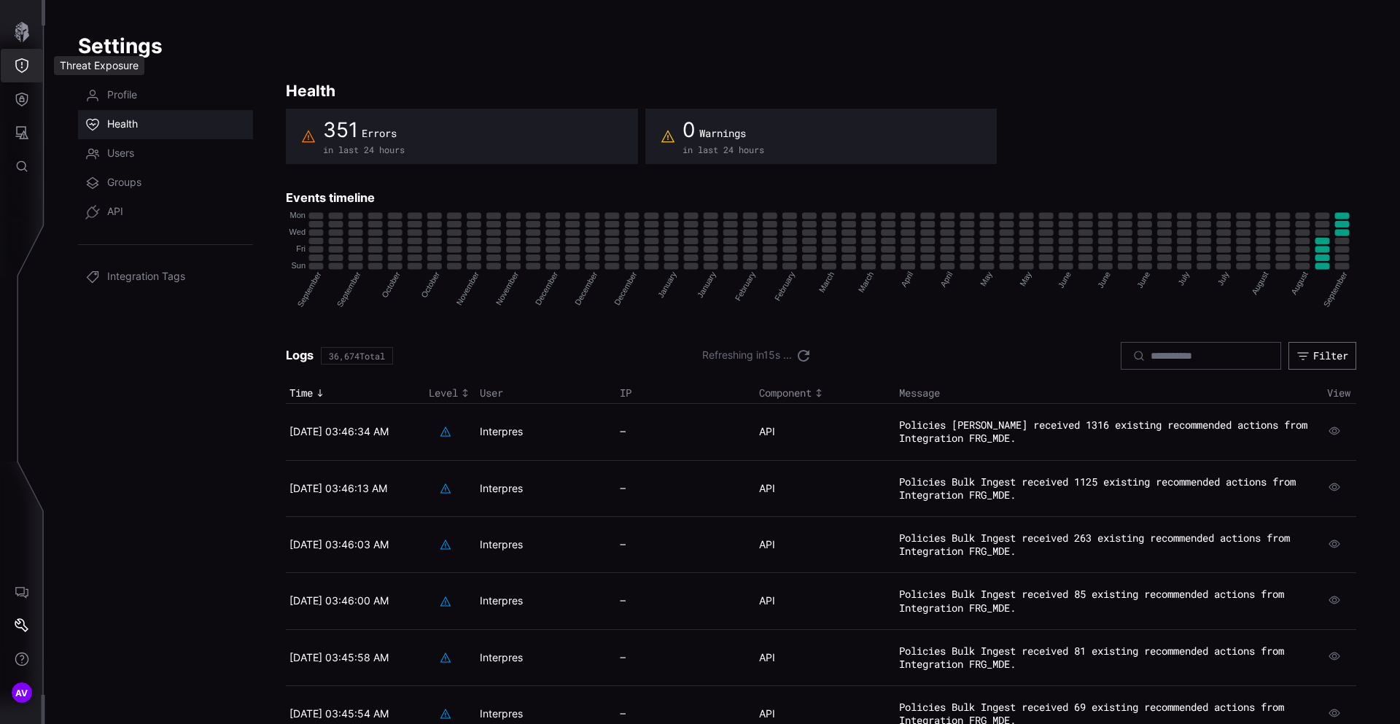
click at [33, 76] on button "Threat Exposure" at bounding box center [22, 66] width 42 height 34
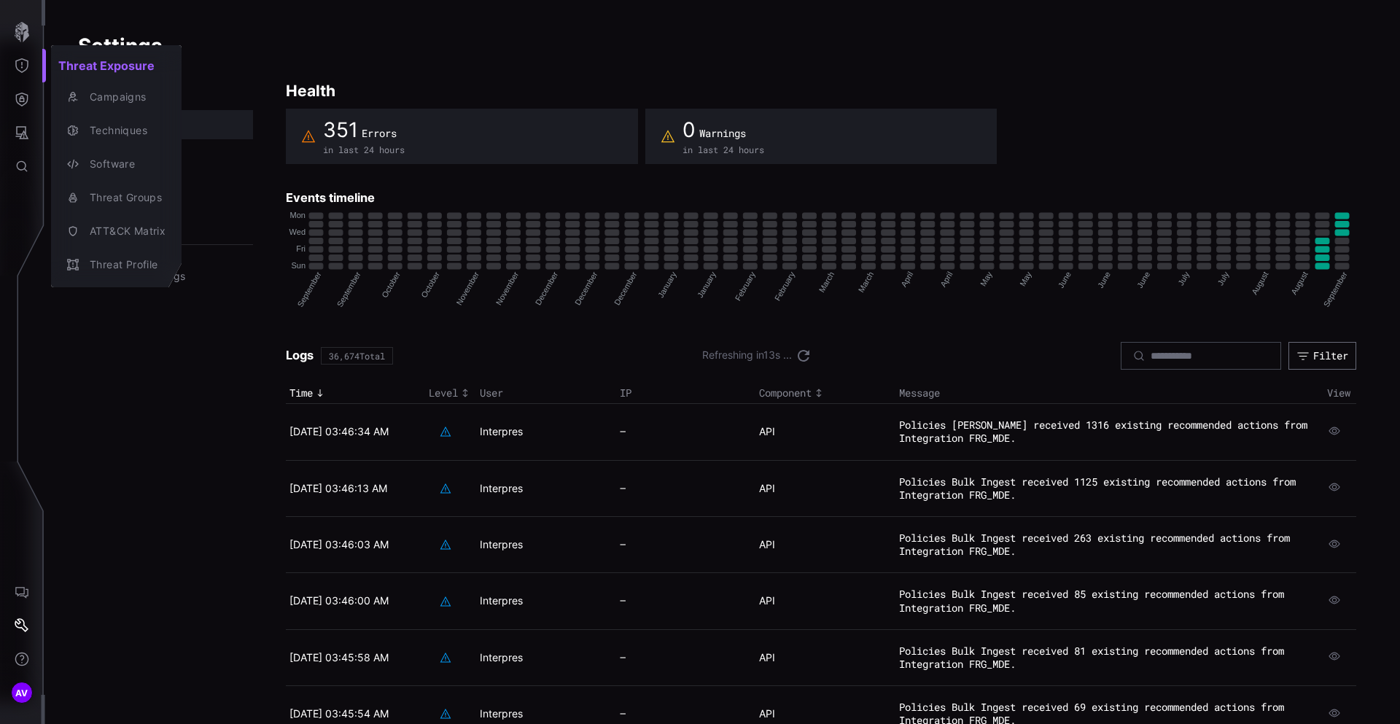
click at [15, 82] on div at bounding box center [700, 362] width 1400 height 724
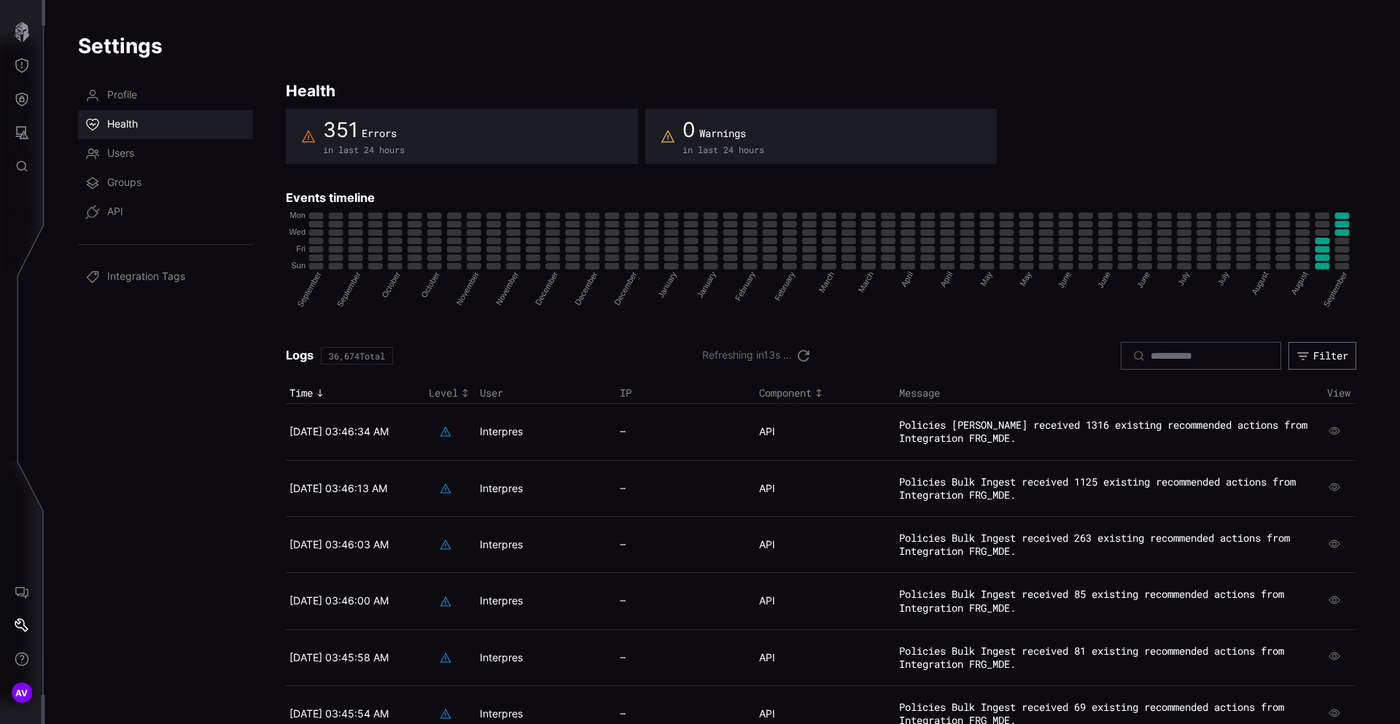
click at [19, 95] on div "Threat Exposure Campaigns Techniques Software Threat Groups ATT&CK Matrix Threa…" at bounding box center [702, 362] width 1394 height 724
click at [24, 98] on icon "Defense Surface" at bounding box center [22, 99] width 15 height 15
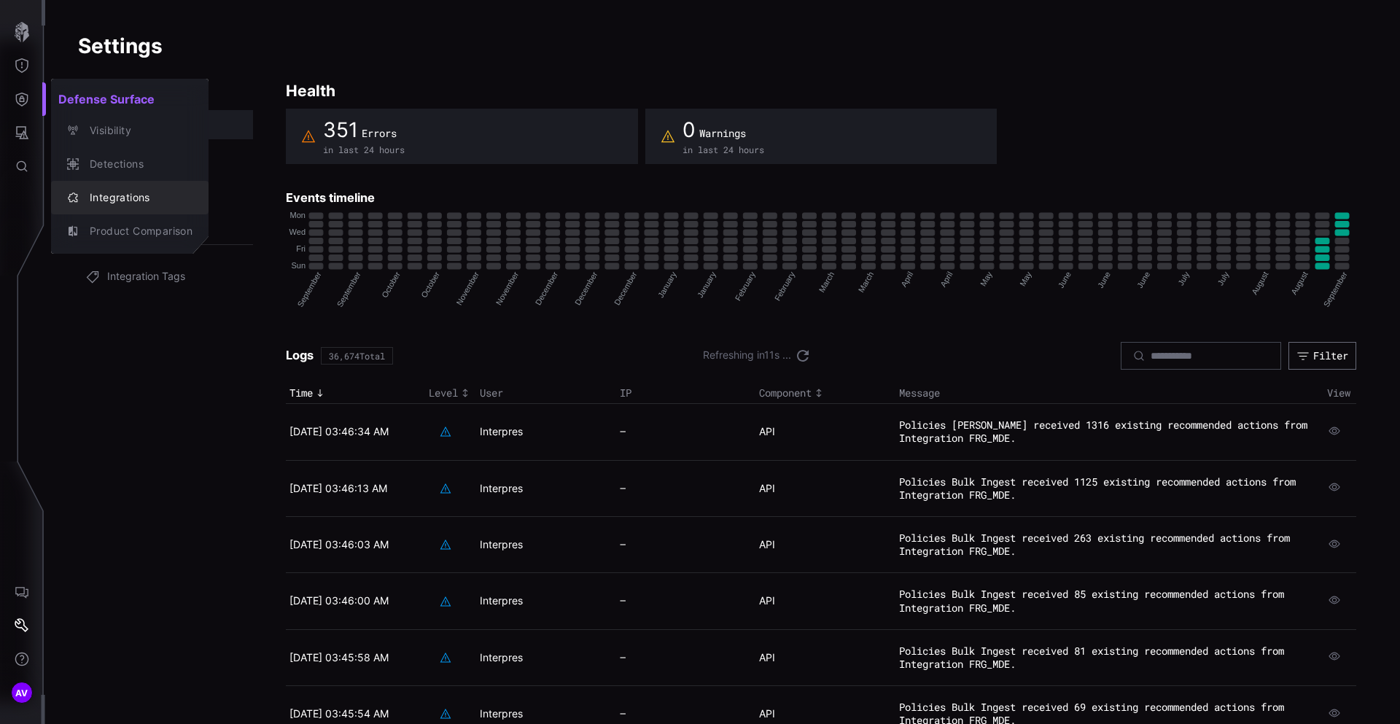
click at [142, 200] on div "Integrations" at bounding box center [137, 198] width 110 height 18
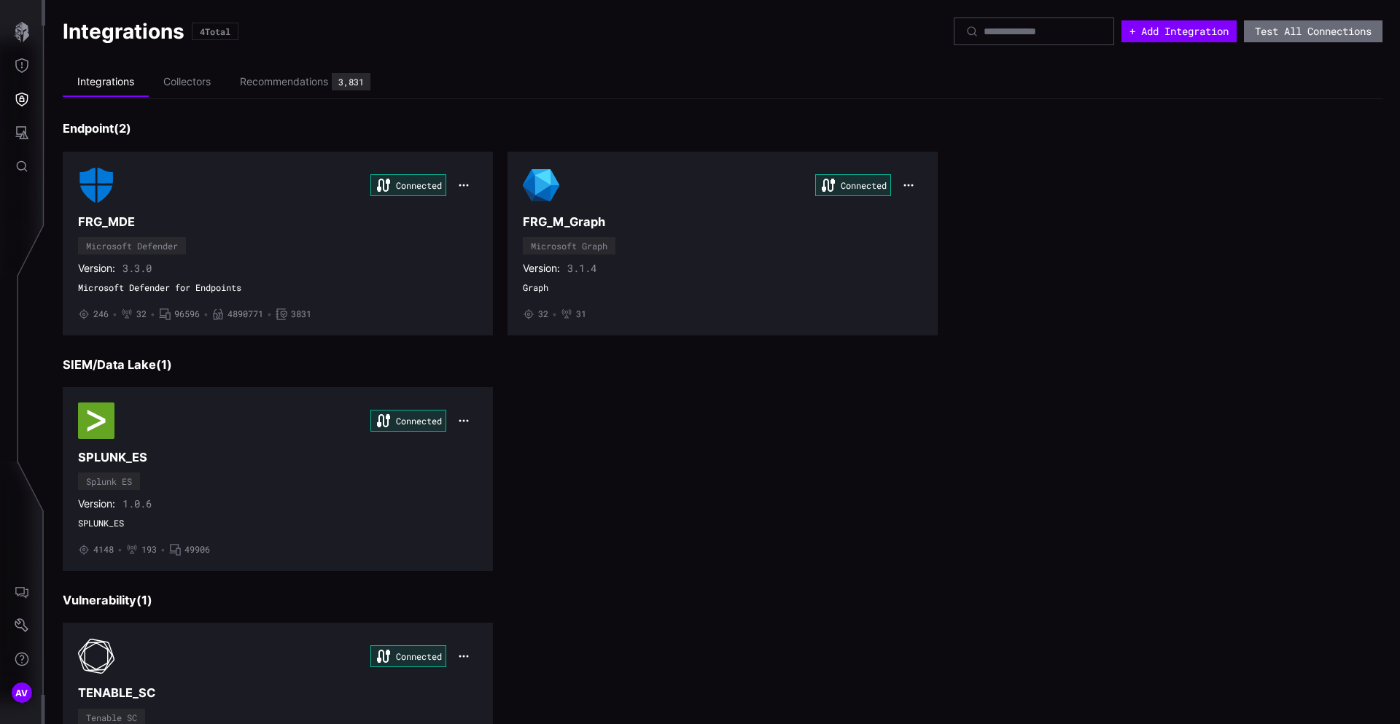
scroll to position [122, 0]
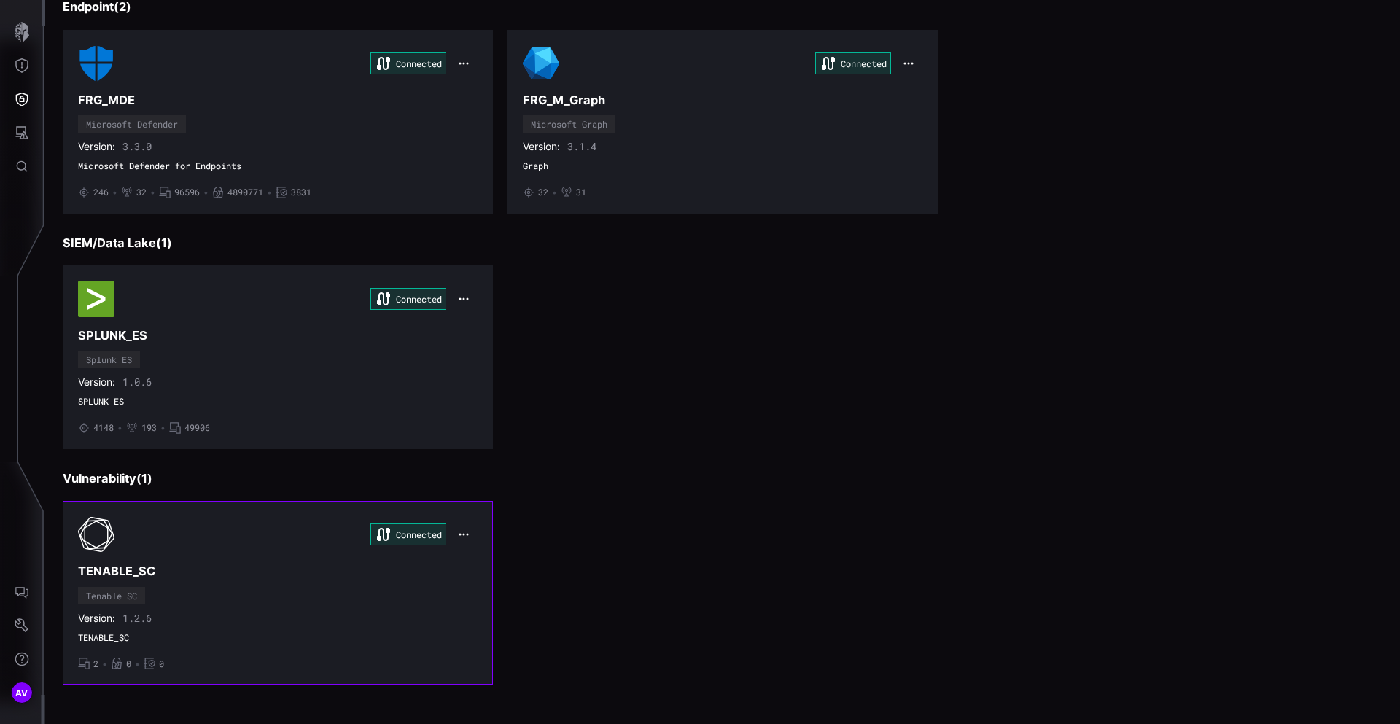
click at [195, 579] on h3 "TENABLE_SC" at bounding box center [277, 570] width 399 height 15
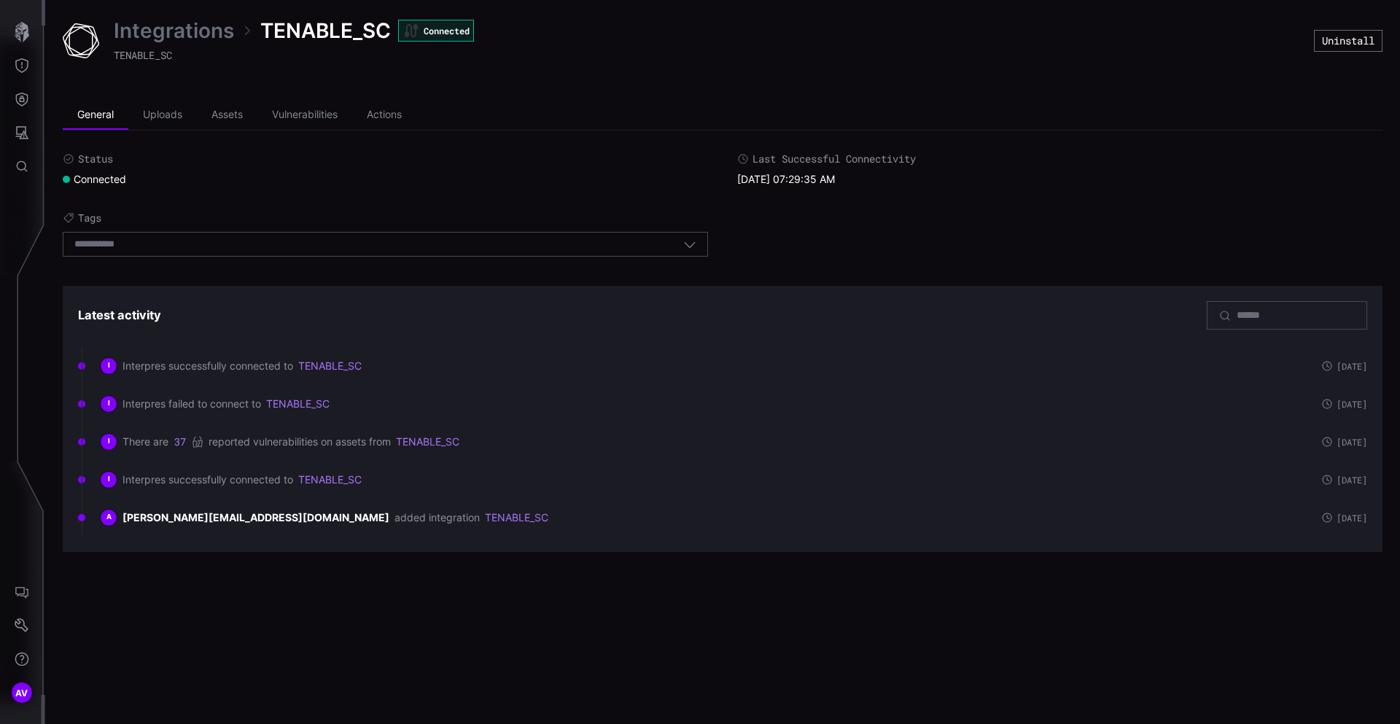
click at [200, 24] on link "Integrations" at bounding box center [174, 30] width 120 height 26
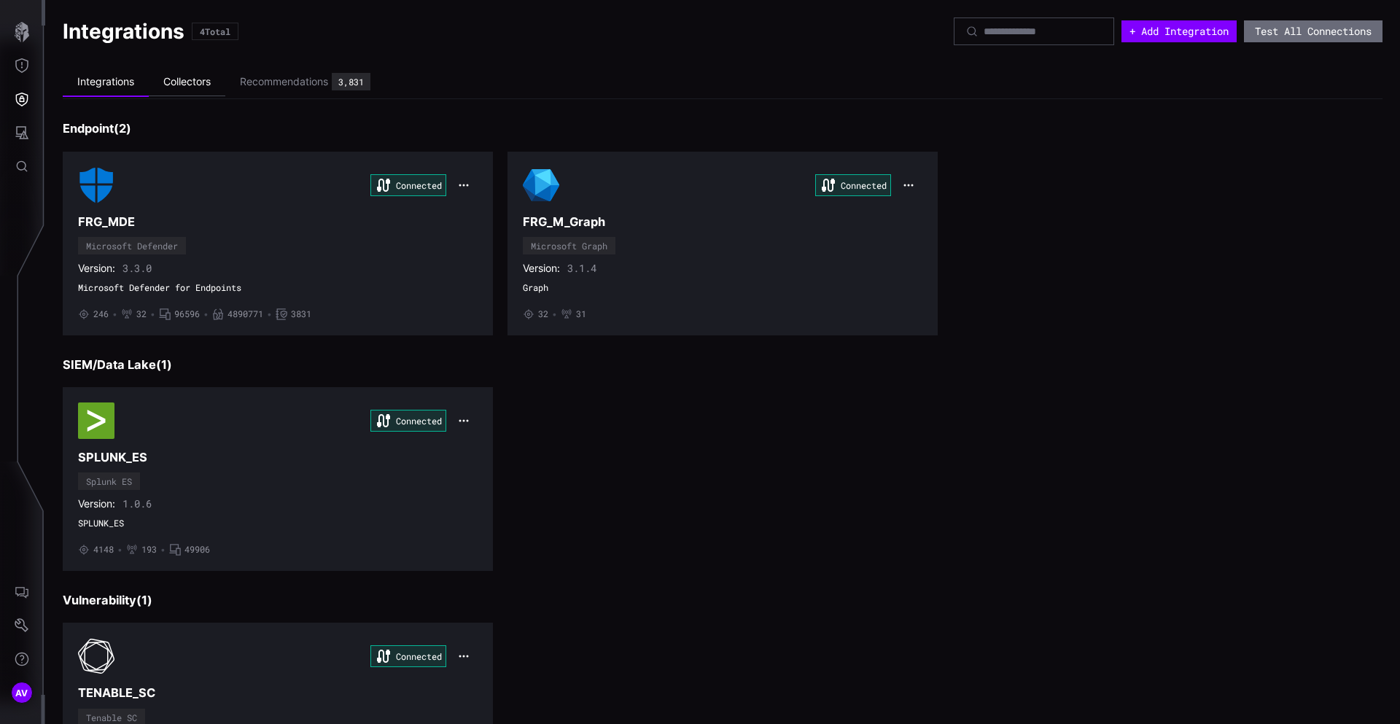
click at [203, 77] on li "Collectors" at bounding box center [187, 82] width 77 height 28
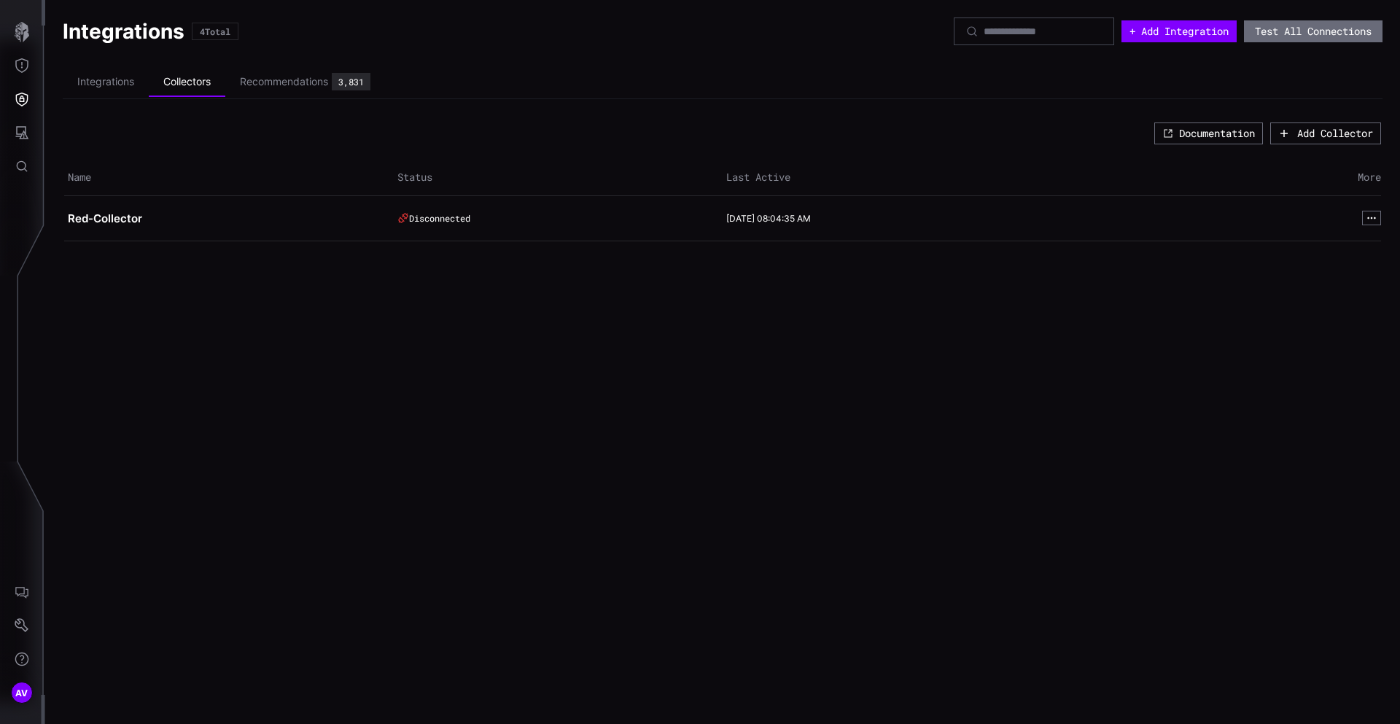
click at [436, 218] on div "Disconnected" at bounding box center [552, 218] width 311 height 12
click at [281, 76] on div "Recommendations" at bounding box center [284, 81] width 88 height 13
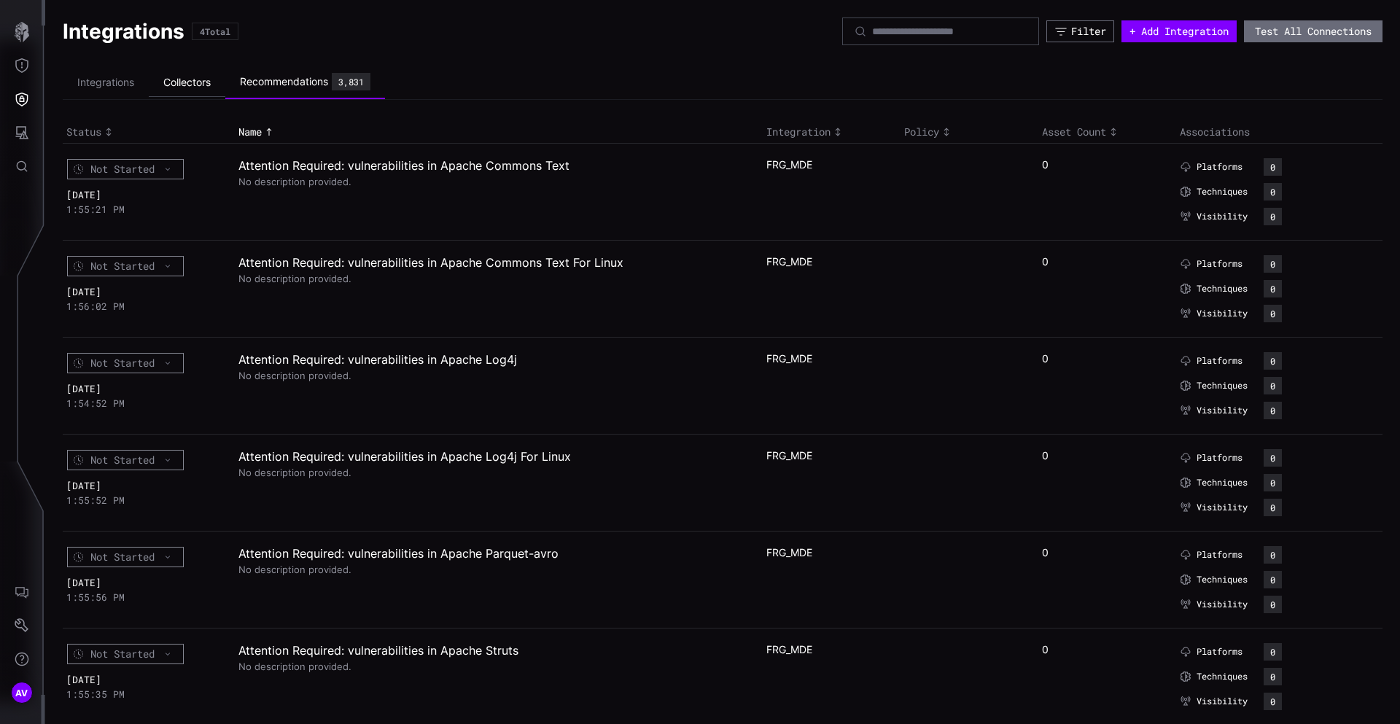
click at [201, 80] on li "Collectors" at bounding box center [187, 83] width 77 height 28
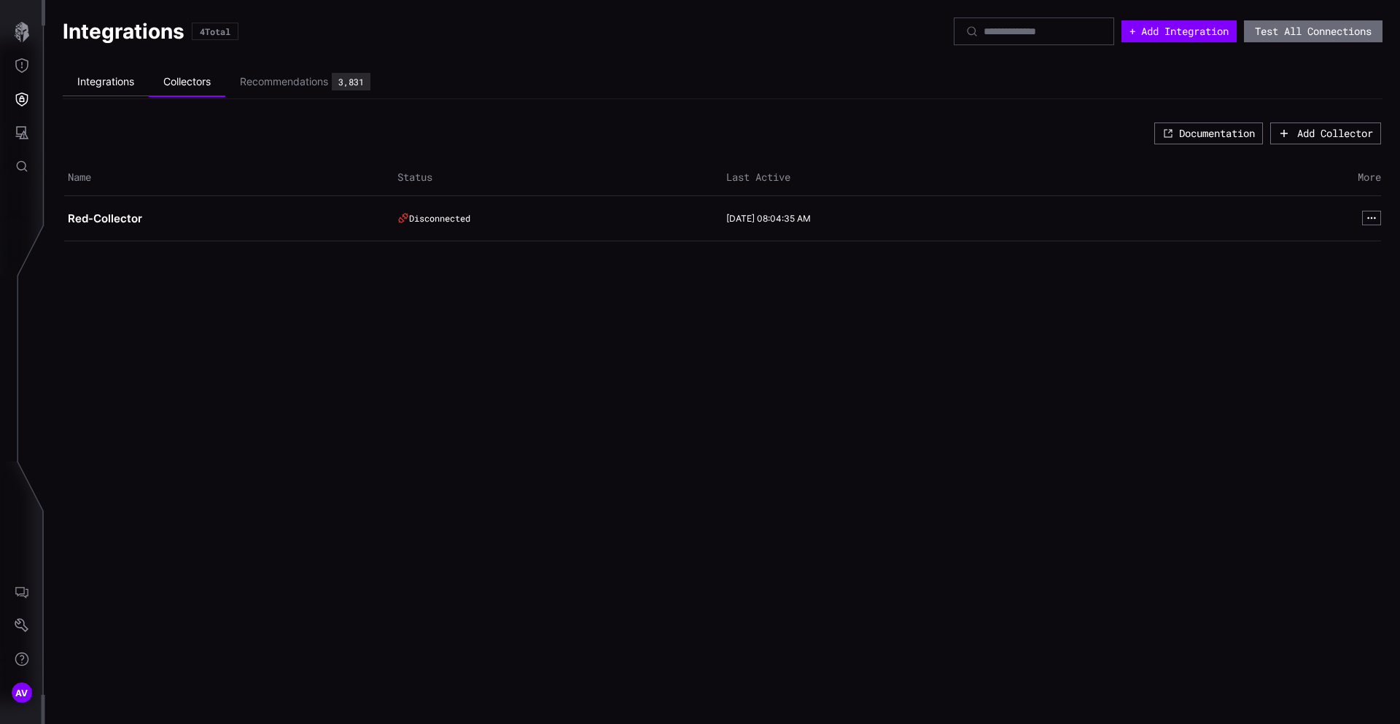
click at [120, 82] on li "Integrations" at bounding box center [106, 82] width 86 height 28
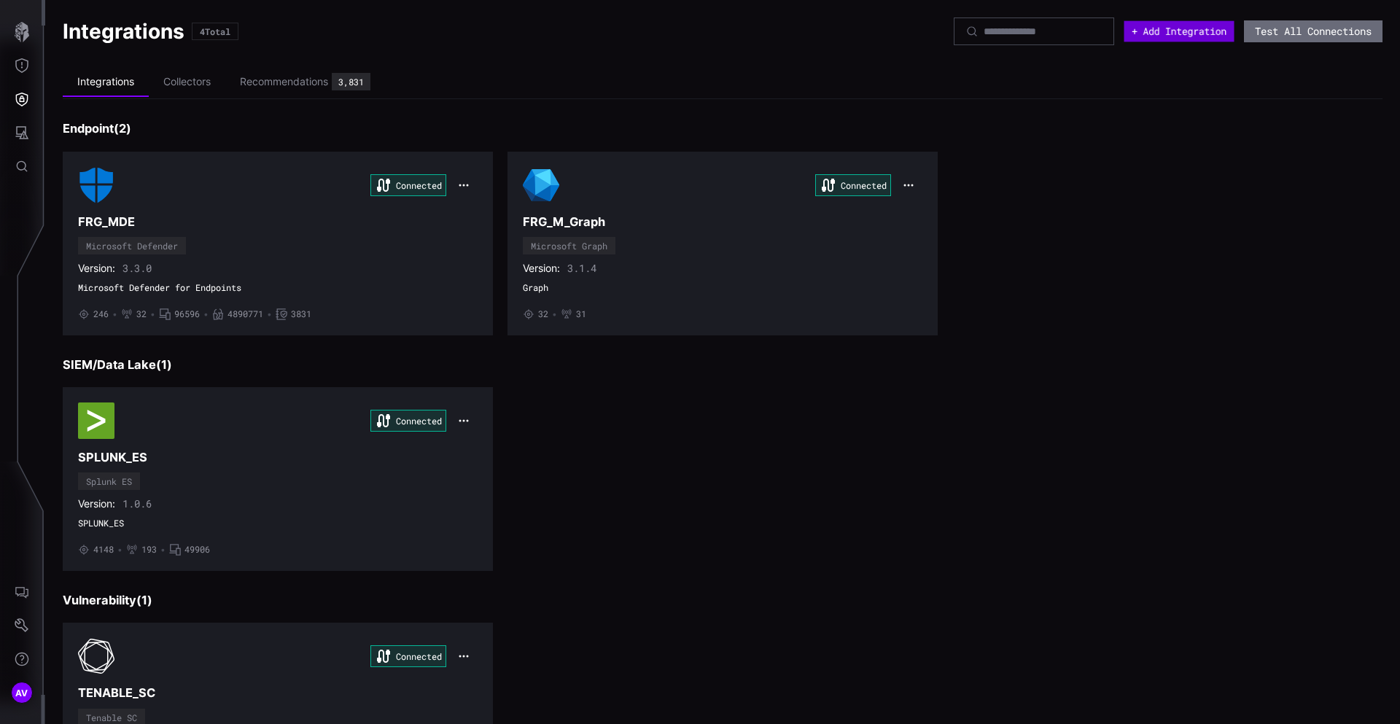
click at [1166, 28] on button "+ Add Integration" at bounding box center [1179, 31] width 110 height 21
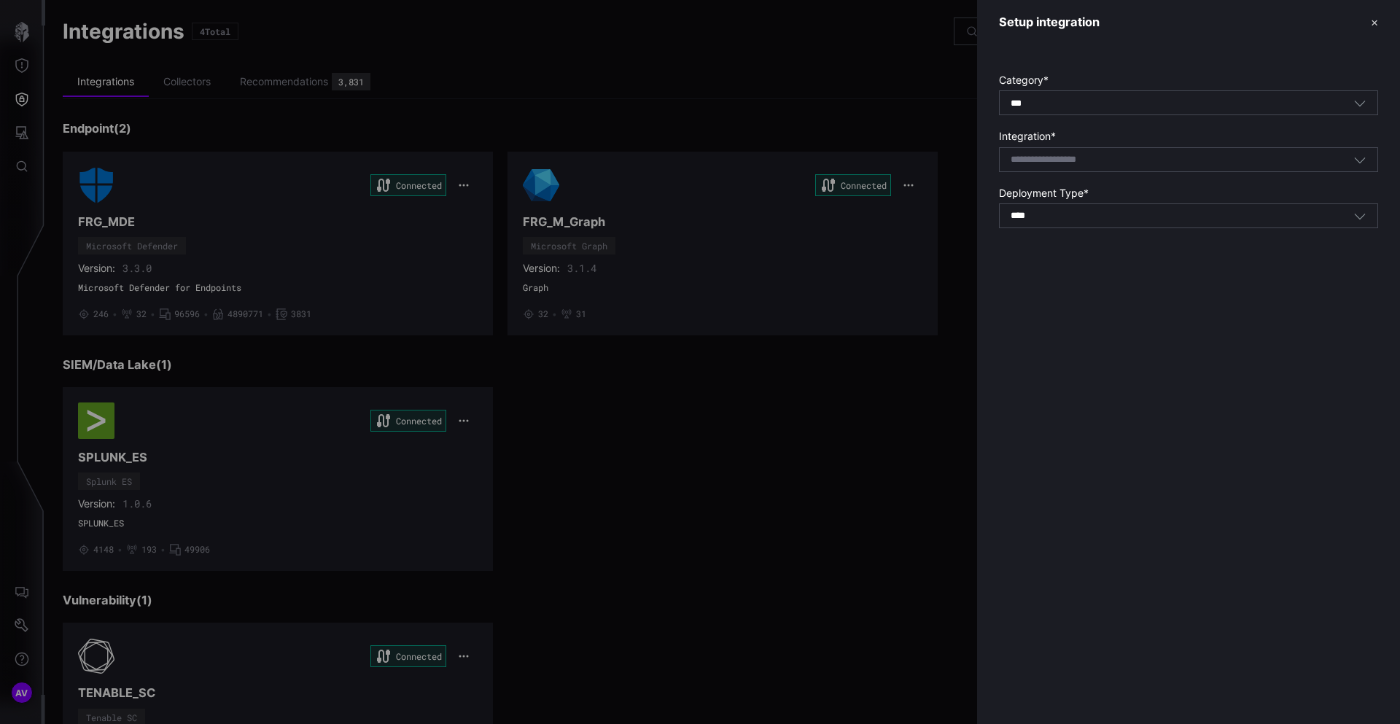
click at [1069, 167] on div "Select integration" at bounding box center [1188, 159] width 379 height 25
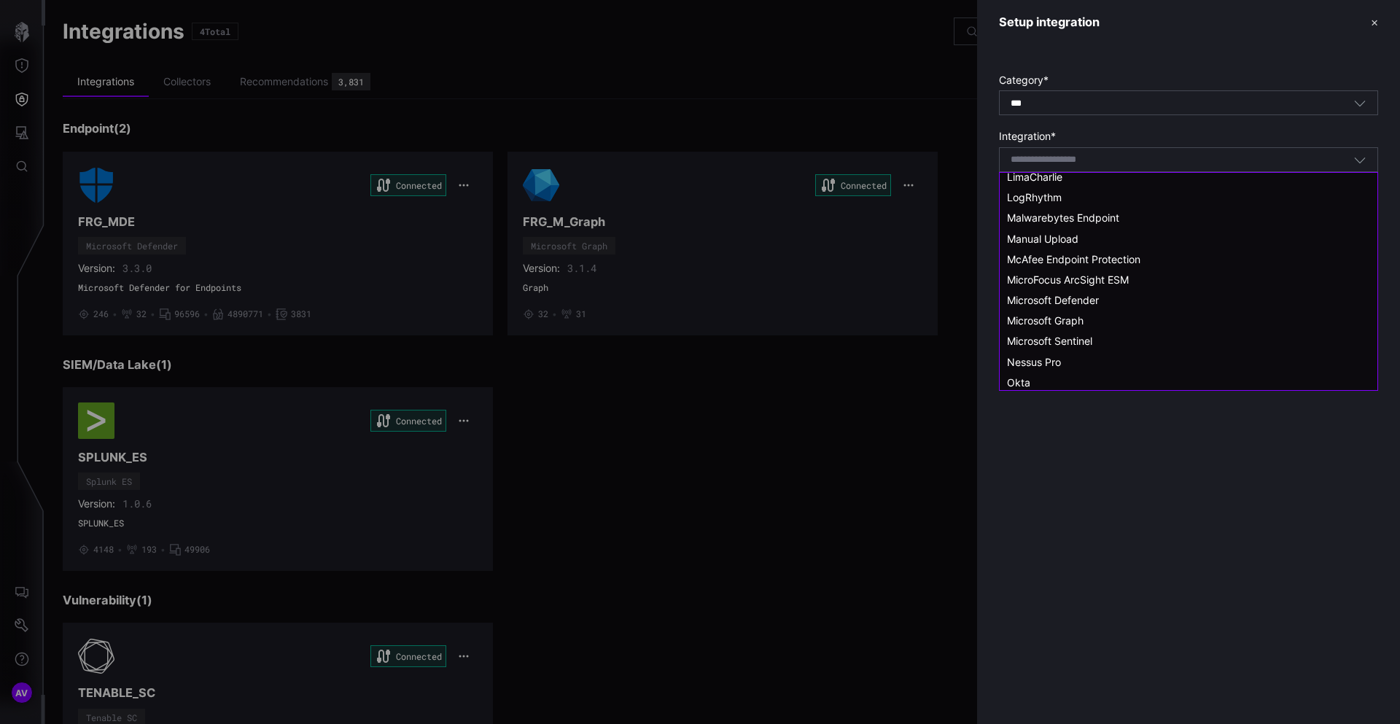
scroll to position [1241, 0]
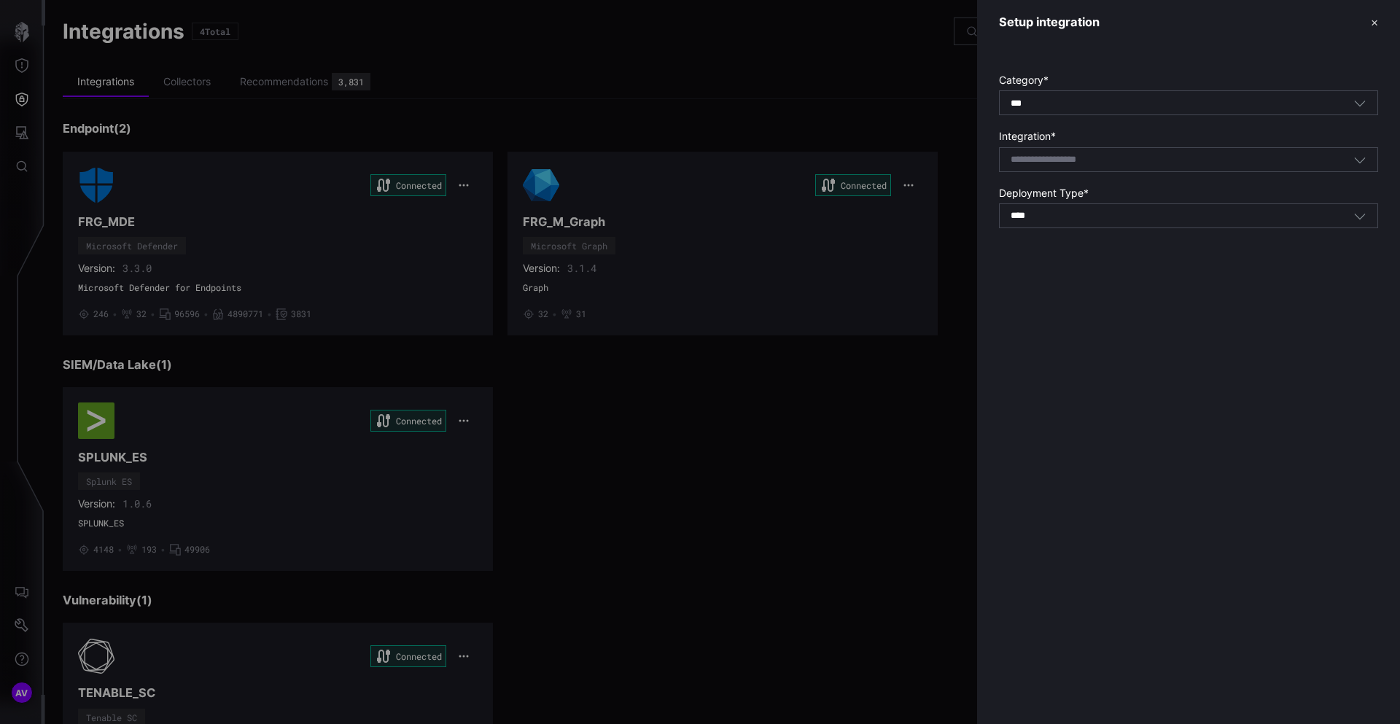
click at [1045, 526] on div "Setup integration ✕ Category * *** All Integration * Select integration Deploym…" at bounding box center [1188, 362] width 423 height 724
click at [1054, 218] on div "**** SaaS" at bounding box center [1181, 215] width 343 height 13
click at [1058, 169] on div "Select integration" at bounding box center [1188, 159] width 379 height 25
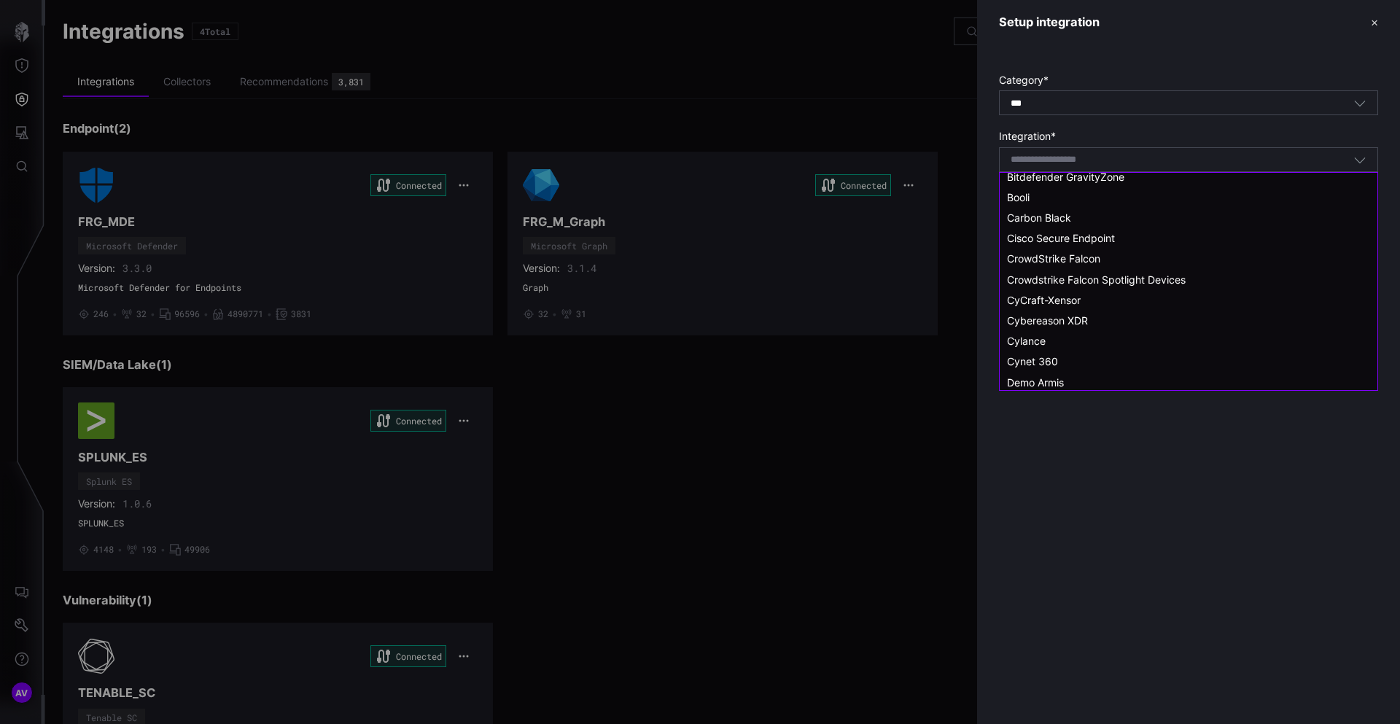
scroll to position [193, 0]
click at [1029, 235] on span "Cisco Secure Endpoint" at bounding box center [1061, 236] width 108 height 12
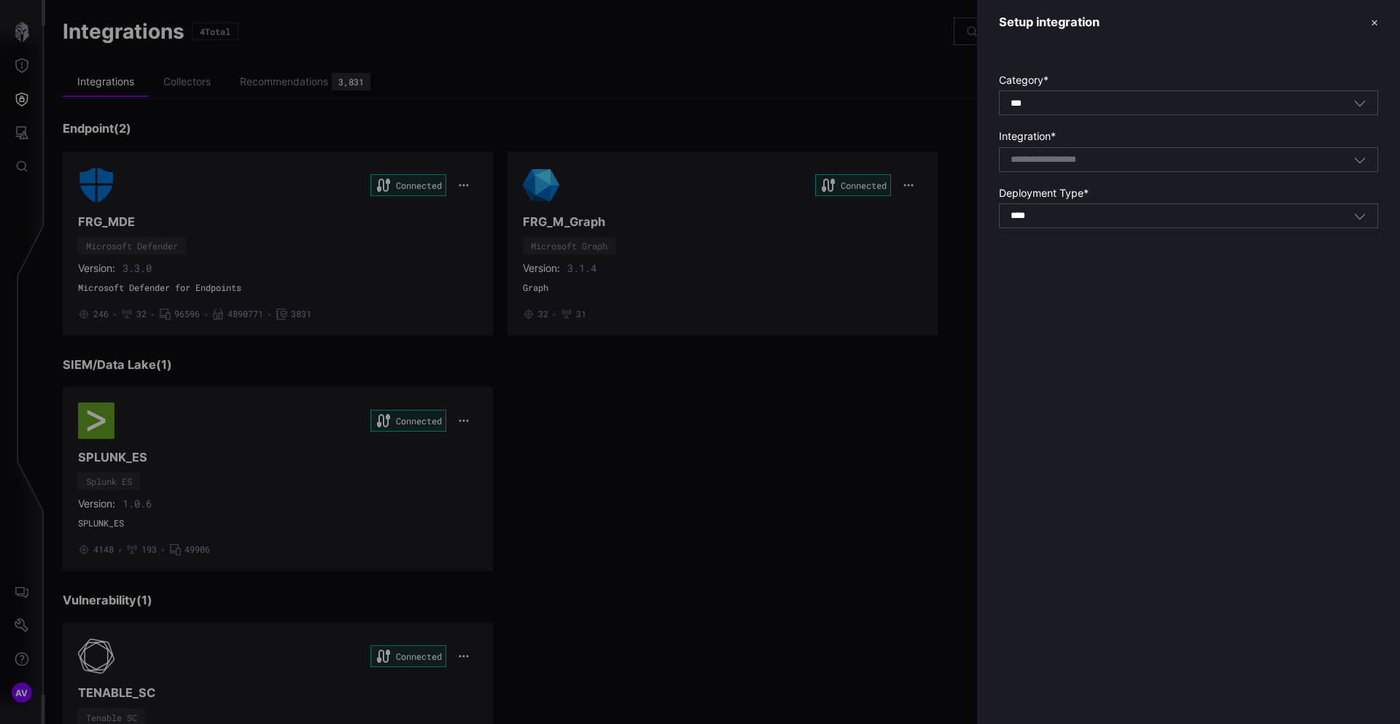
type input "**********"
click at [1042, 270] on div "**** SaaS" at bounding box center [1188, 260] width 379 height 25
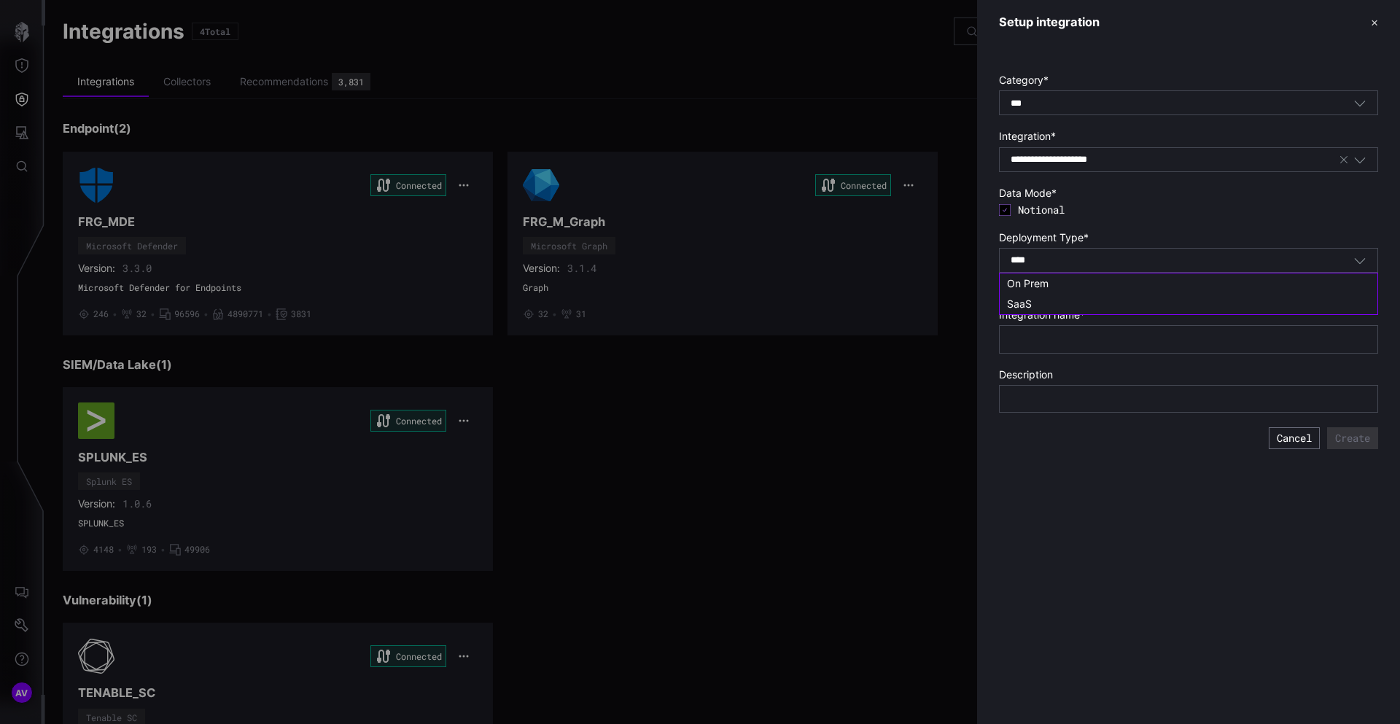
click at [1040, 286] on span "On Prem" at bounding box center [1028, 283] width 42 height 12
type input "*******"
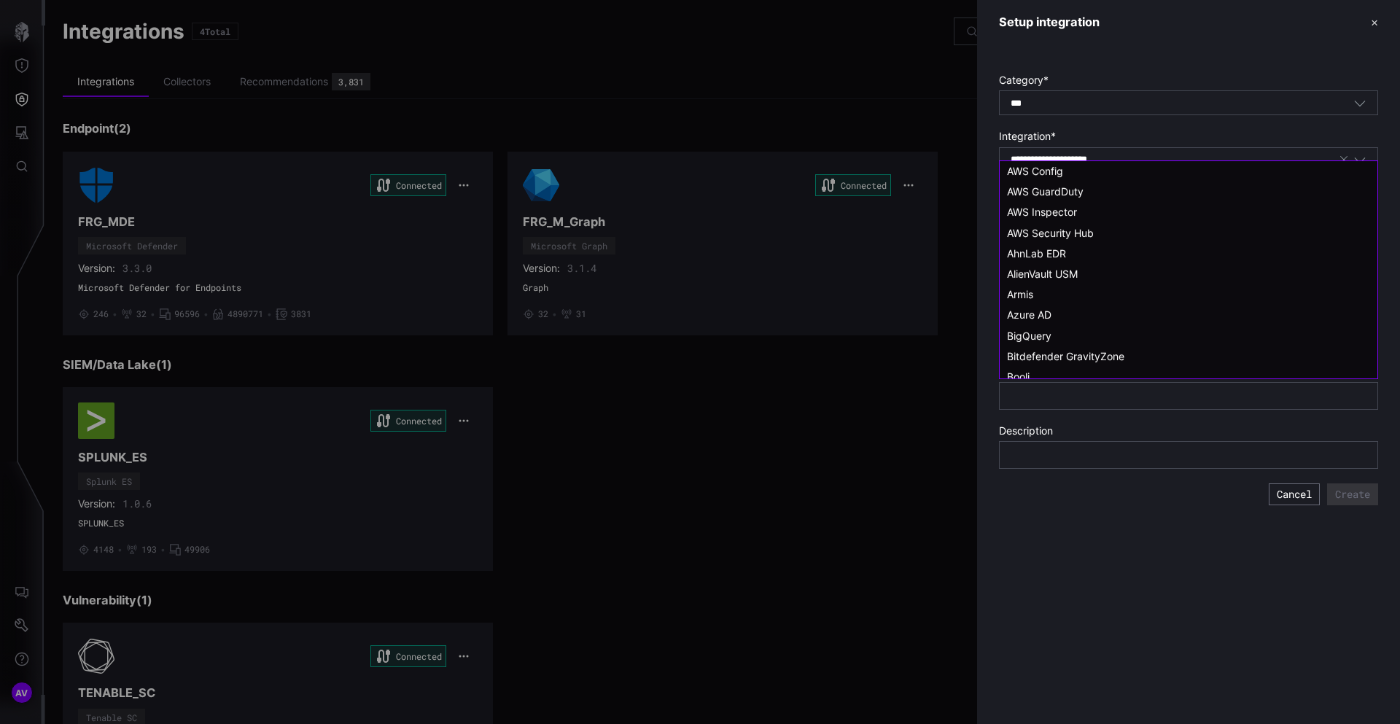
click at [1052, 156] on input "**********" at bounding box center [1070, 160] width 121 height 12
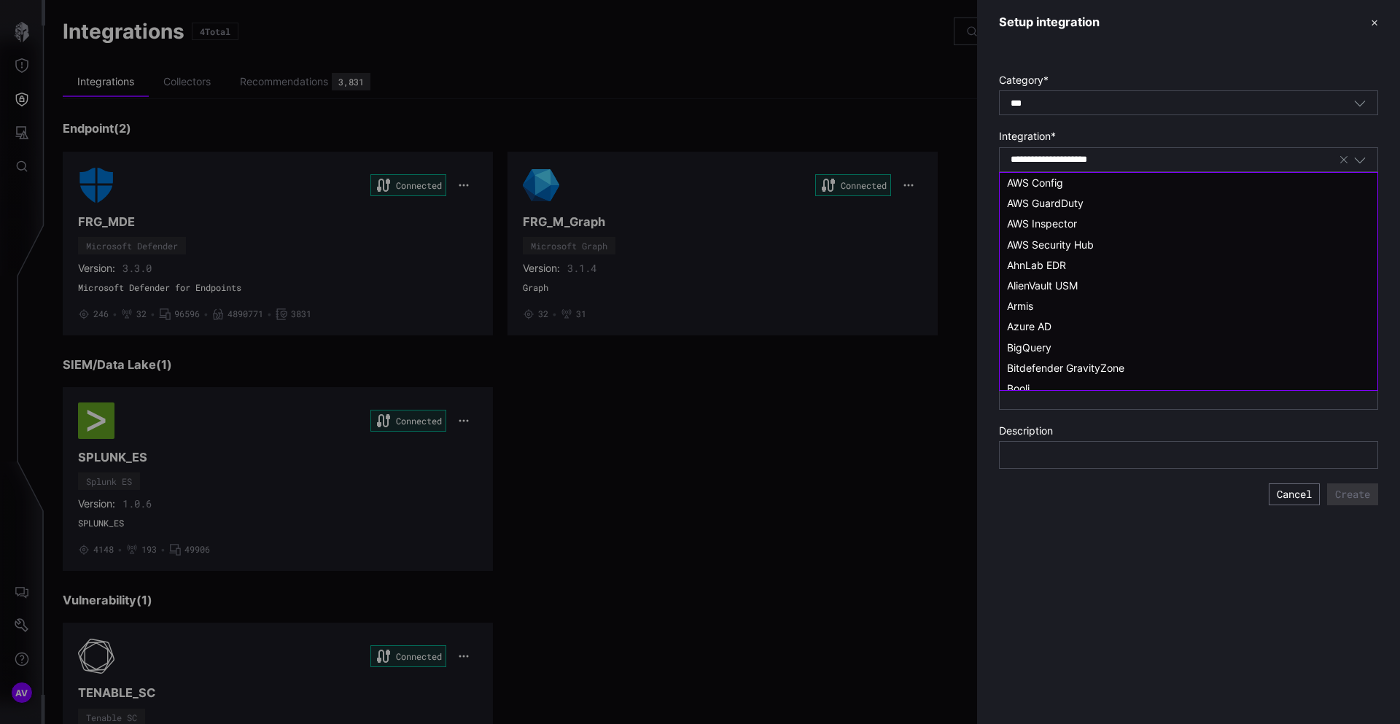
click at [1058, 160] on input "**********" at bounding box center [1070, 160] width 121 height 12
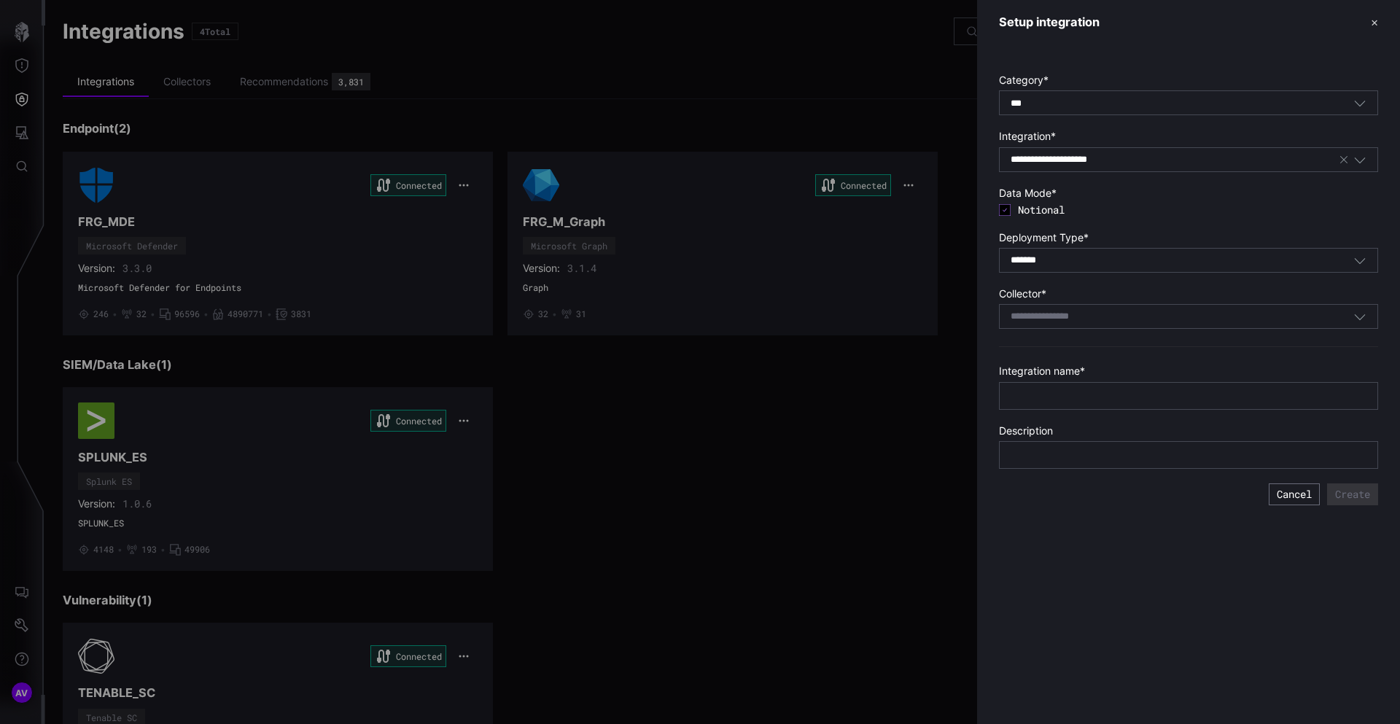
click at [1072, 138] on label "Integration *" at bounding box center [1188, 136] width 379 height 13
click at [1067, 150] on div "**********" at bounding box center [1188, 159] width 379 height 25
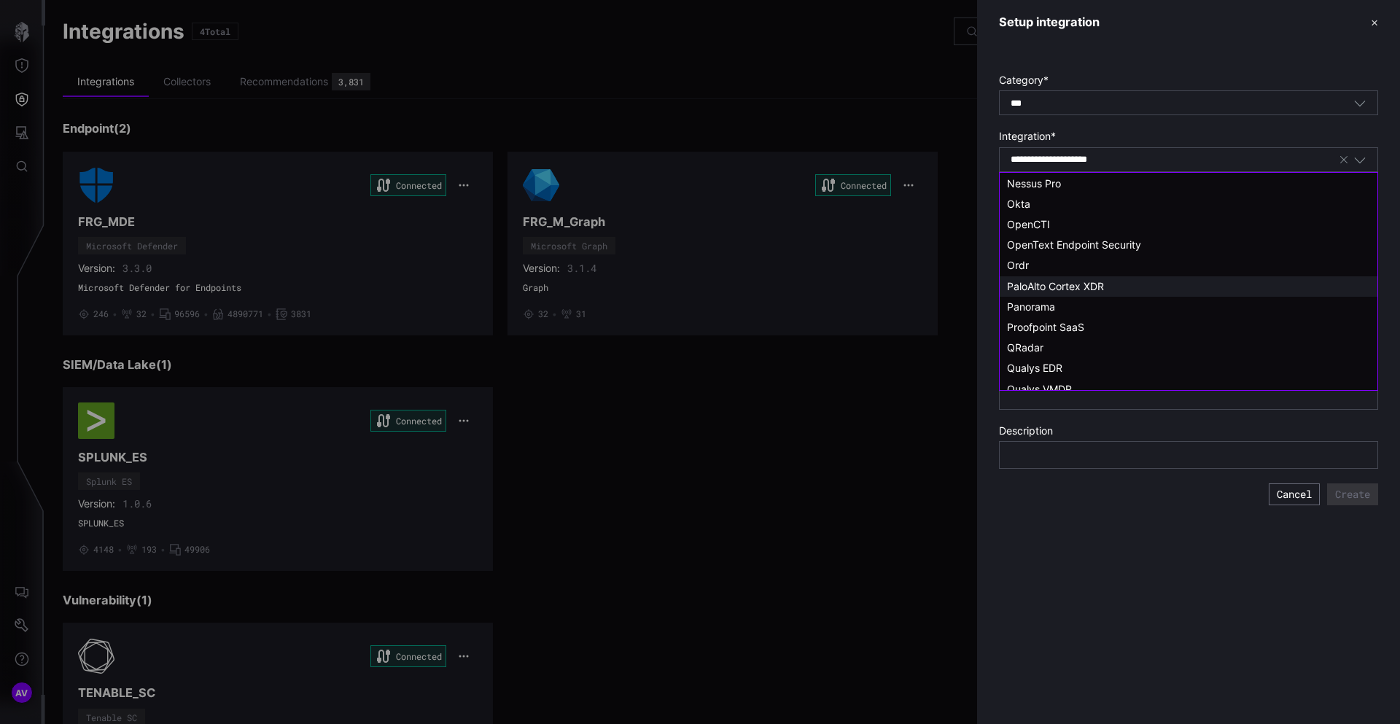
scroll to position [947, 0]
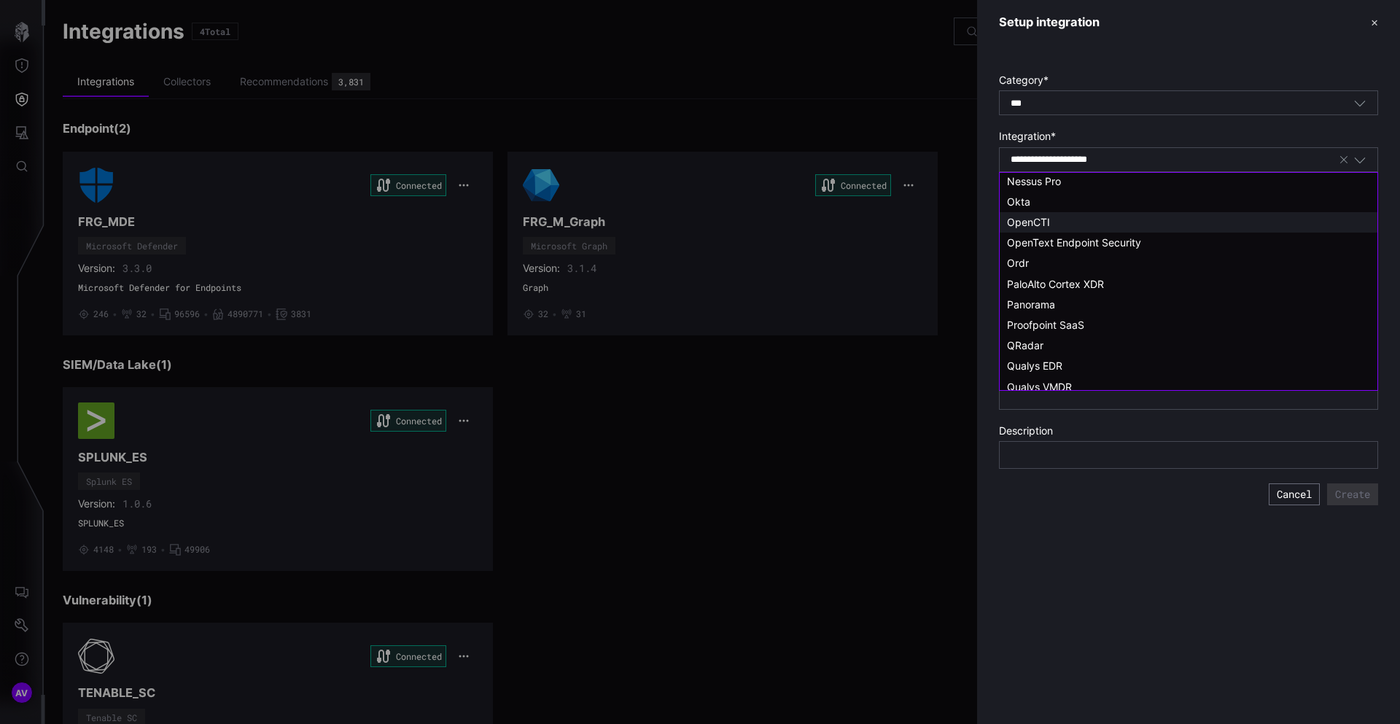
click at [1043, 224] on span "OpenCTI" at bounding box center [1028, 222] width 43 height 12
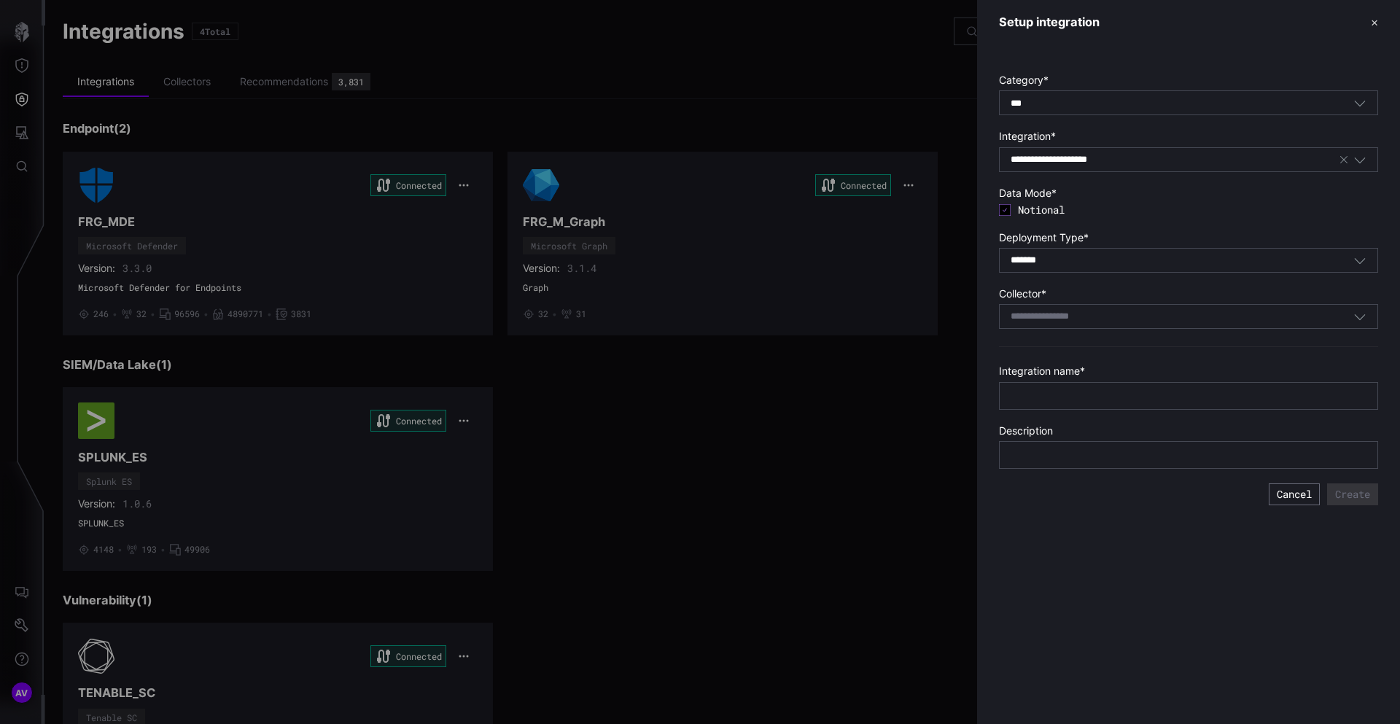
type input "*******"
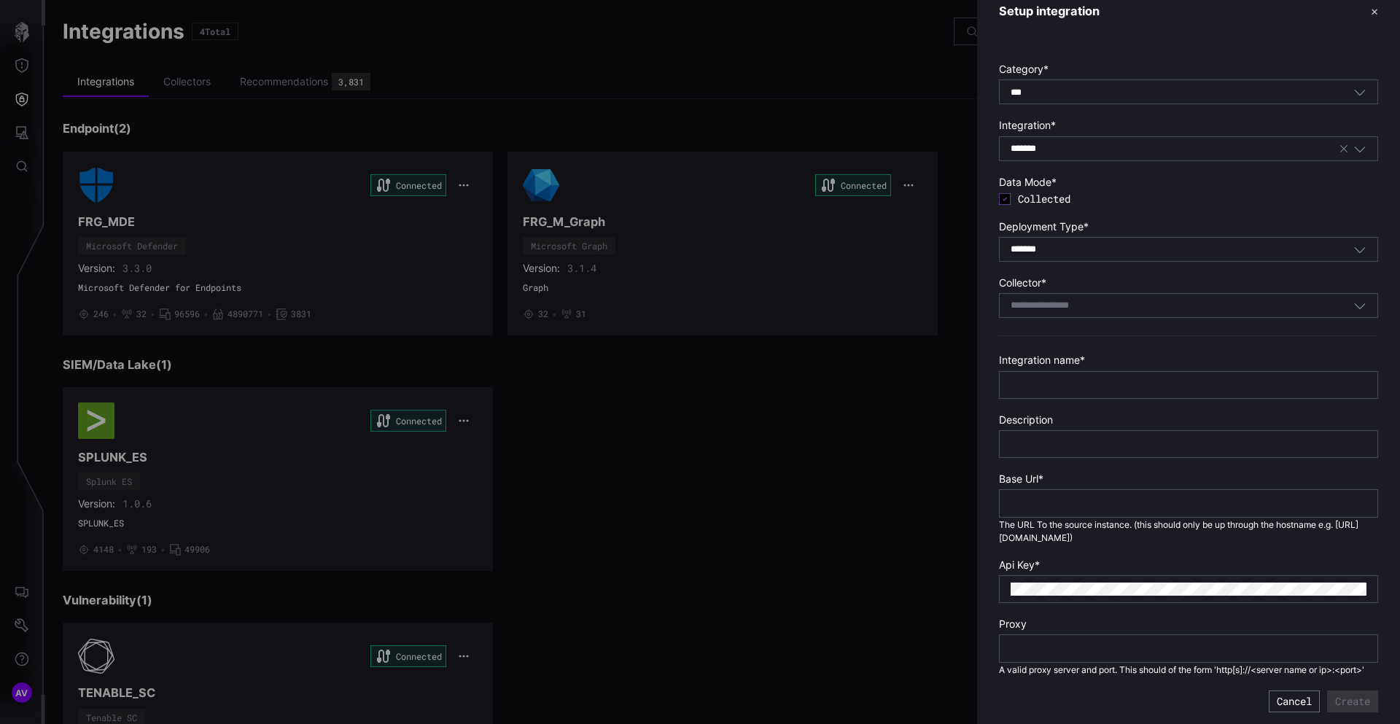
scroll to position [12, 0]
click at [764, 426] on div at bounding box center [700, 362] width 1400 height 724
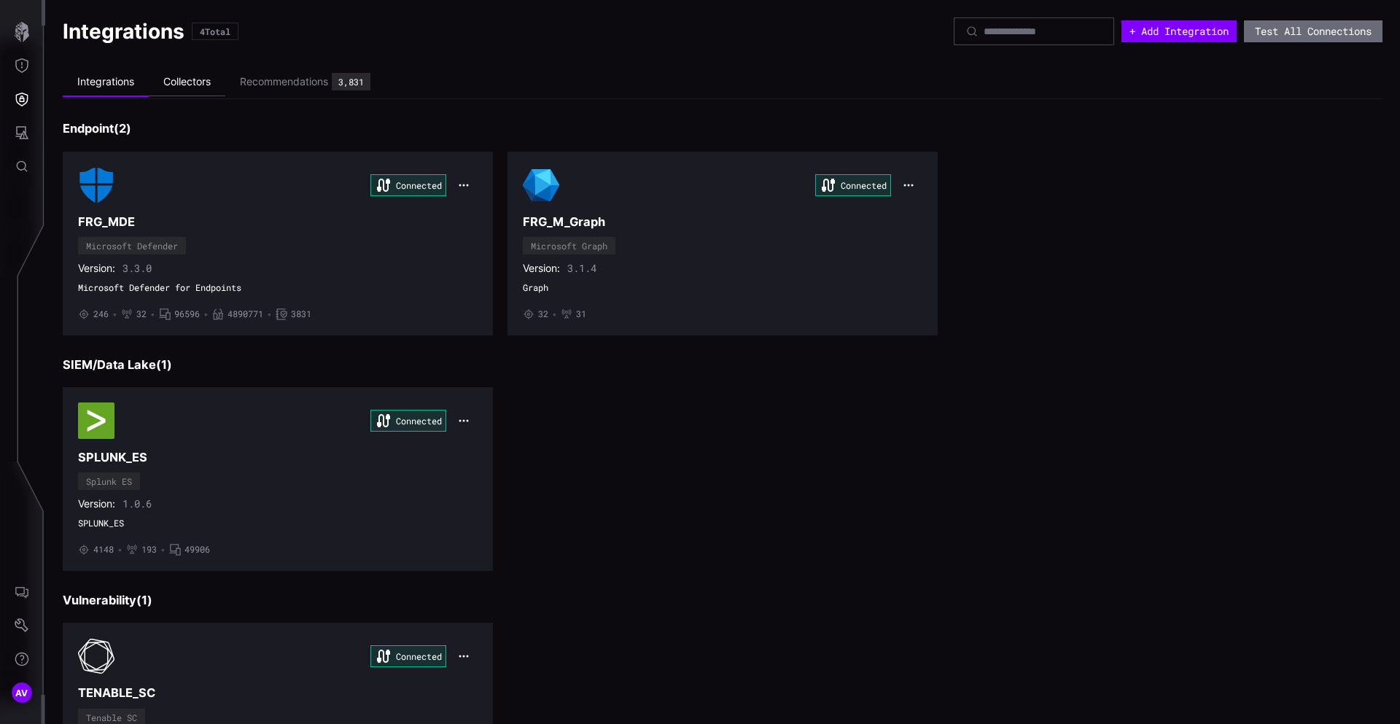
click at [203, 89] on li "Collectors" at bounding box center [187, 82] width 77 height 28
